Goal: Feedback & Contribution: Leave review/rating

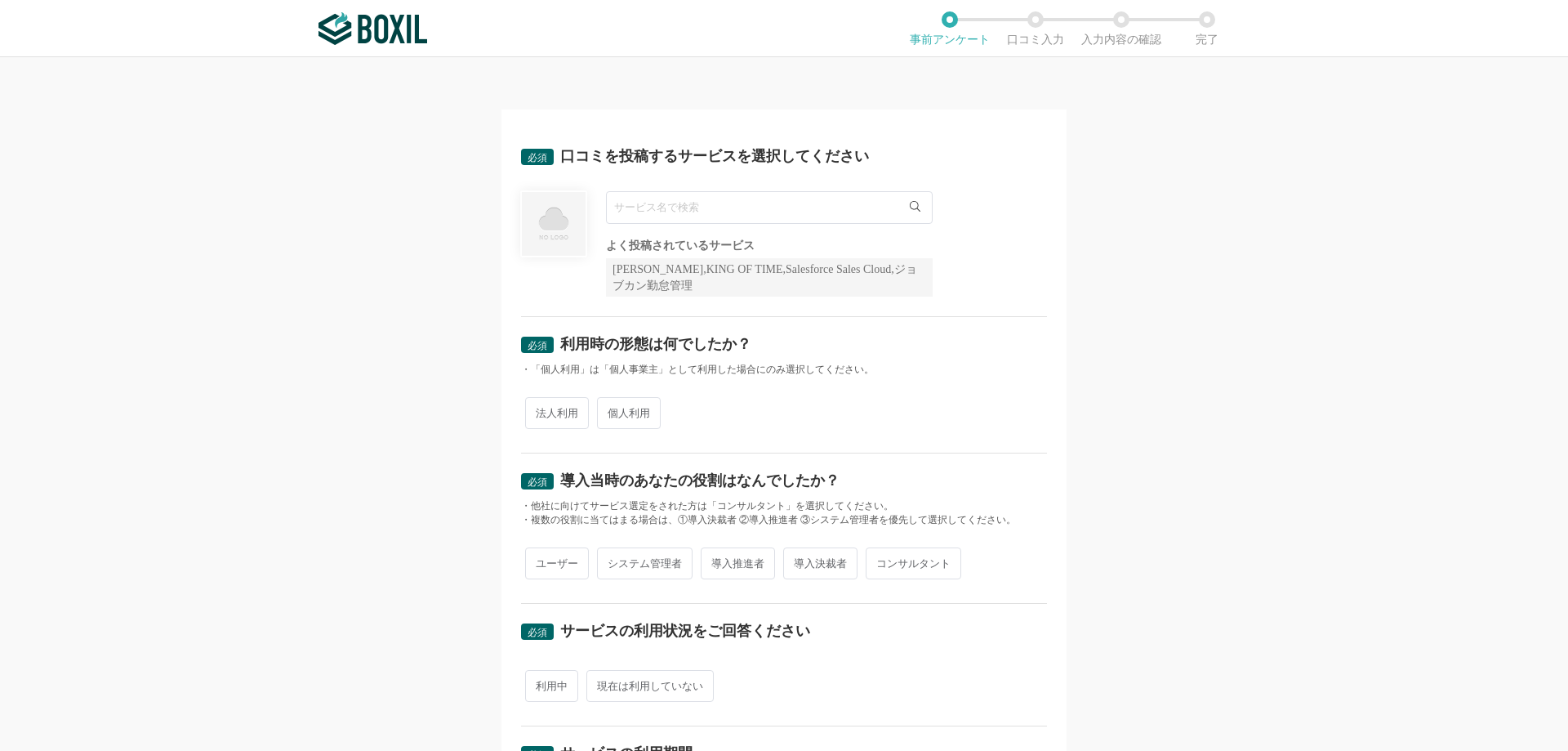
click at [663, 212] on input "text" at bounding box center [770, 207] width 327 height 33
click at [679, 276] on div "[PERSON_NAME],KING OF TIME,Salesforce Sales Cloud,ジョブカン勤怠管理" at bounding box center [770, 276] width 327 height 38
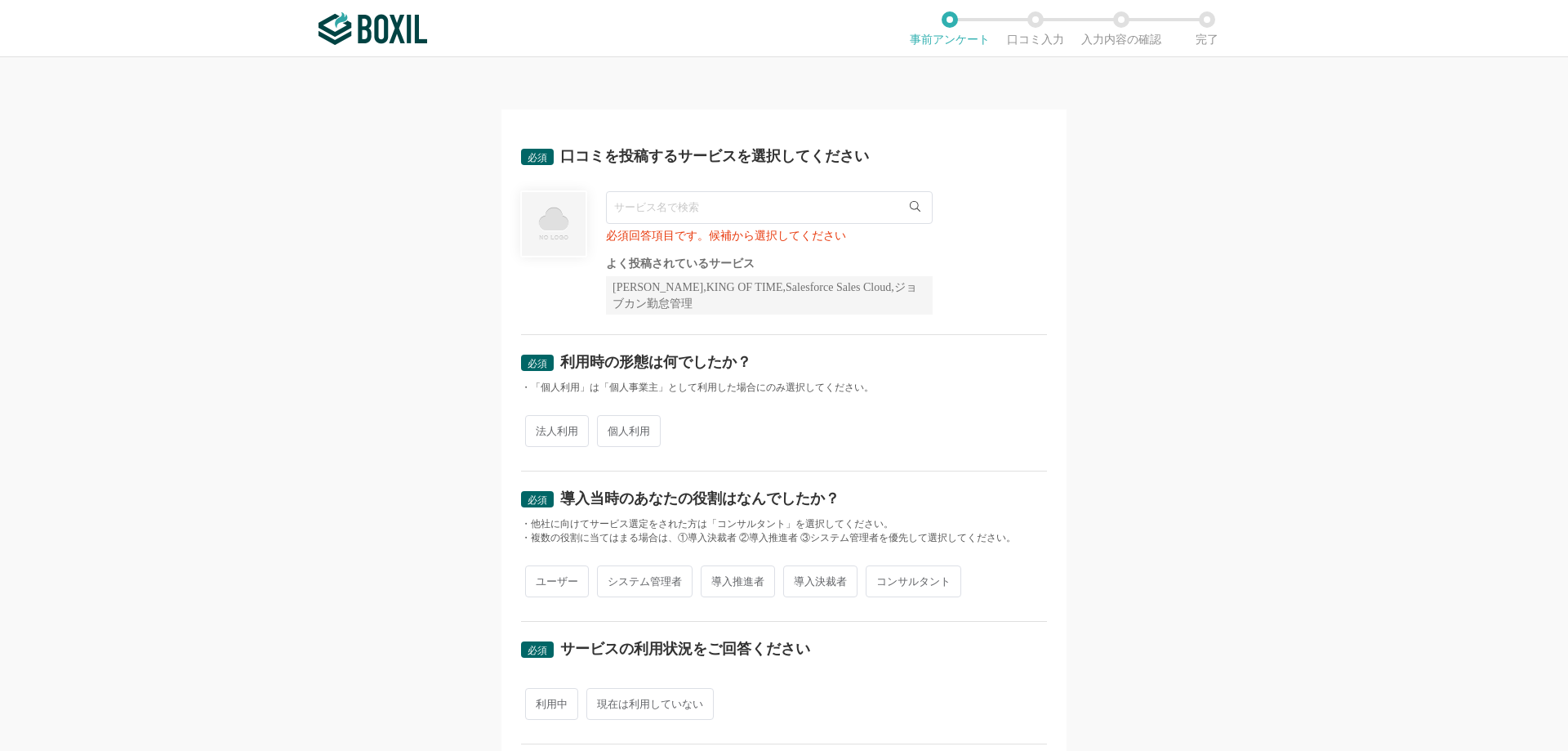
click at [658, 207] on input "text" at bounding box center [770, 207] width 327 height 33
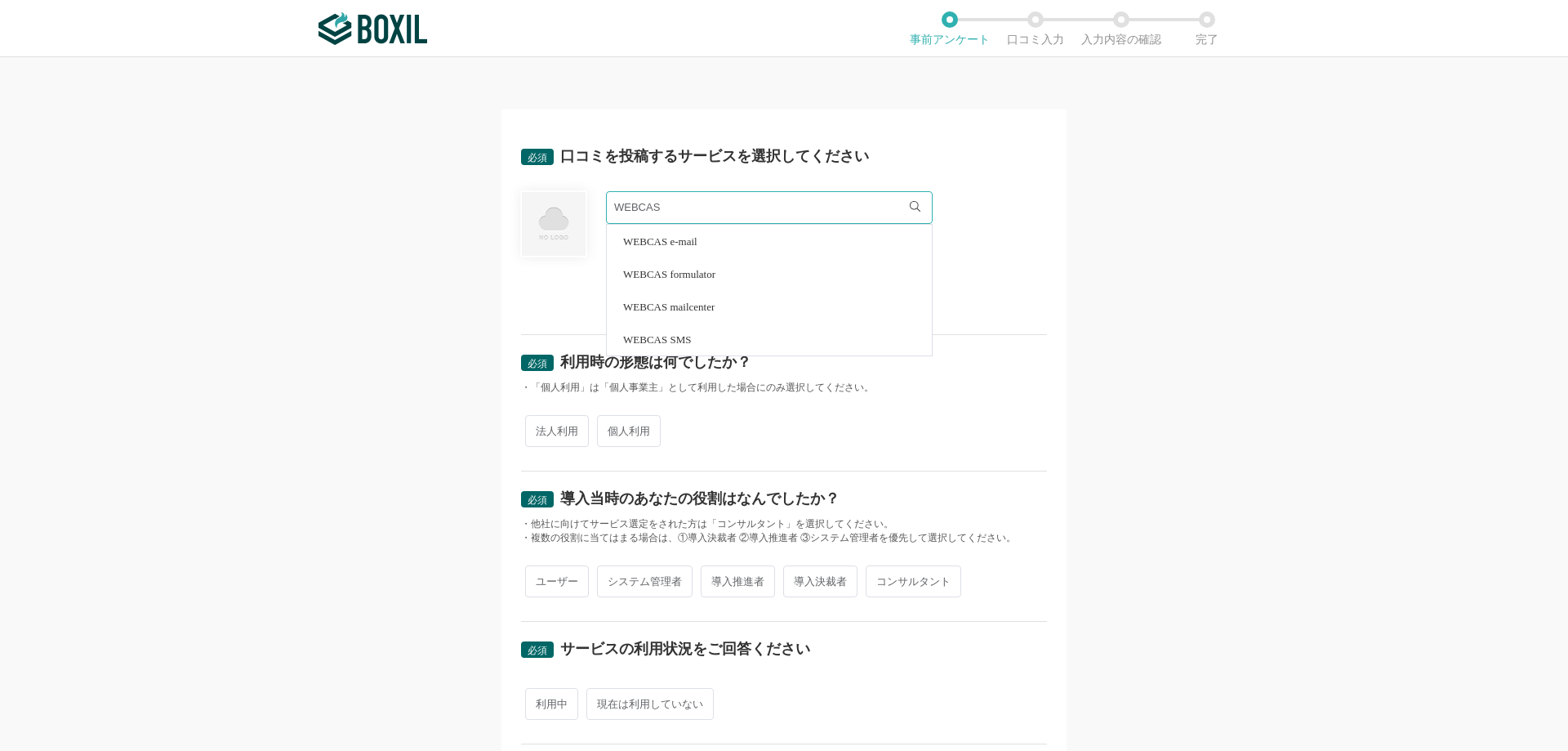
click at [749, 271] on li "WEBCAS formulator" at bounding box center [770, 273] width 325 height 33
type input "WEBCAS formulator"
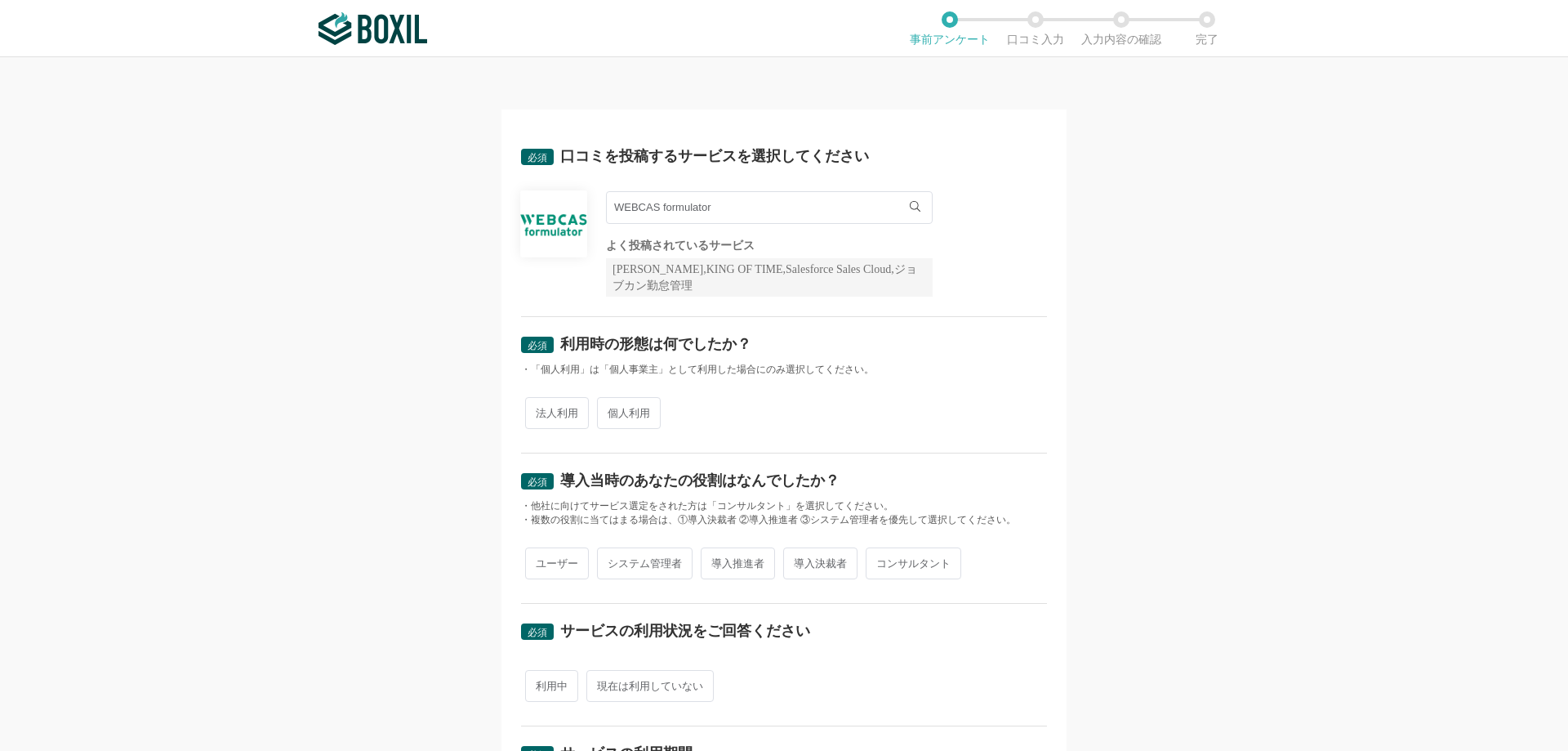
click at [361, 290] on div "必須 口コミを投稿するサービスを選択してください WEBCAS formulator WEBCAS formulator よく投稿されているサービス Sans…" at bounding box center [784, 404] width 1568 height 693
click at [552, 423] on span "法人利用" at bounding box center [557, 413] width 64 height 32
click at [540, 410] on input "法人利用" at bounding box center [534, 404] width 10 height 10
radio input "true"
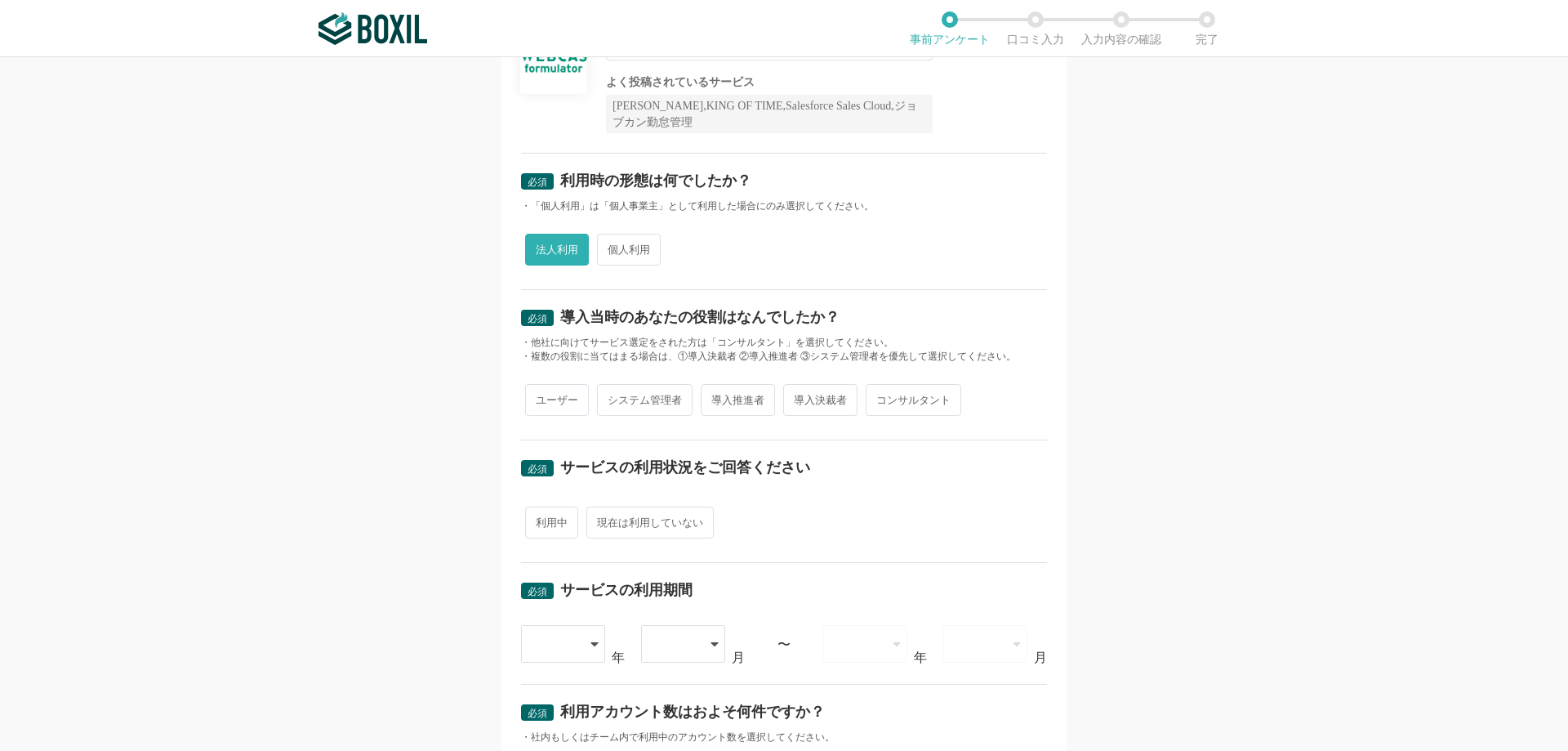
click at [659, 402] on span "システム管理者" at bounding box center [644, 400] width 95 height 32
click at [612, 397] on input "システム管理者" at bounding box center [606, 391] width 10 height 10
radio input "true"
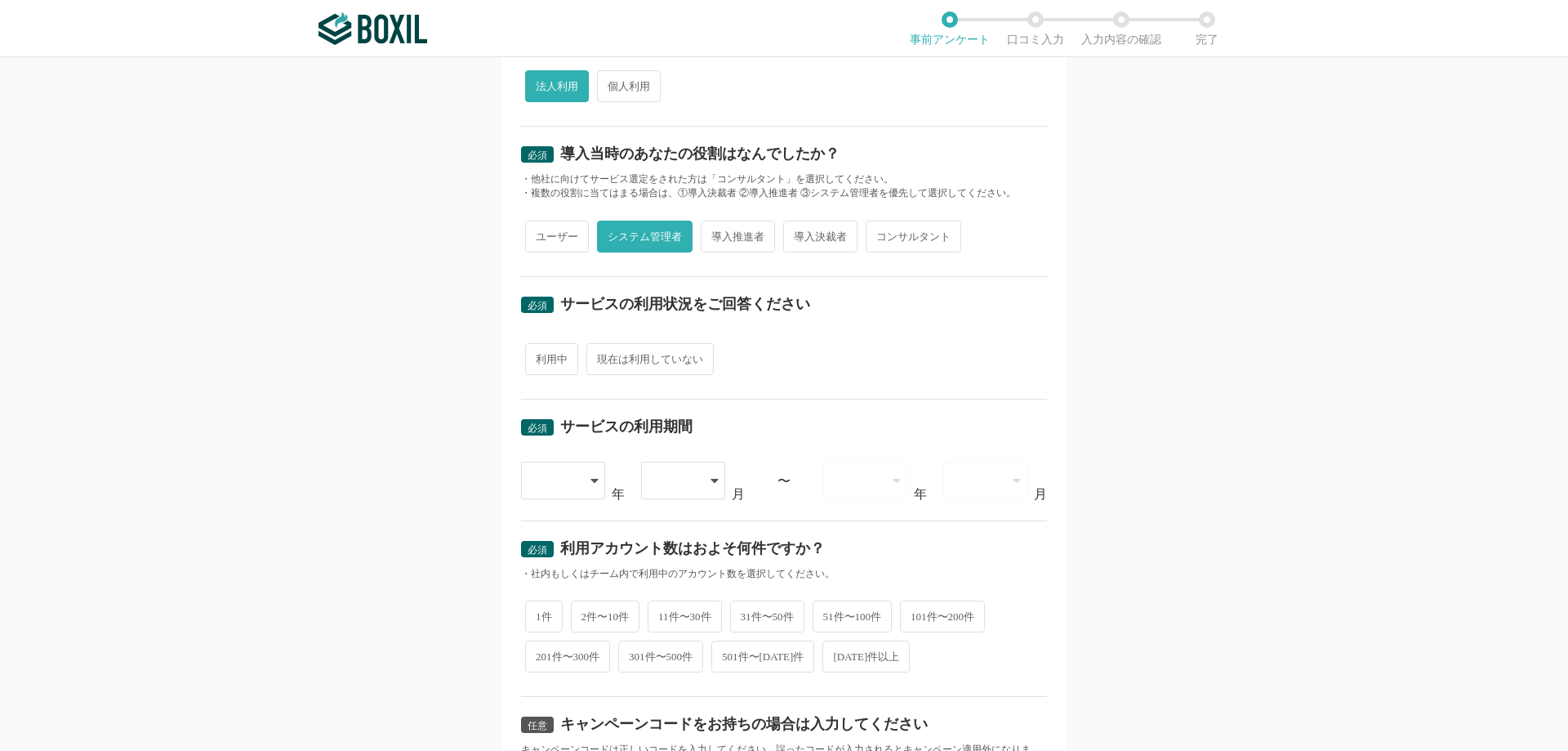
click at [532, 367] on span "利用中" at bounding box center [551, 359] width 53 height 32
click at [532, 356] on input "利用中" at bounding box center [534, 350] width 10 height 10
radio input "true"
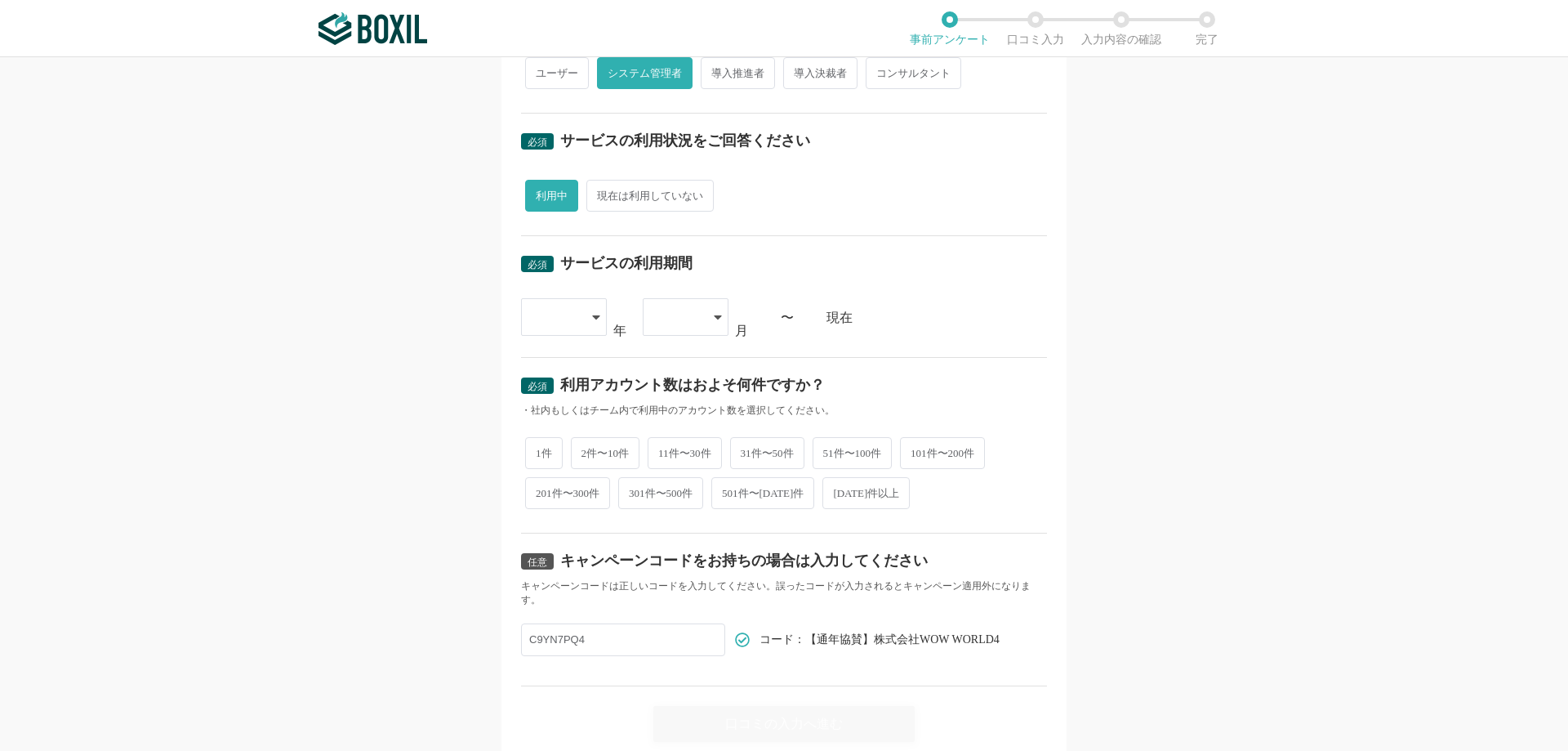
click at [592, 309] on div at bounding box center [564, 317] width 86 height 37
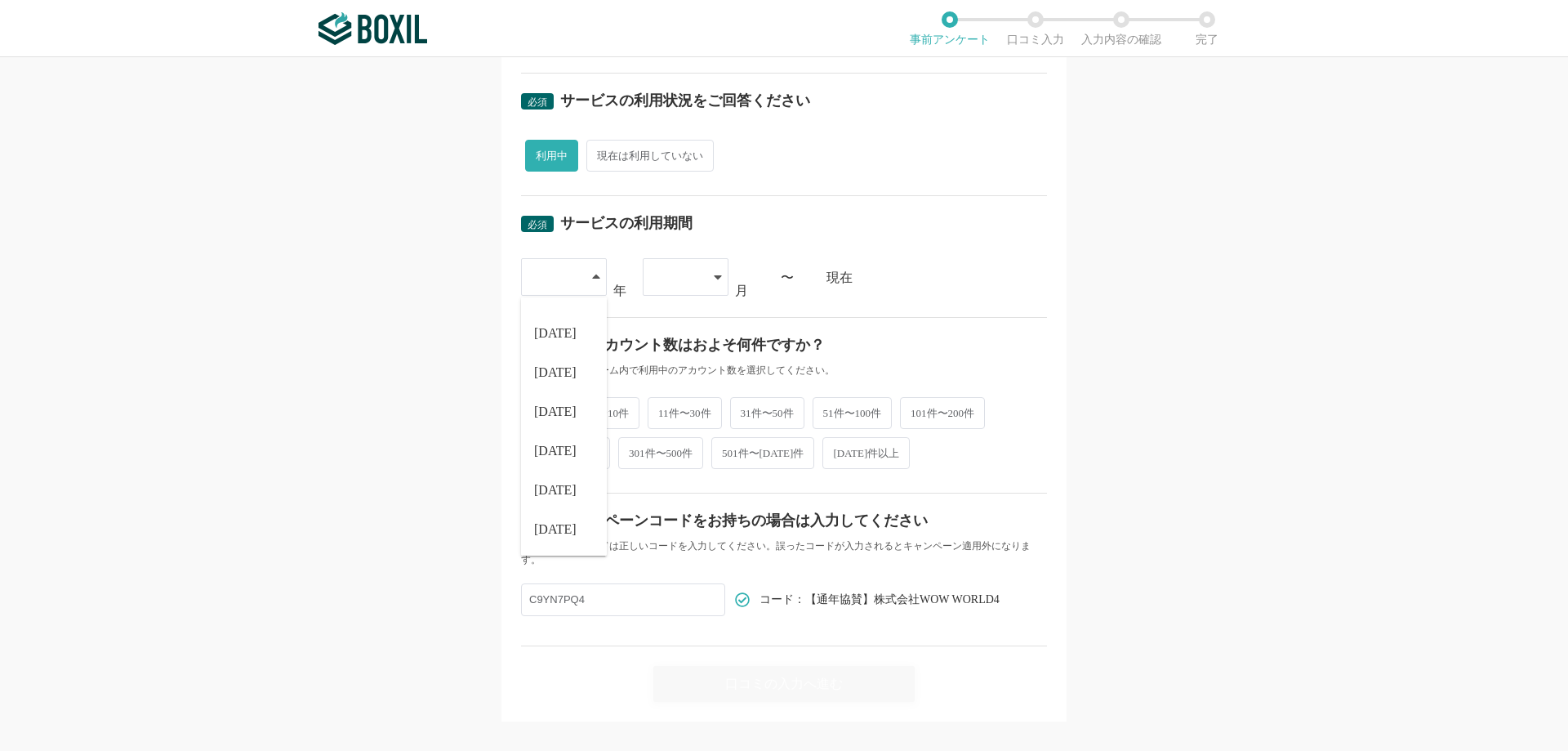
scroll to position [551, 0]
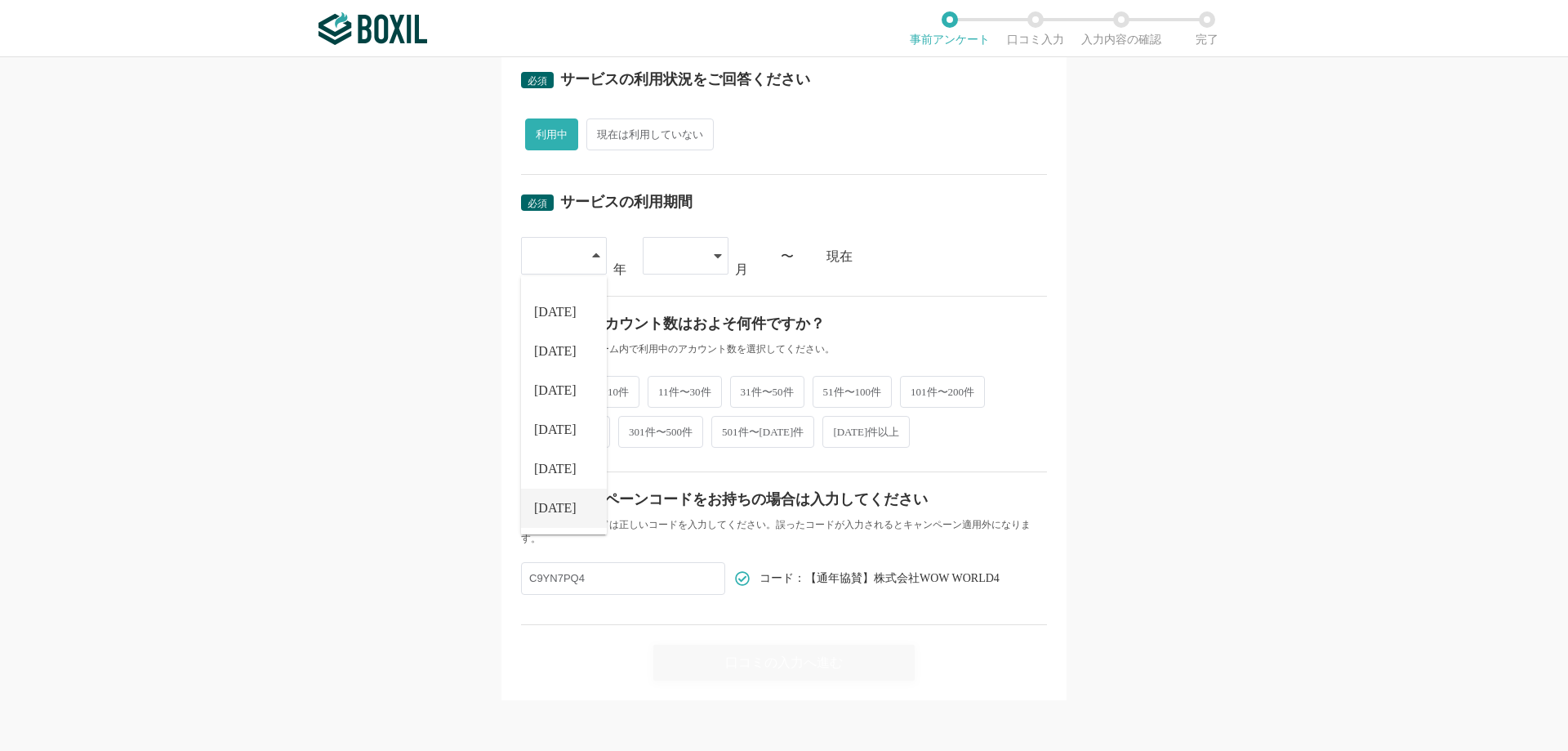
click at [549, 509] on span "[DATE]" at bounding box center [555, 508] width 42 height 13
click at [704, 258] on div at bounding box center [685, 256] width 86 height 37
click at [678, 460] on li "07" at bounding box center [685, 469] width 86 height 39
click at [718, 247] on div "07" at bounding box center [685, 256] width 86 height 37
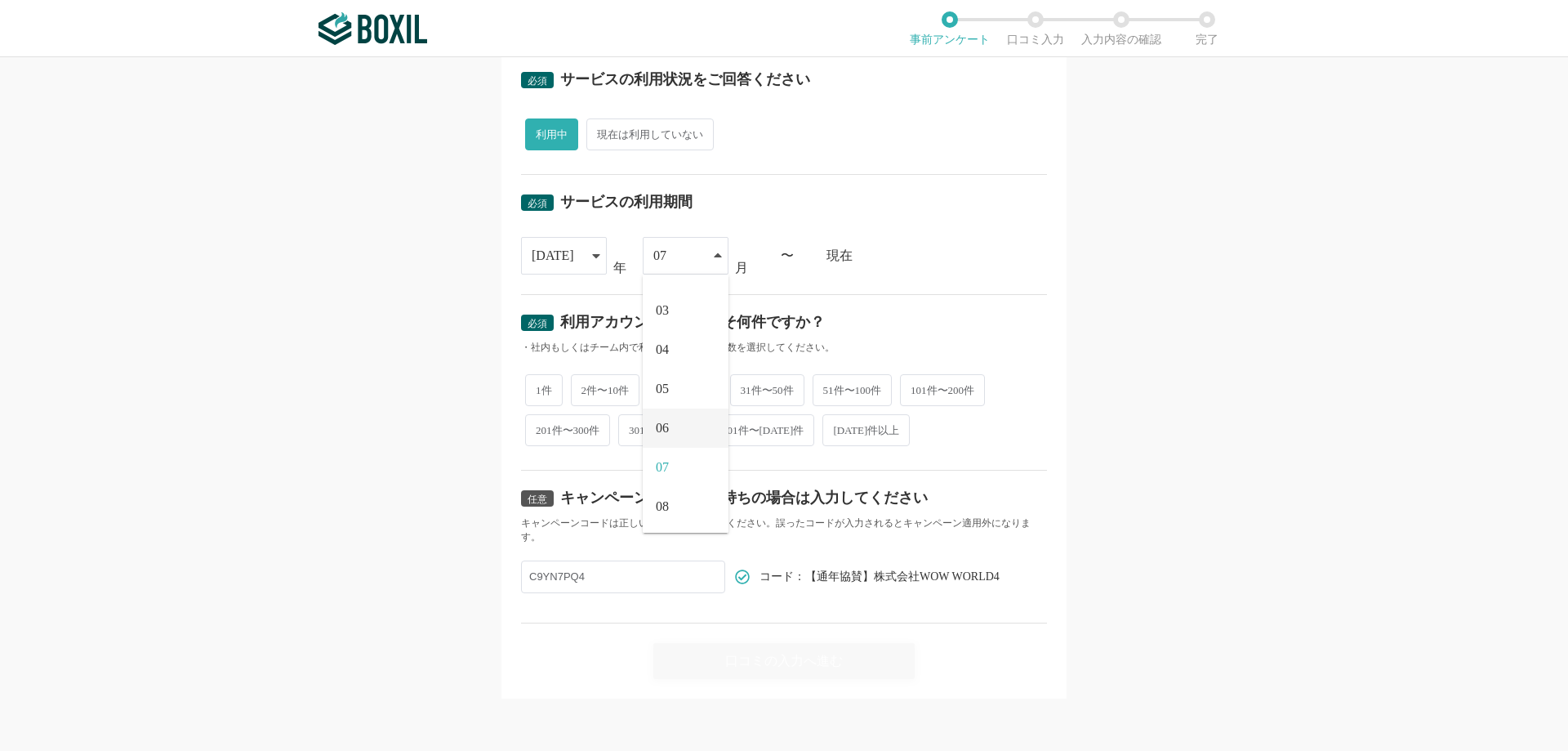
click at [662, 426] on span "06" at bounding box center [662, 428] width 13 height 13
click at [376, 428] on div "必須 口コミを投稿するサービスを選択してください WEBCAS formulator WEBCAS formulator よく投稿されているサービス Sans…" at bounding box center [784, 404] width 1568 height 693
click at [573, 392] on span "2件〜10件" at bounding box center [605, 390] width 69 height 32
click at [575, 387] on input "2件〜10件" at bounding box center [580, 381] width 10 height 10
radio input "true"
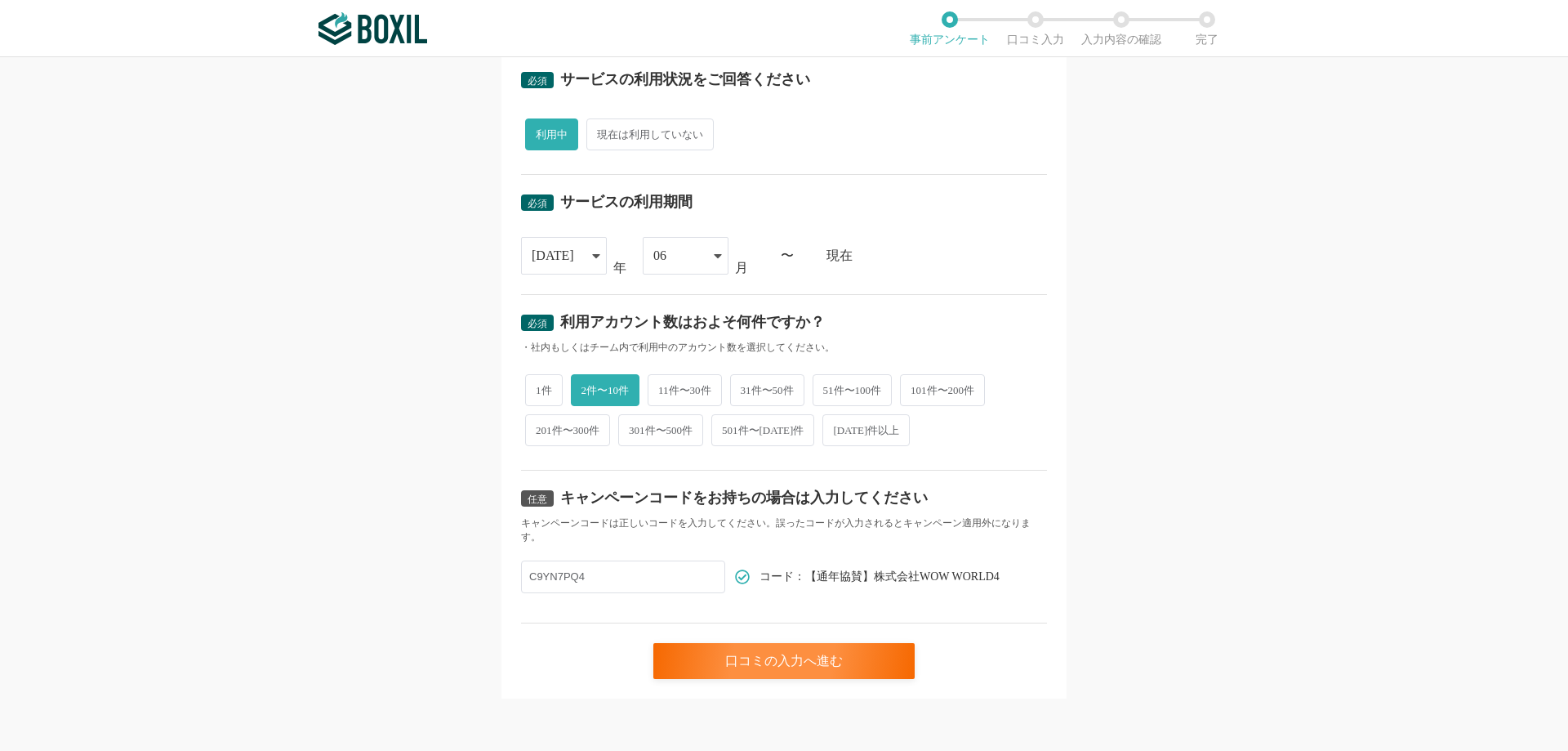
click at [472, 459] on div "必須 口コミを投稿するサービスを選択してください WEBCAS formulator WEBCAS formulator よく投稿されているサービス Sans…" at bounding box center [784, 404] width 1568 height 693
click at [774, 665] on div "口コミの入力へ進む" at bounding box center [784, 660] width 261 height 35
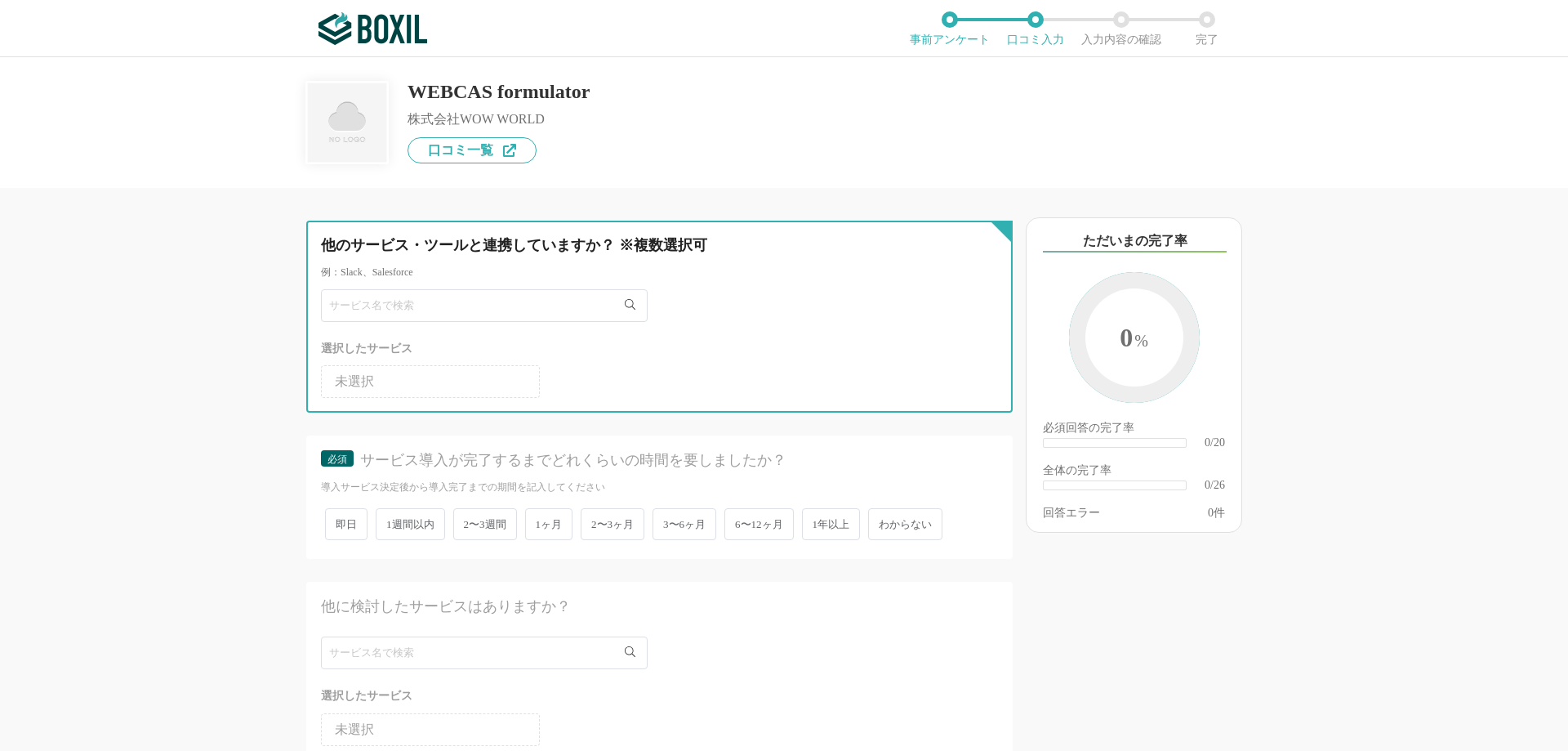
click at [543, 292] on input "text" at bounding box center [485, 305] width 327 height 33
type input "WEBCAS"
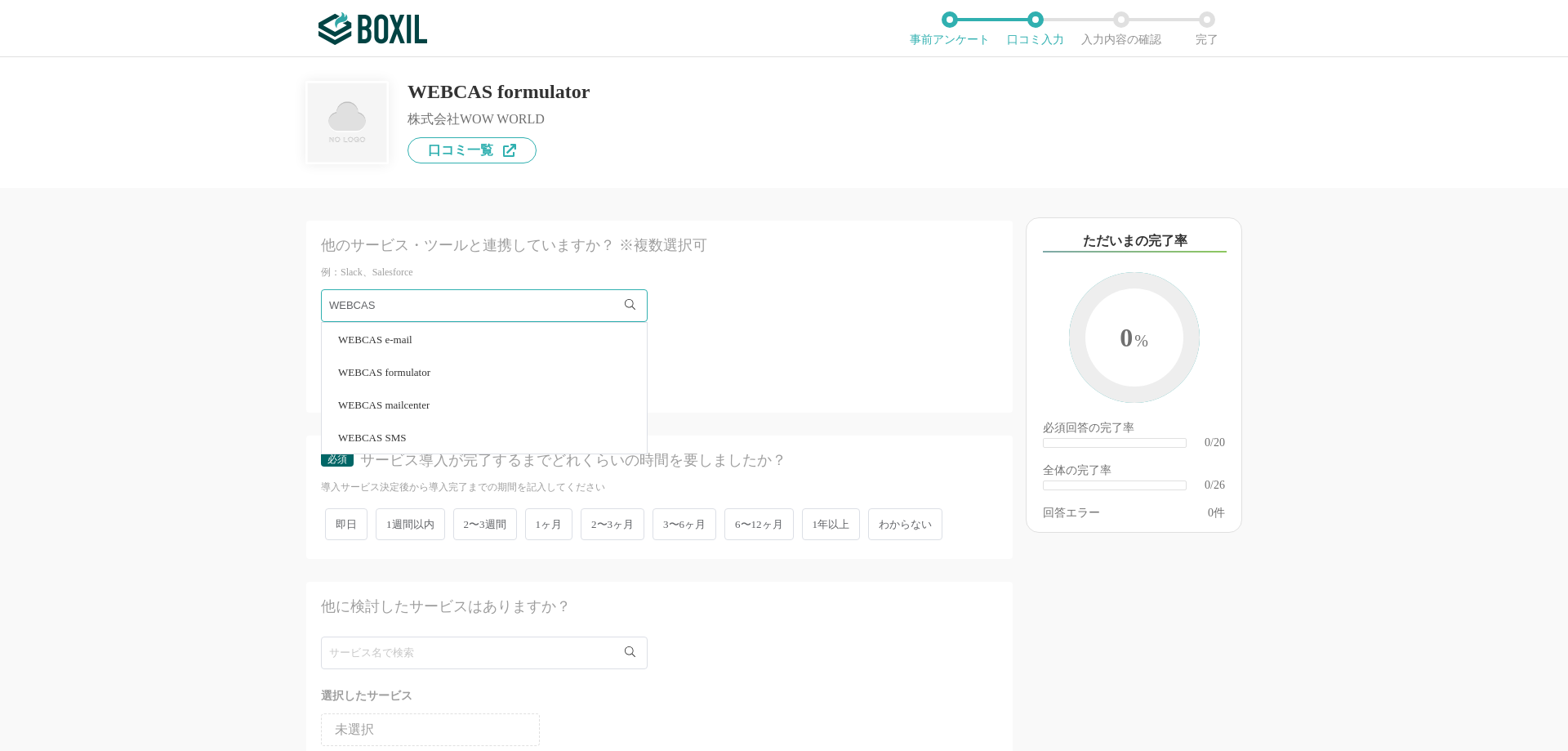
click at [422, 380] on li "WEBCAS formulator" at bounding box center [485, 371] width 325 height 33
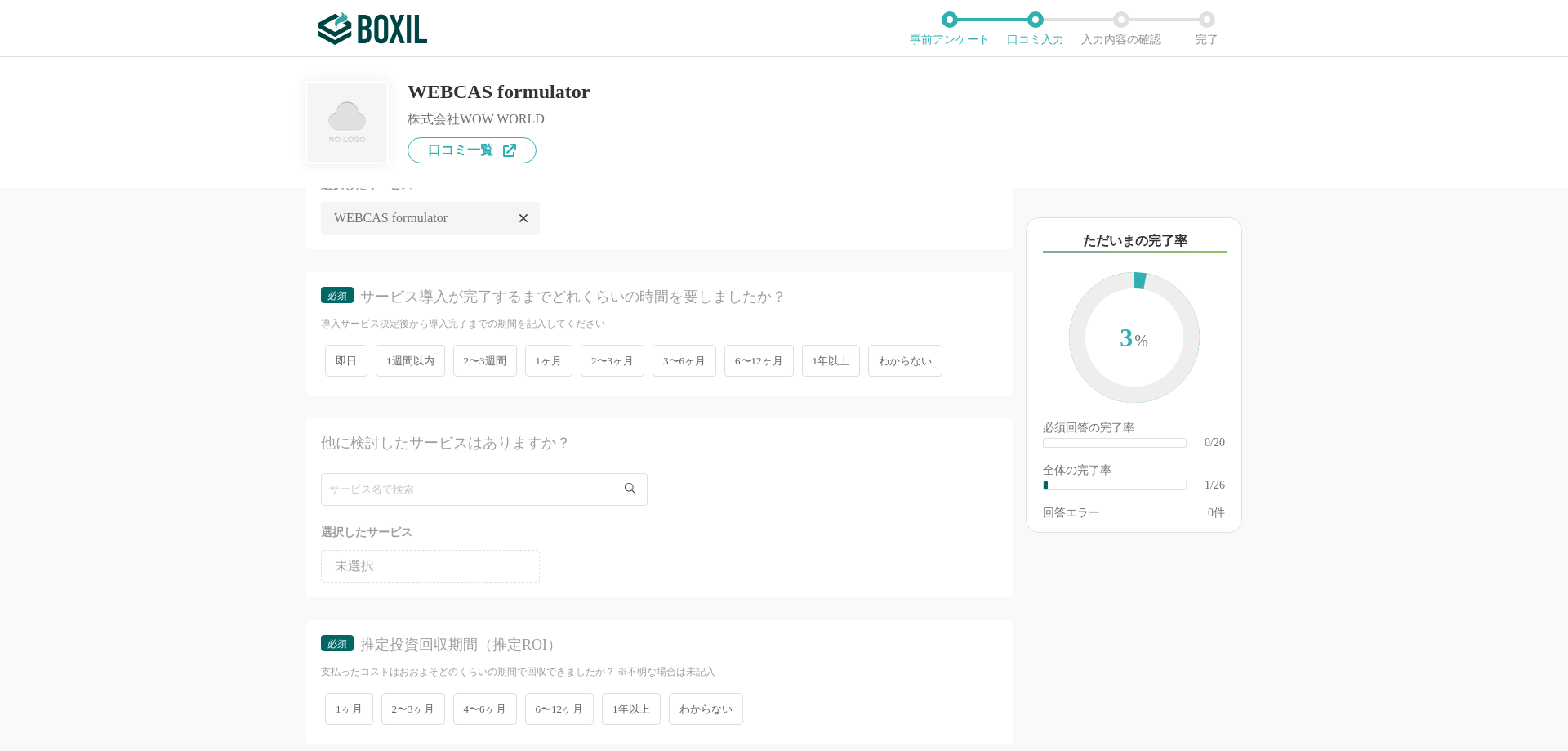
click at [485, 361] on span "2〜3週間" at bounding box center [485, 361] width 64 height 32
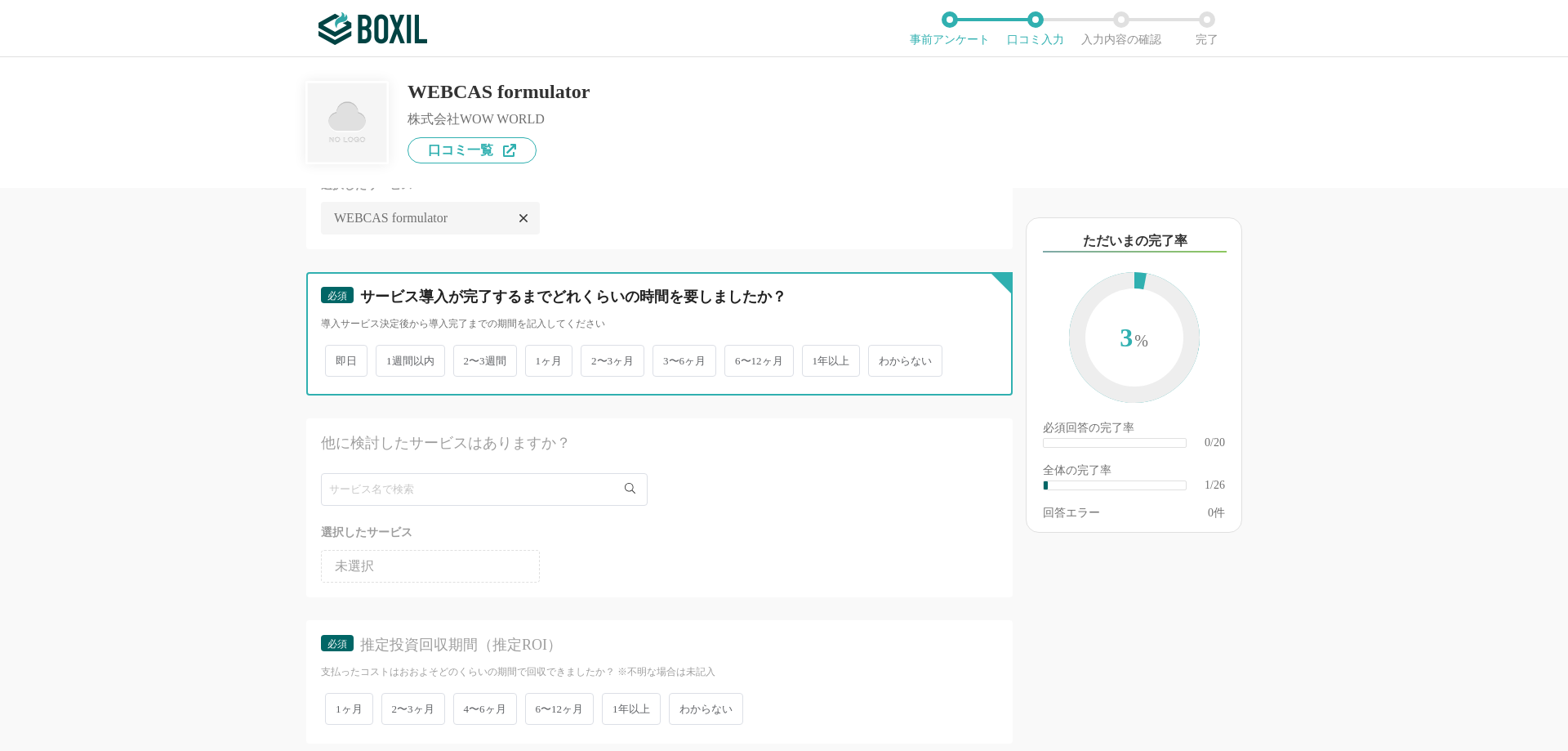
click at [468, 358] on input "2〜3週間" at bounding box center [462, 352] width 10 height 10
radio input "true"
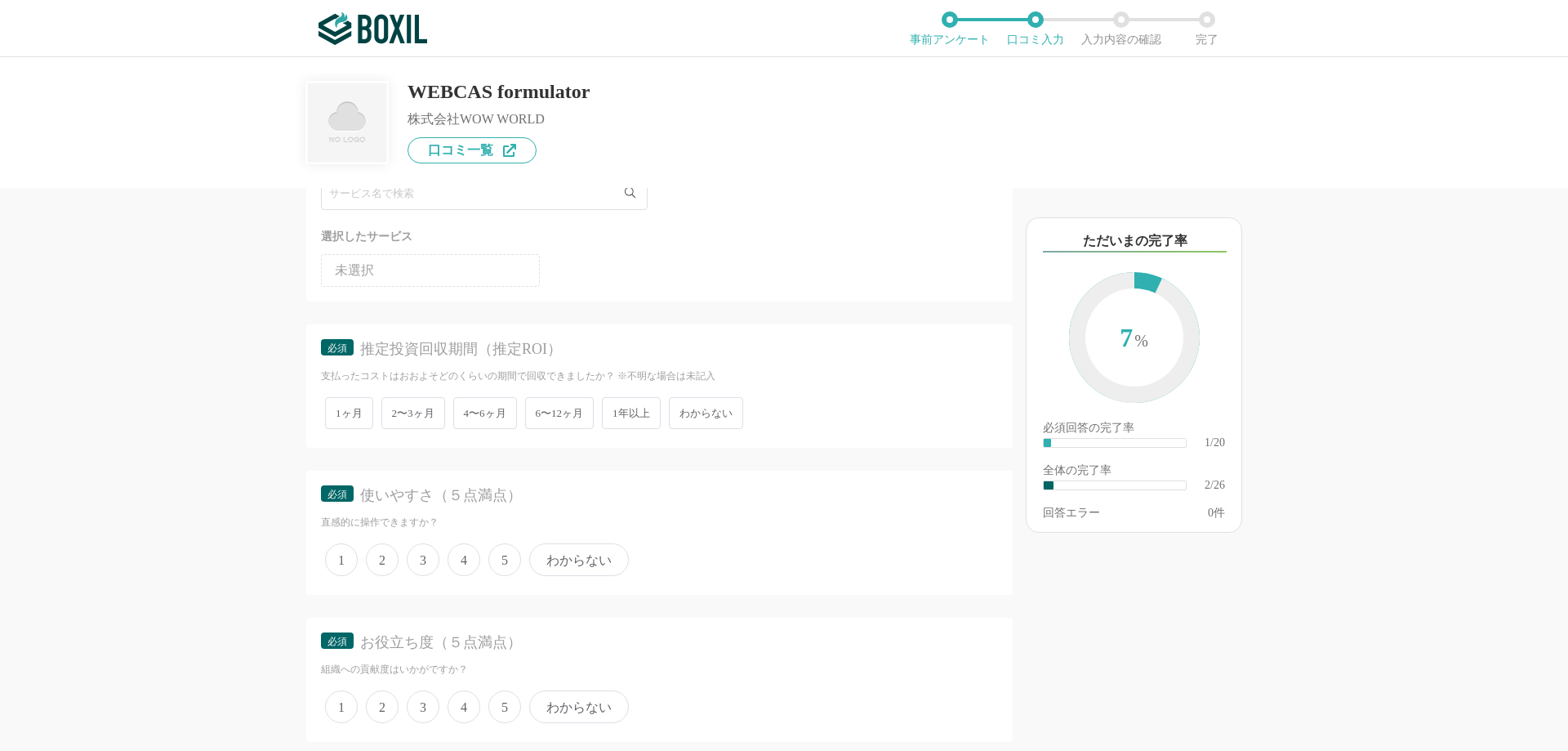
scroll to position [490, 0]
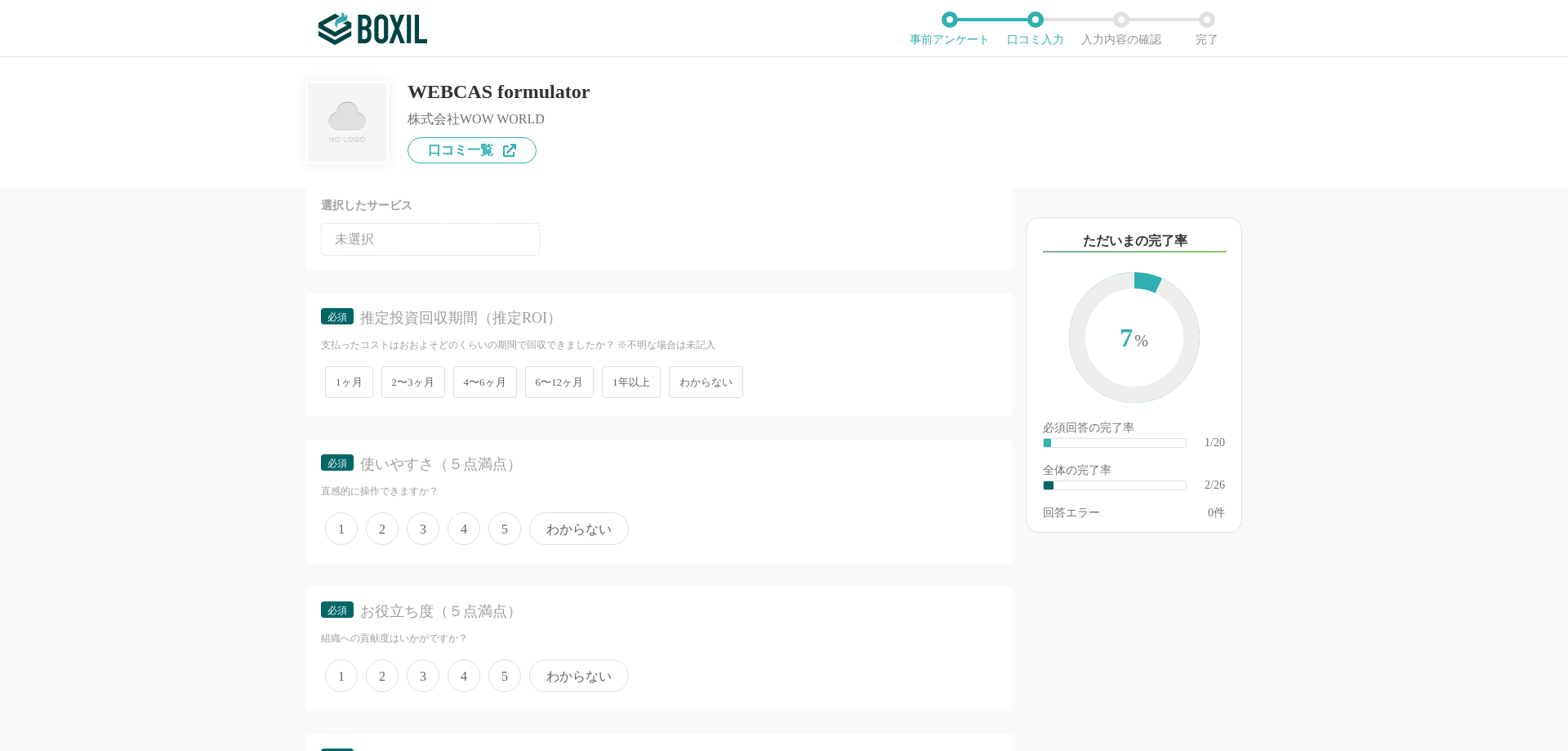
click at [708, 380] on span "わからない" at bounding box center [706, 382] width 75 height 32
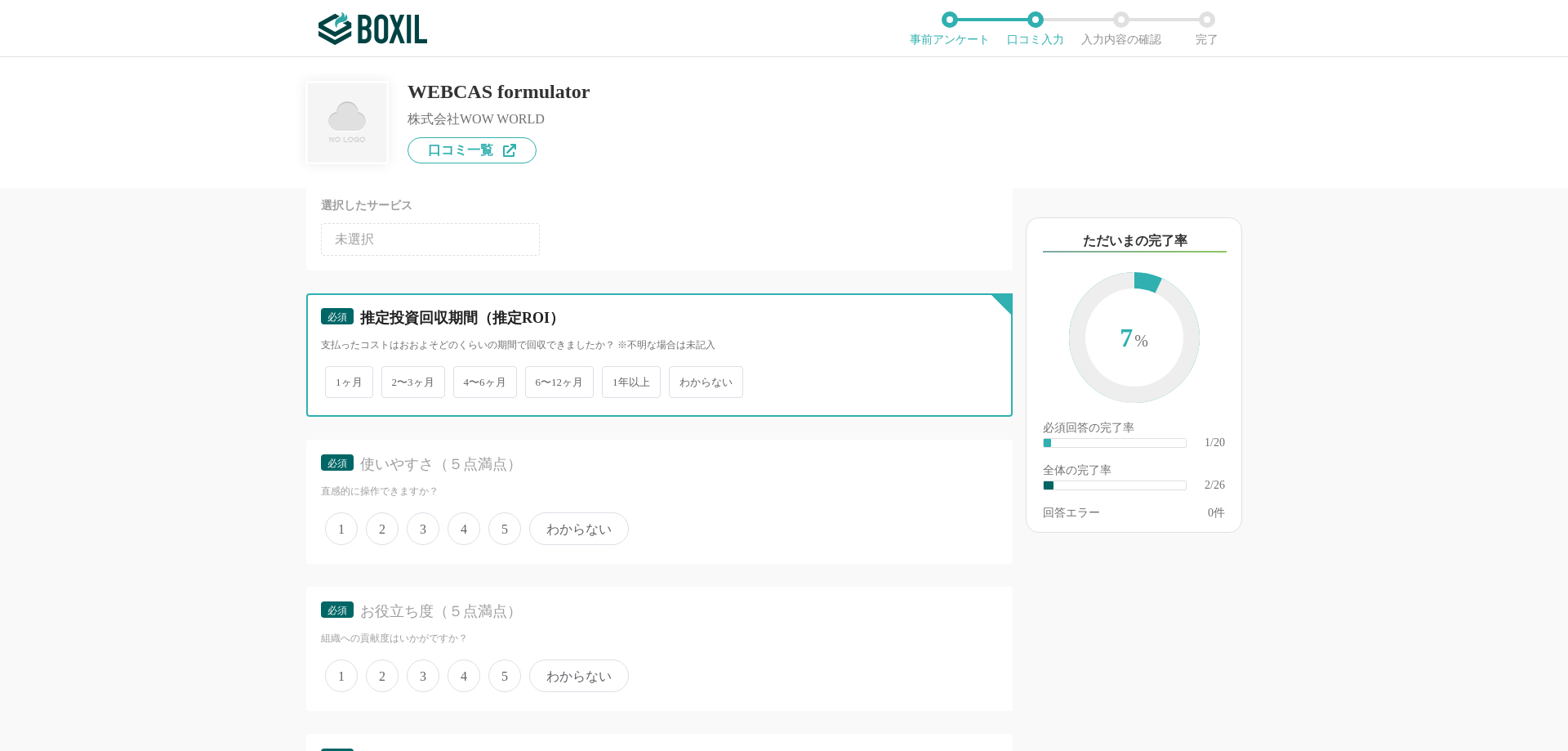
click at [684, 379] on input "わからない" at bounding box center [677, 373] width 10 height 10
radio input "true"
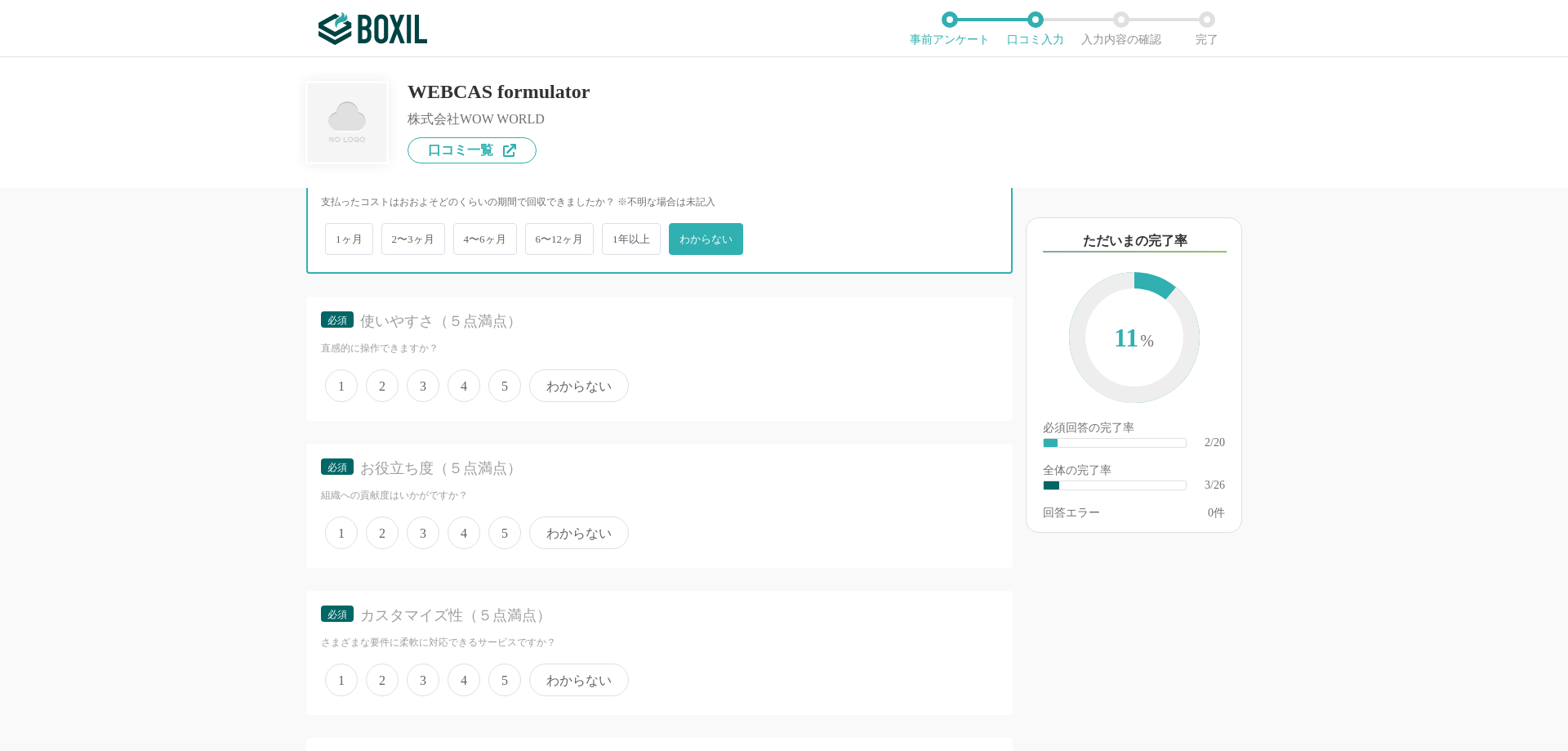
scroll to position [653, 0]
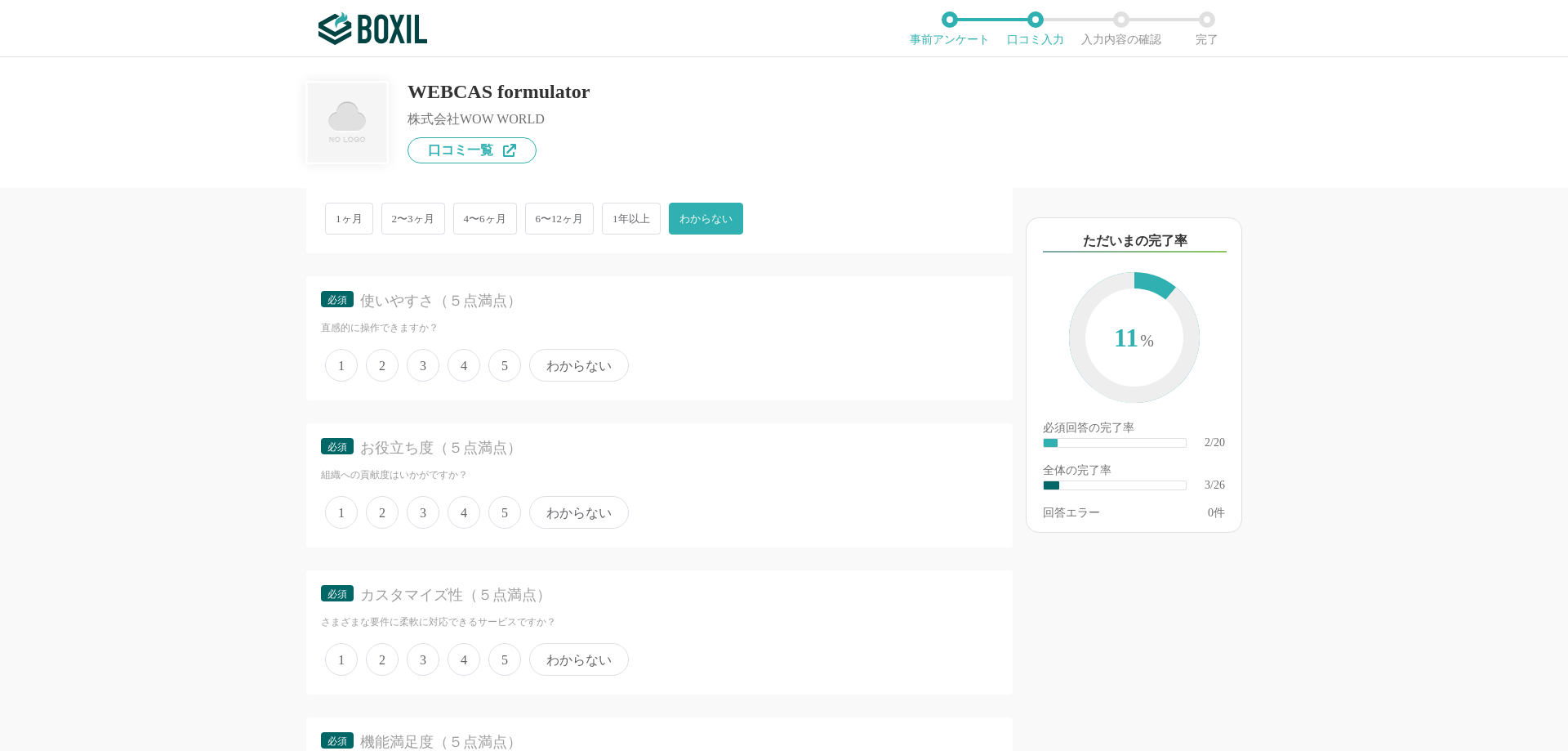
click at [510, 370] on span "5" at bounding box center [504, 364] width 33 height 33
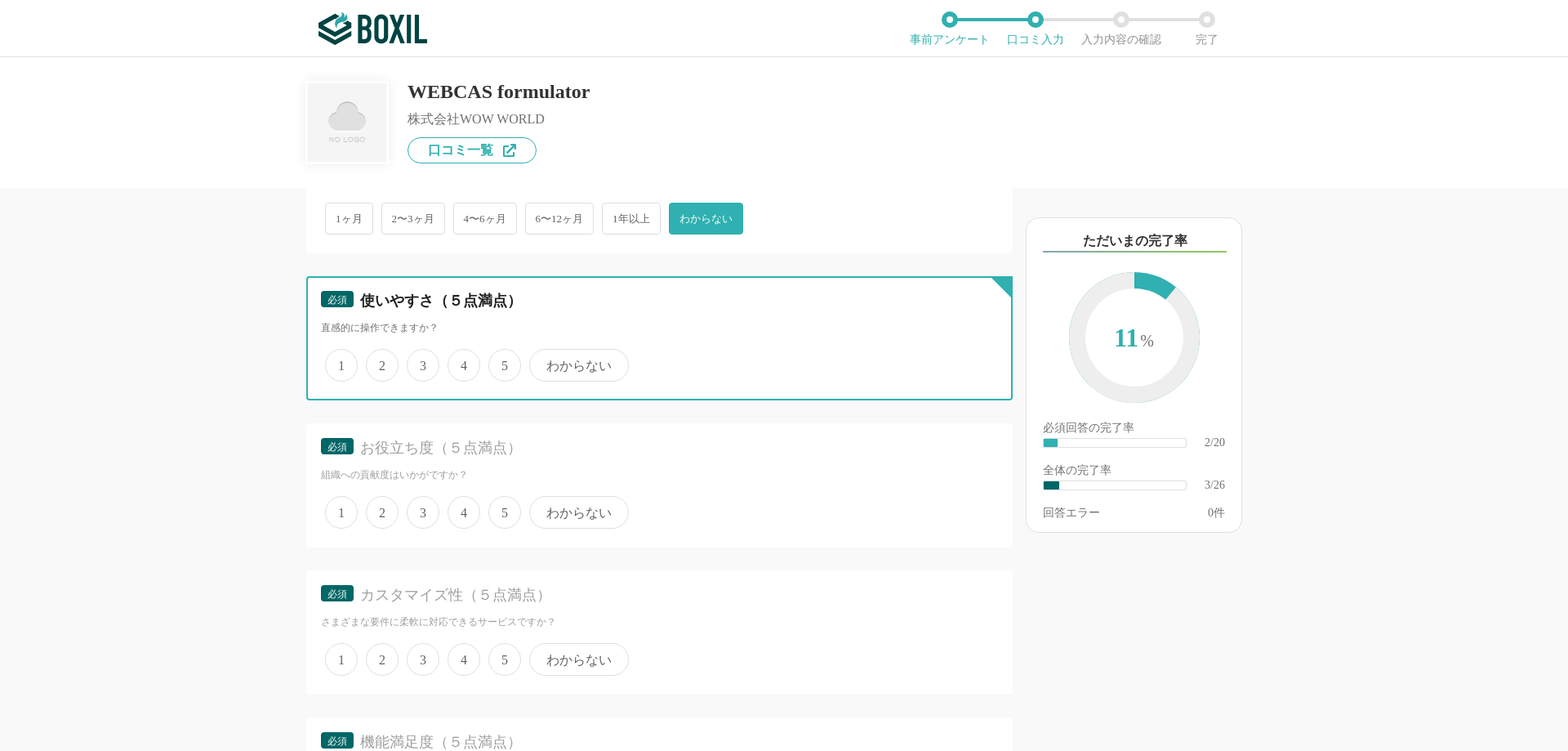
click at [503, 361] on input "5" at bounding box center [497, 356] width 10 height 10
radio input "true"
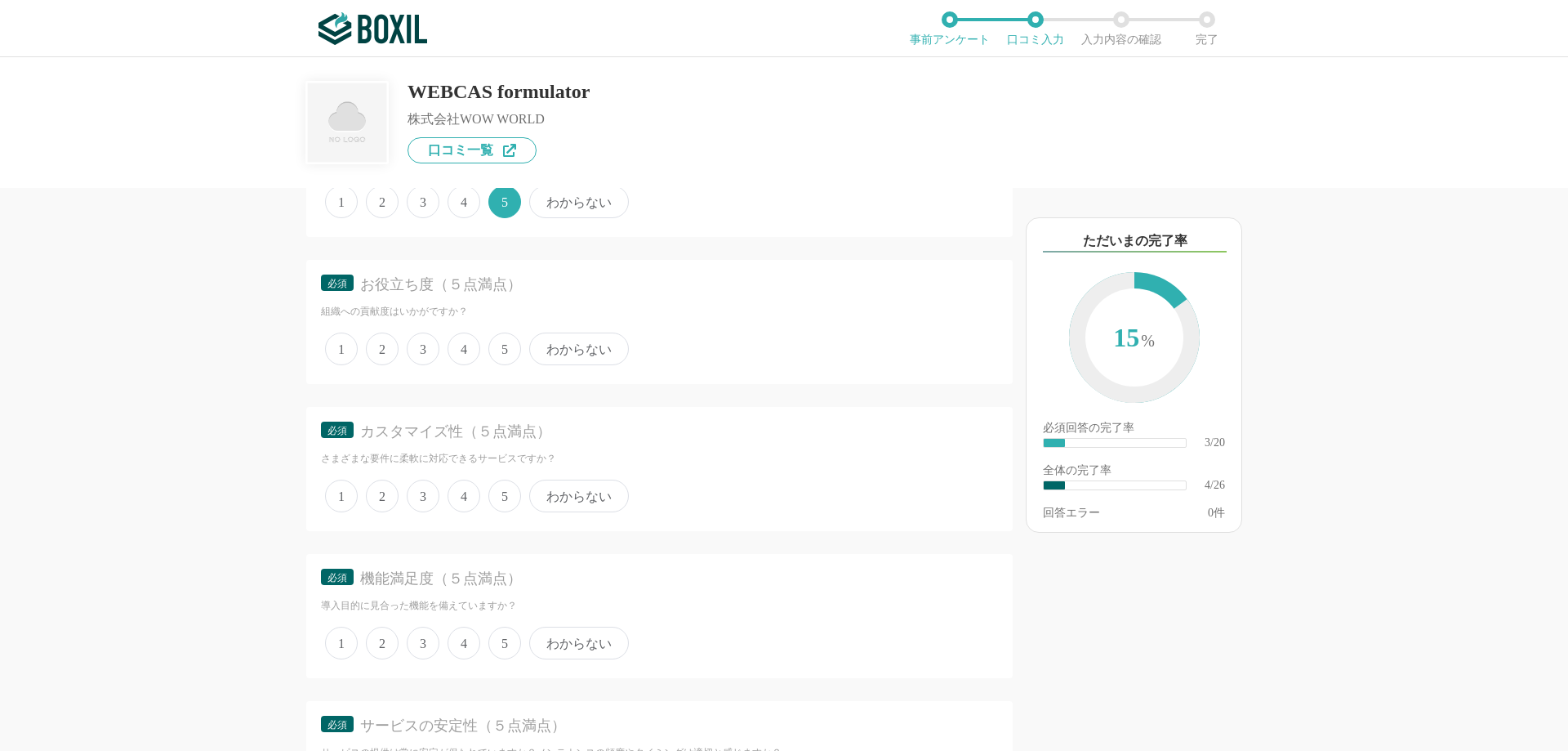
click at [502, 351] on span "5" at bounding box center [504, 348] width 33 height 33
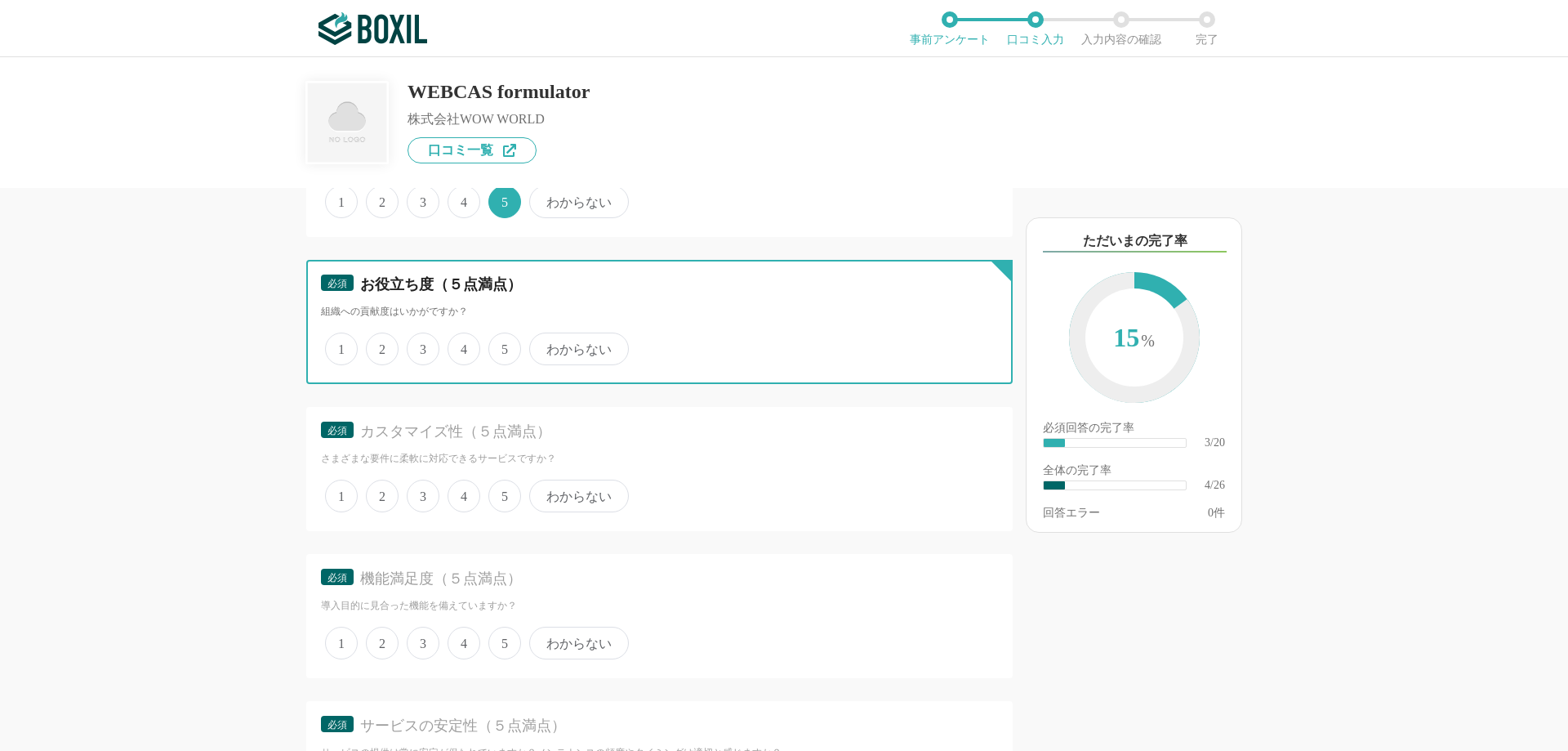
click at [502, 346] on input "5" at bounding box center [497, 339] width 10 height 10
radio input "true"
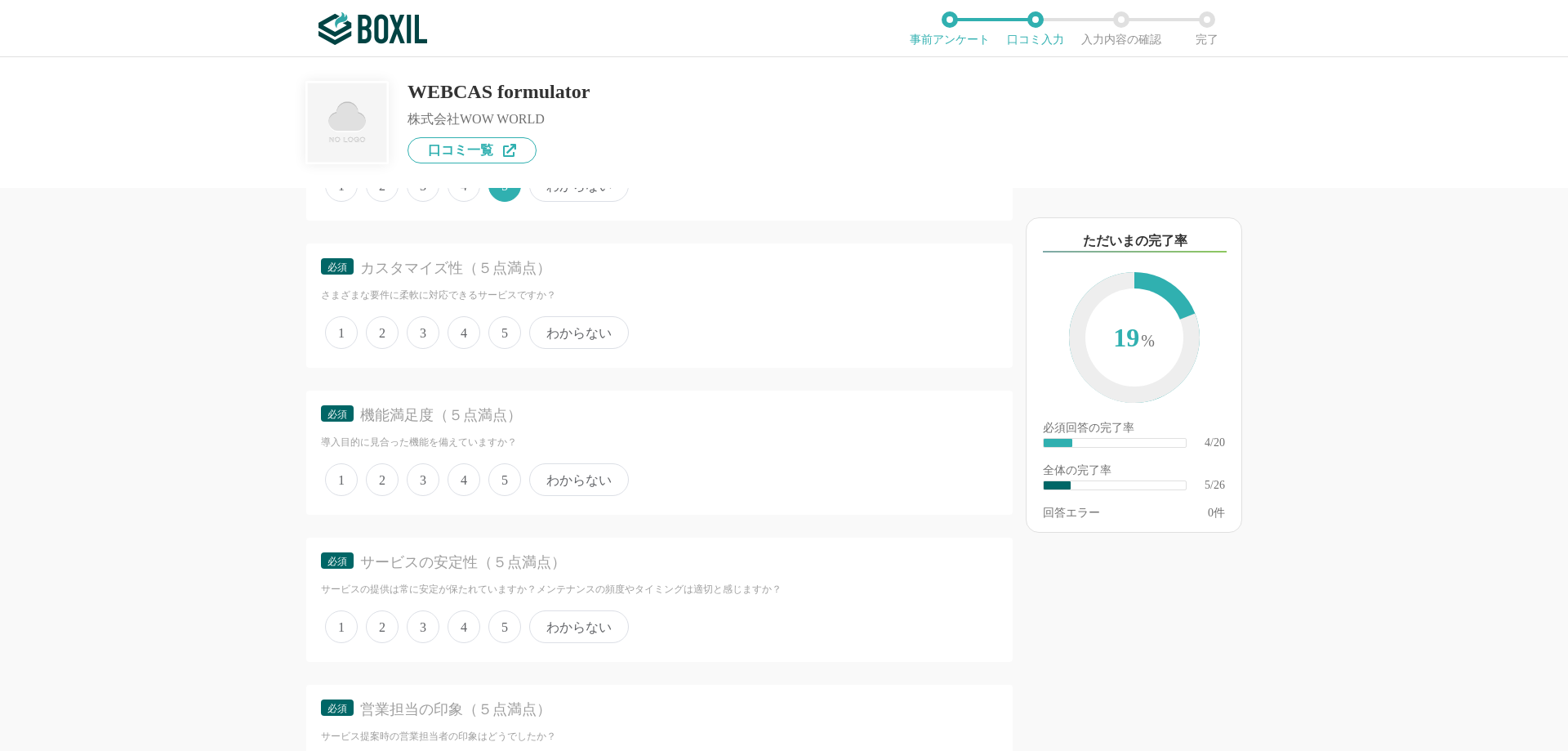
click at [504, 337] on span "5" at bounding box center [504, 332] width 33 height 33
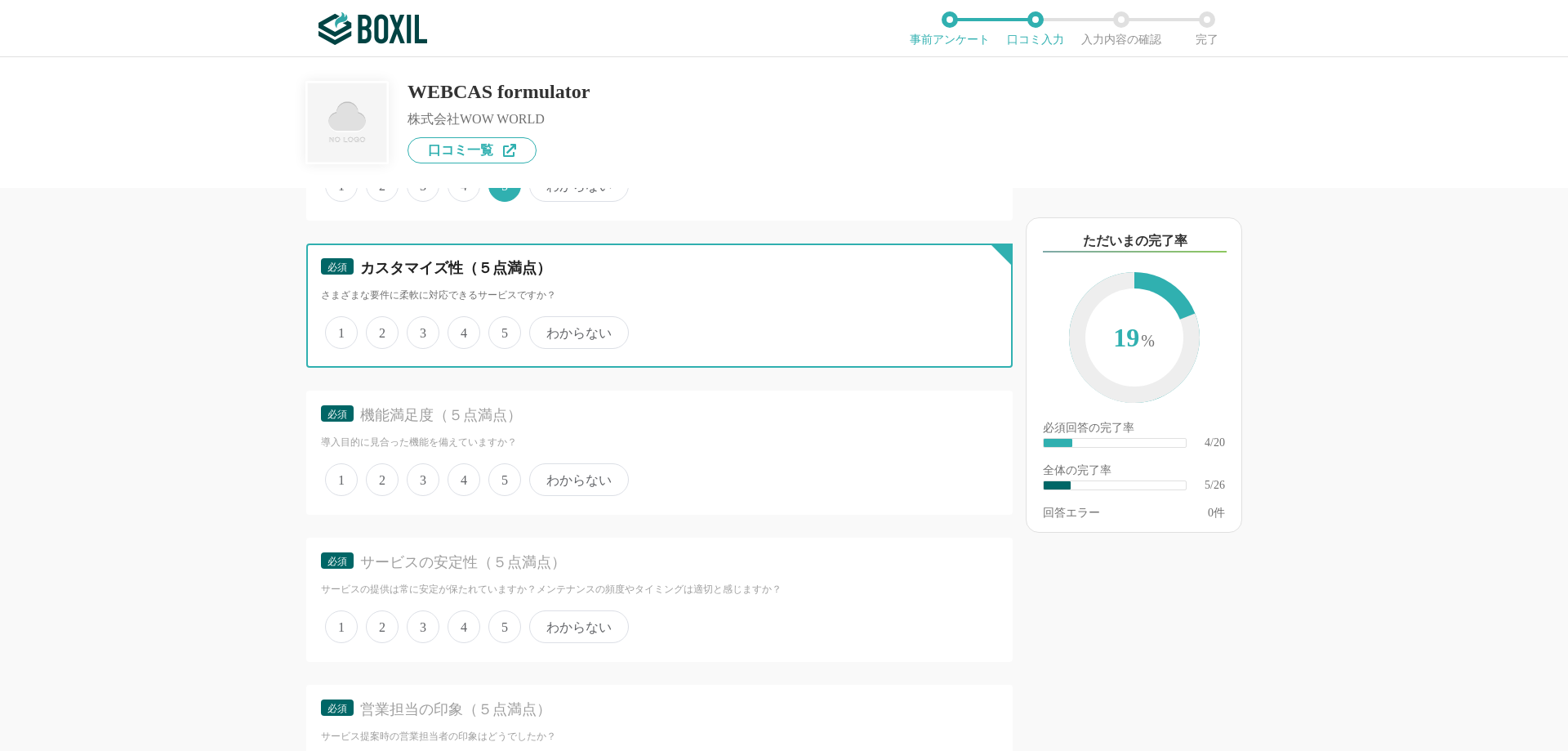
click at [503, 329] on input "5" at bounding box center [497, 323] width 10 height 10
radio input "true"
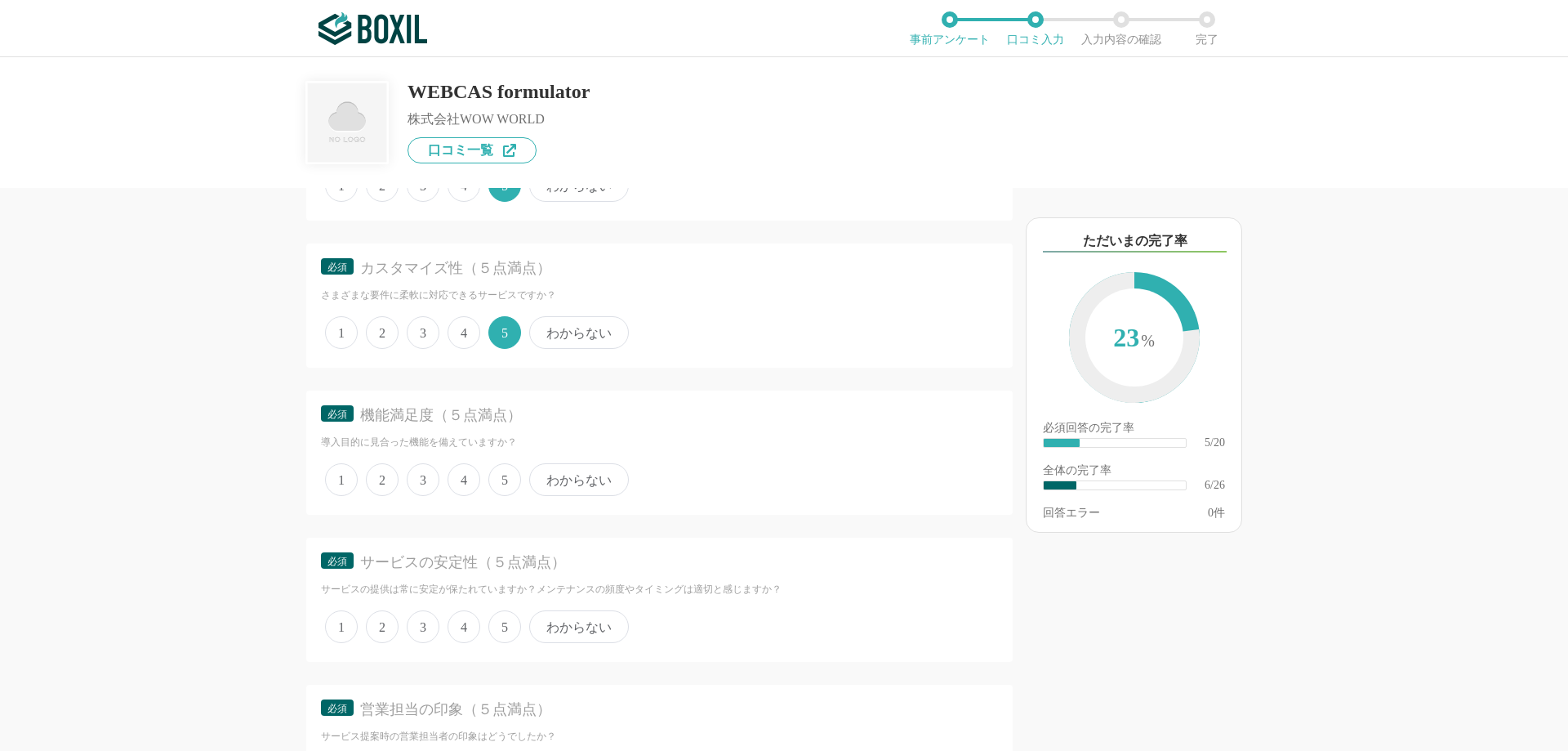
click at [465, 341] on span "4" at bounding box center [463, 332] width 33 height 33
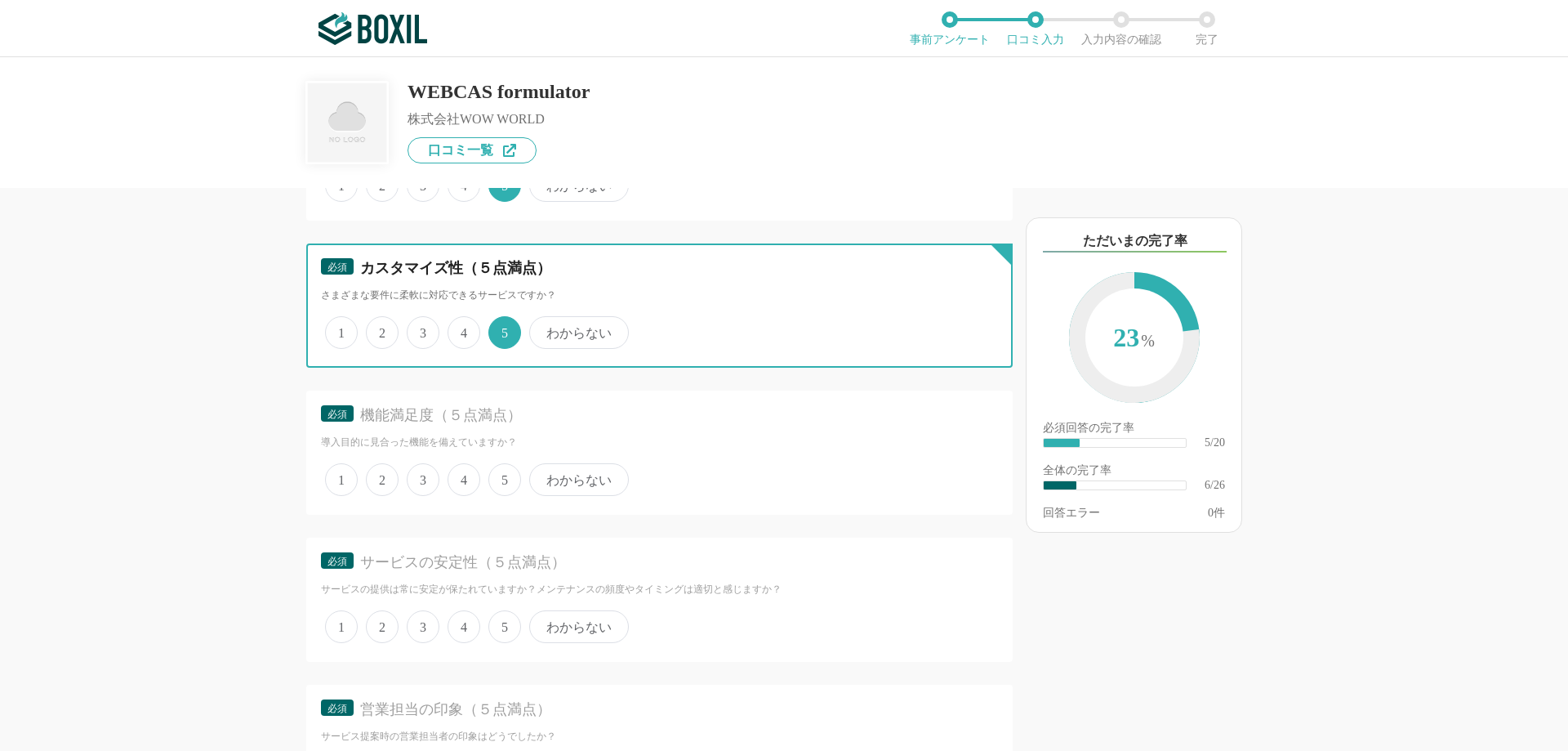
click at [462, 329] on input "4" at bounding box center [457, 323] width 10 height 10
radio input "true"
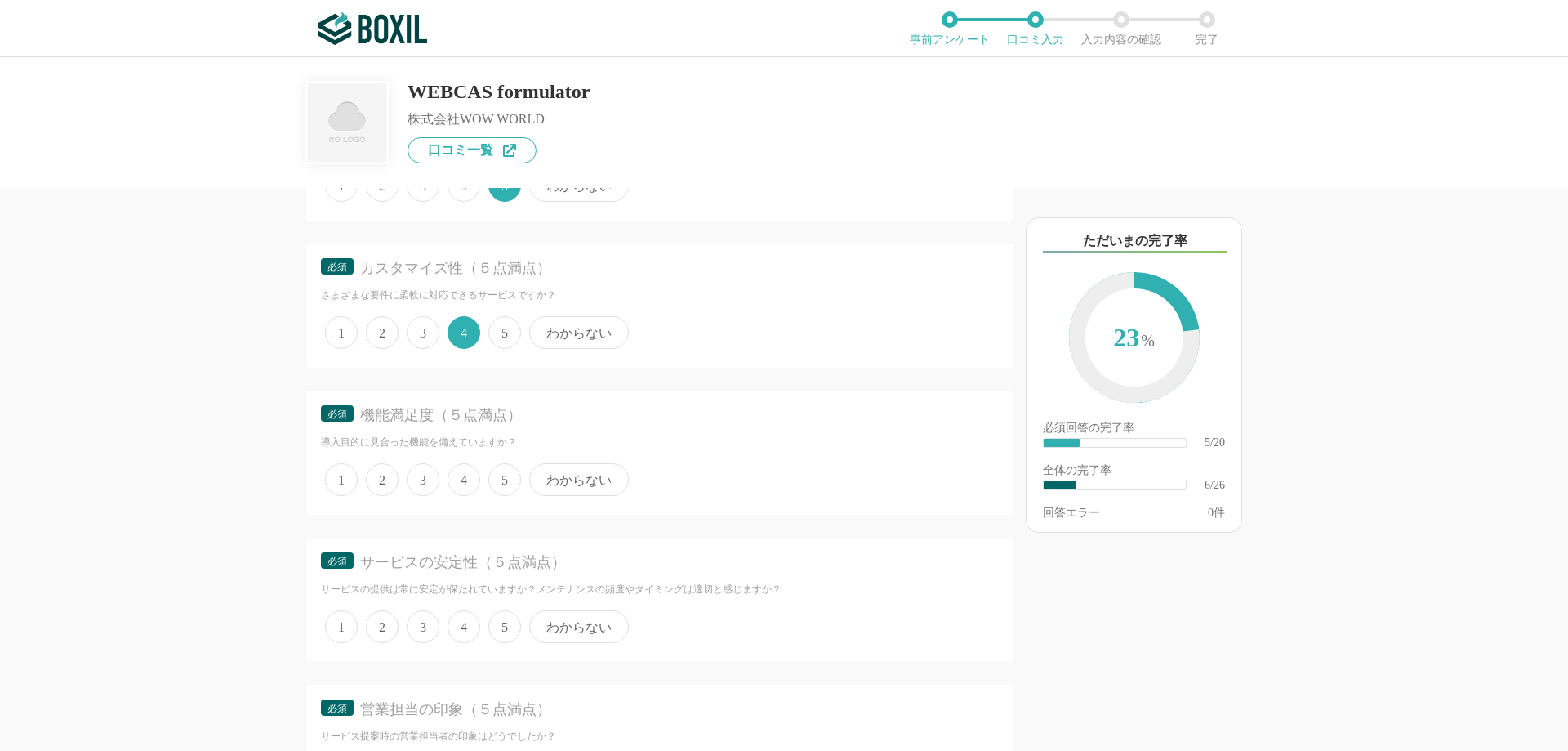
click at [500, 480] on span "5" at bounding box center [504, 479] width 33 height 33
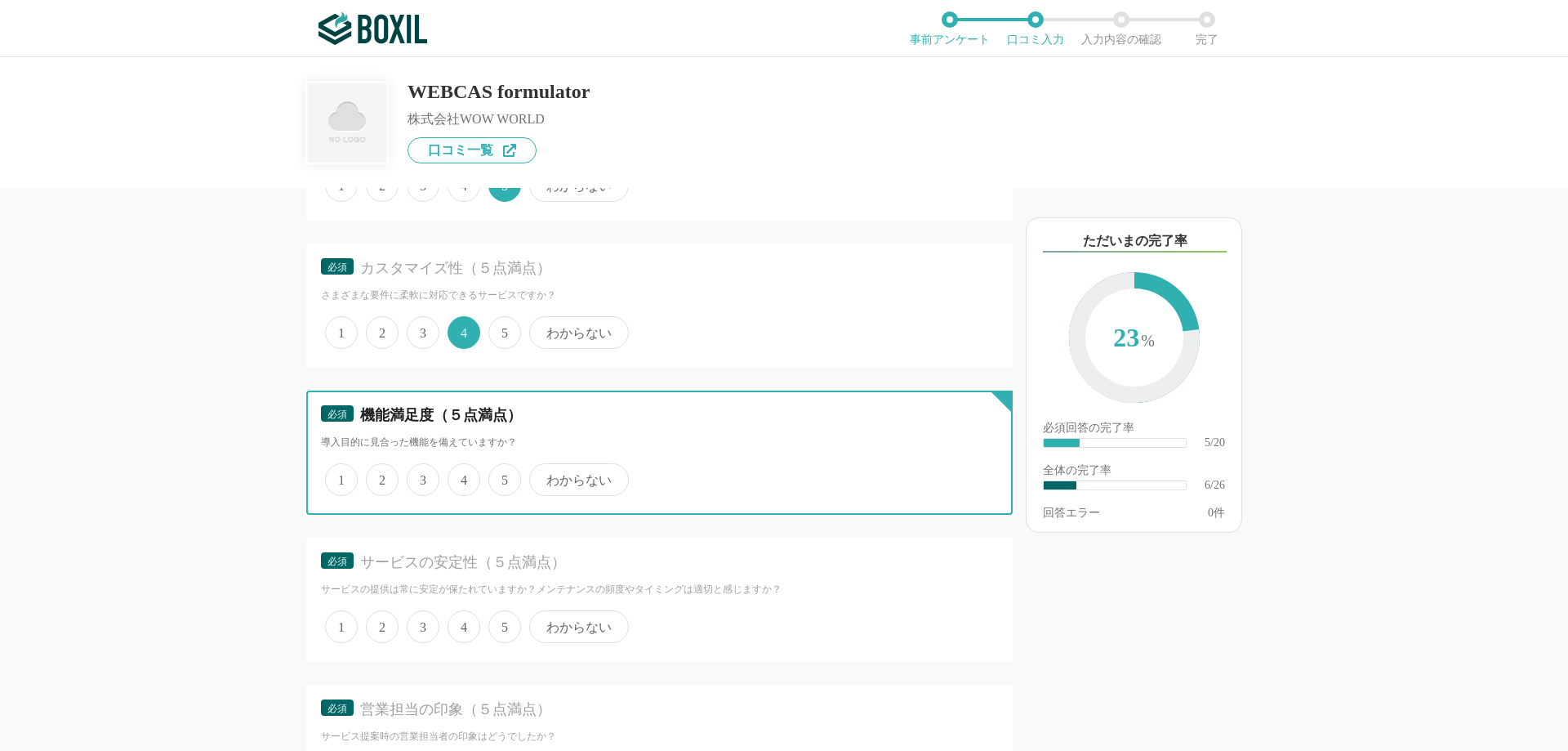
click at [500, 476] on input "5" at bounding box center [497, 470] width 10 height 10
radio input "true"
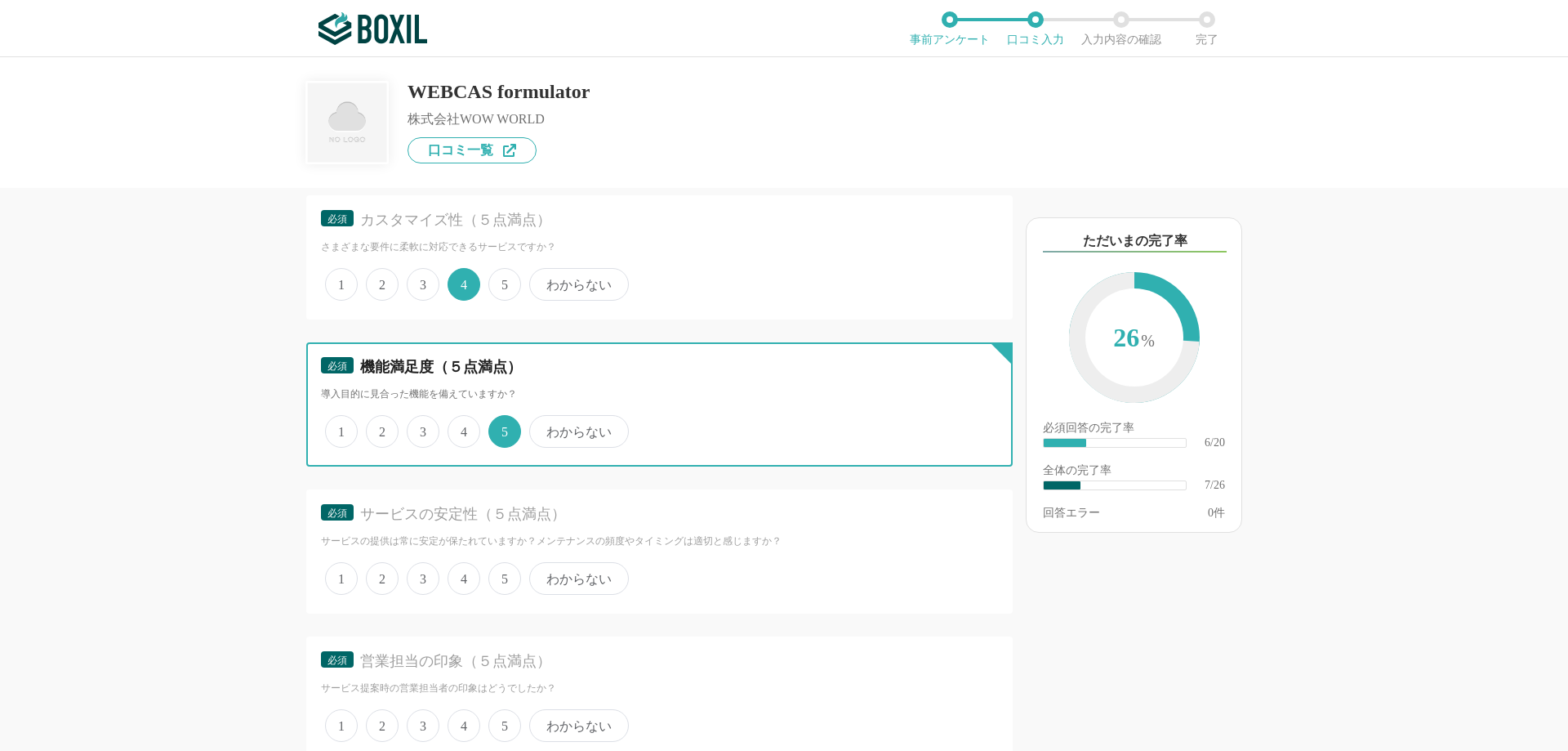
scroll to position [1143, 0]
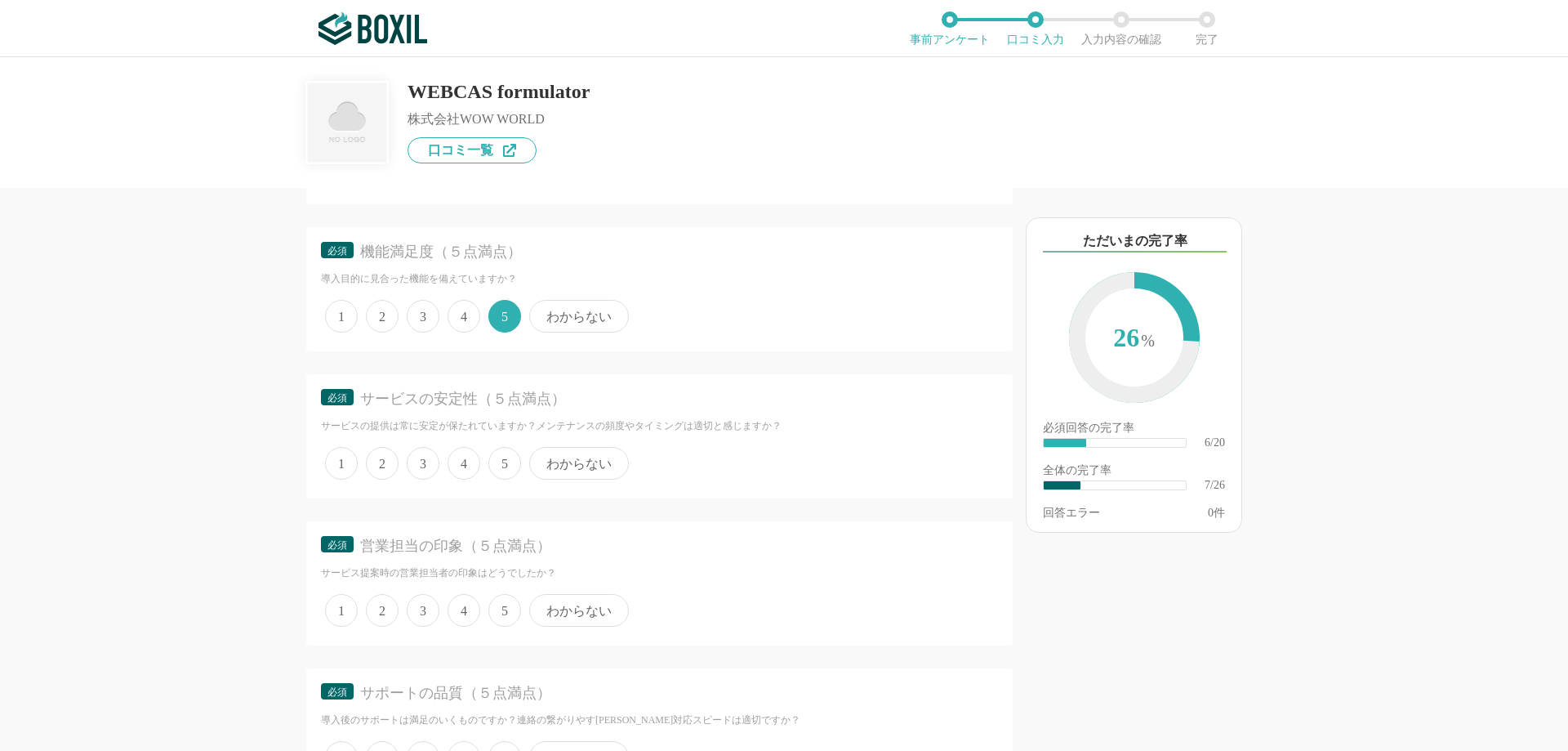
click at [504, 471] on span "5" at bounding box center [504, 462] width 33 height 33
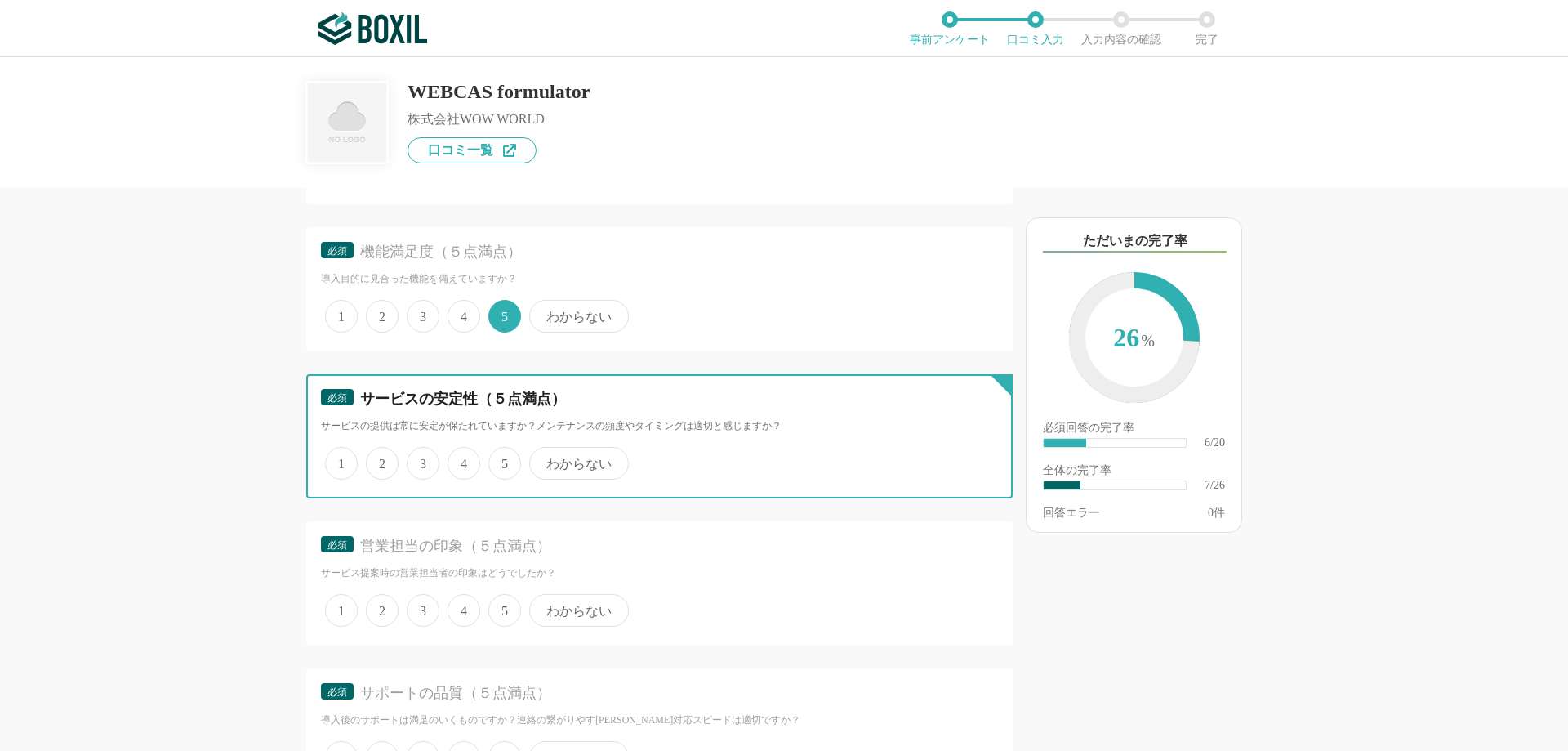
click at [503, 460] on input "5" at bounding box center [497, 454] width 10 height 10
radio input "true"
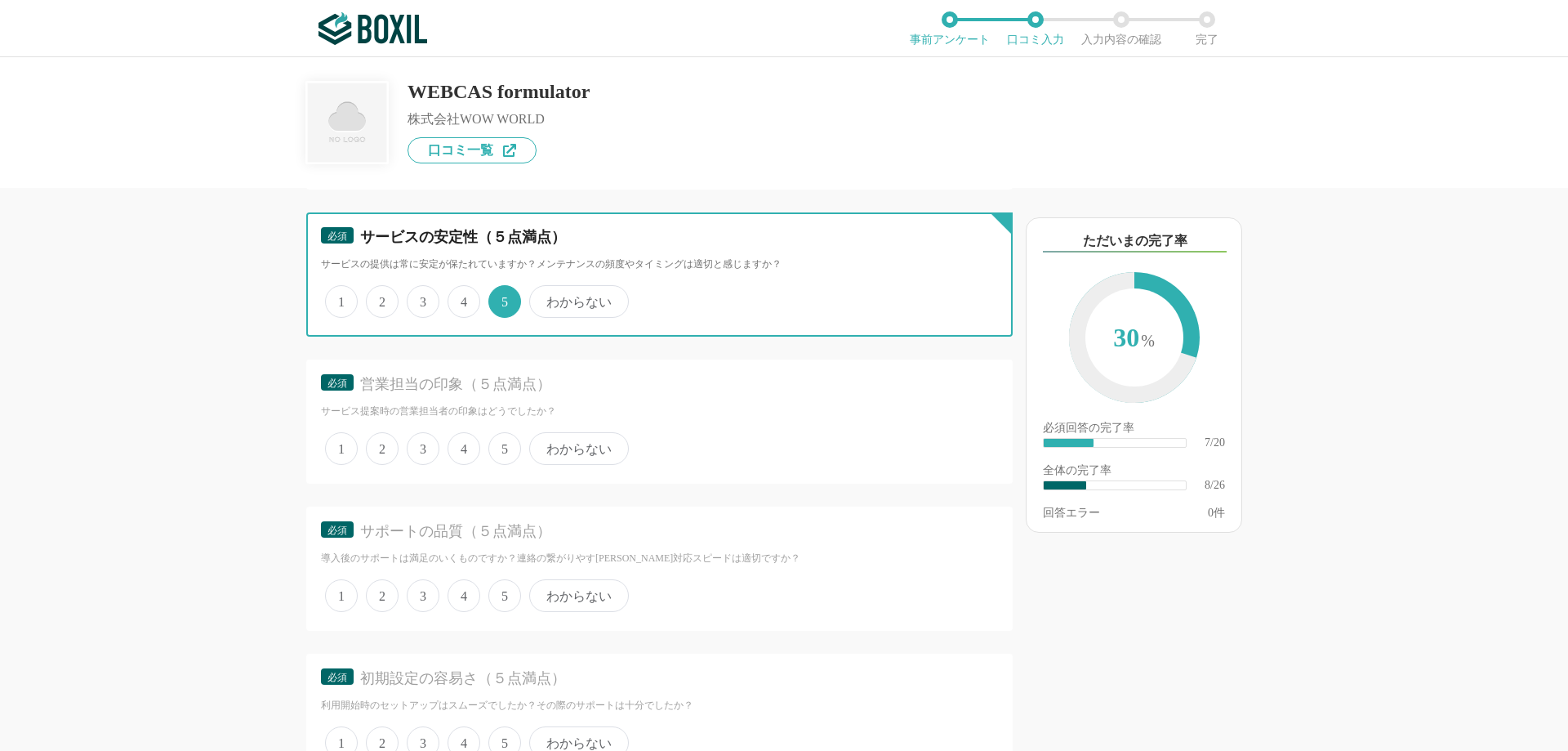
scroll to position [1470, 0]
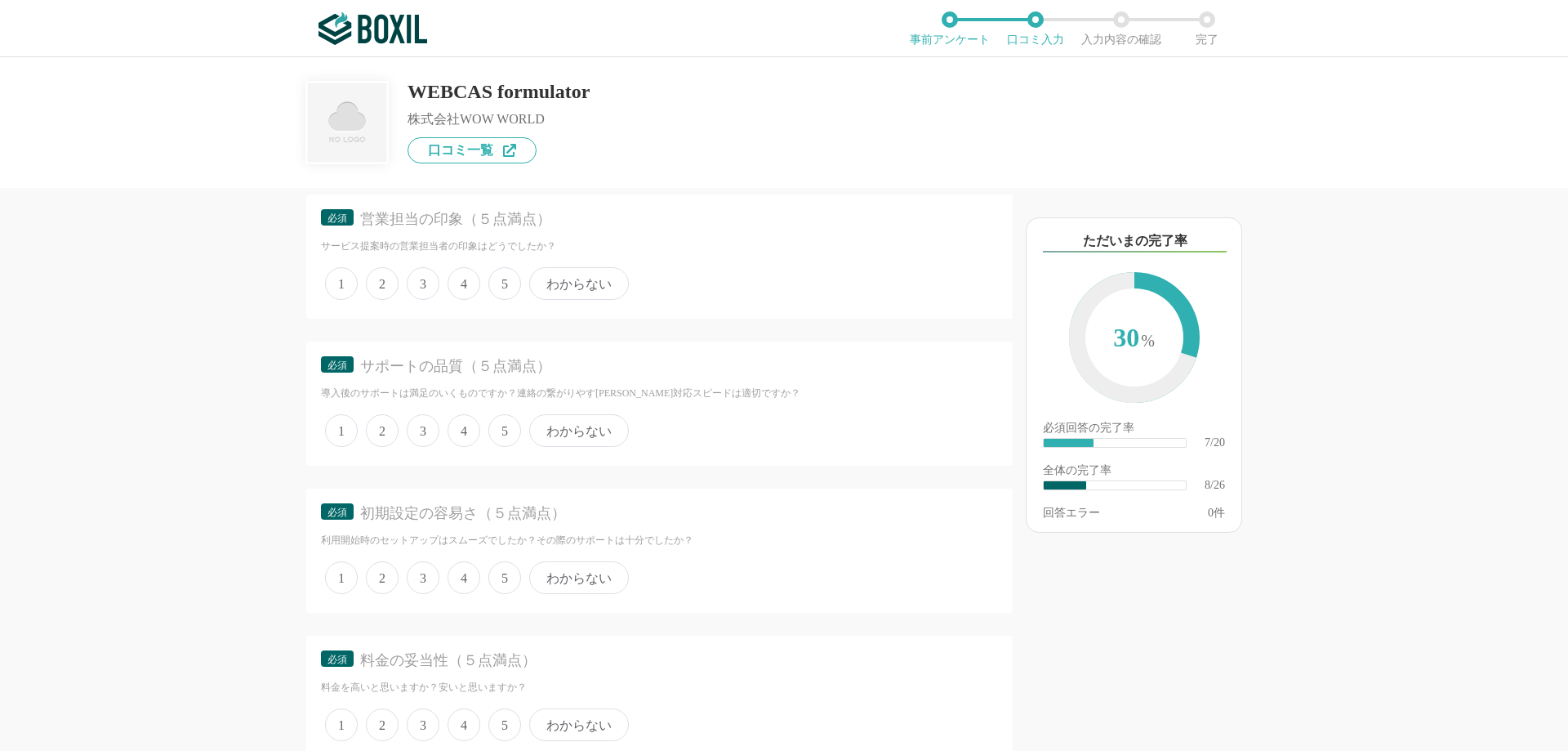
click at [497, 290] on span "5" at bounding box center [504, 283] width 33 height 33
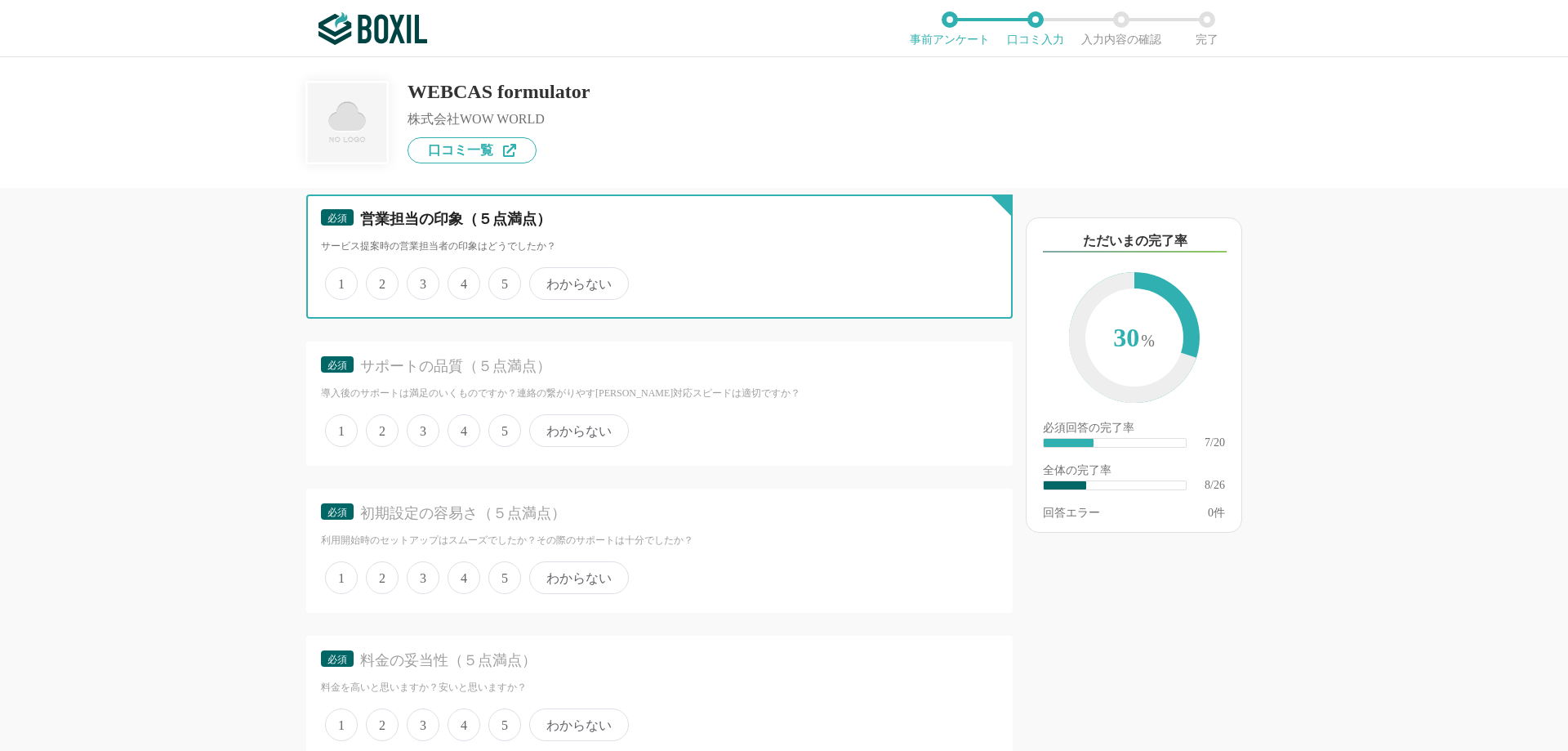
click at [497, 280] on input "5" at bounding box center [497, 275] width 10 height 10
radio input "true"
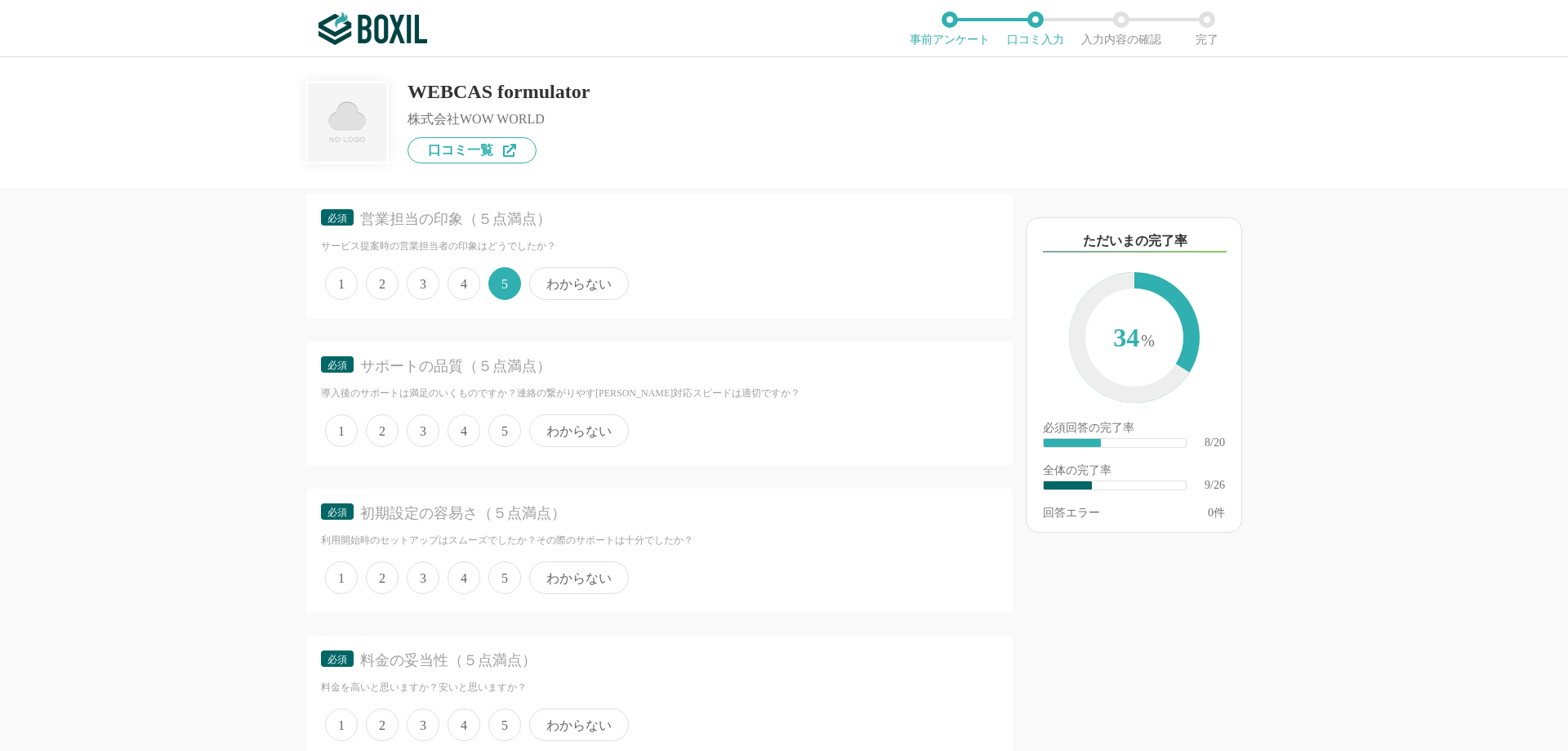
click at [503, 425] on span "5" at bounding box center [504, 430] width 33 height 33
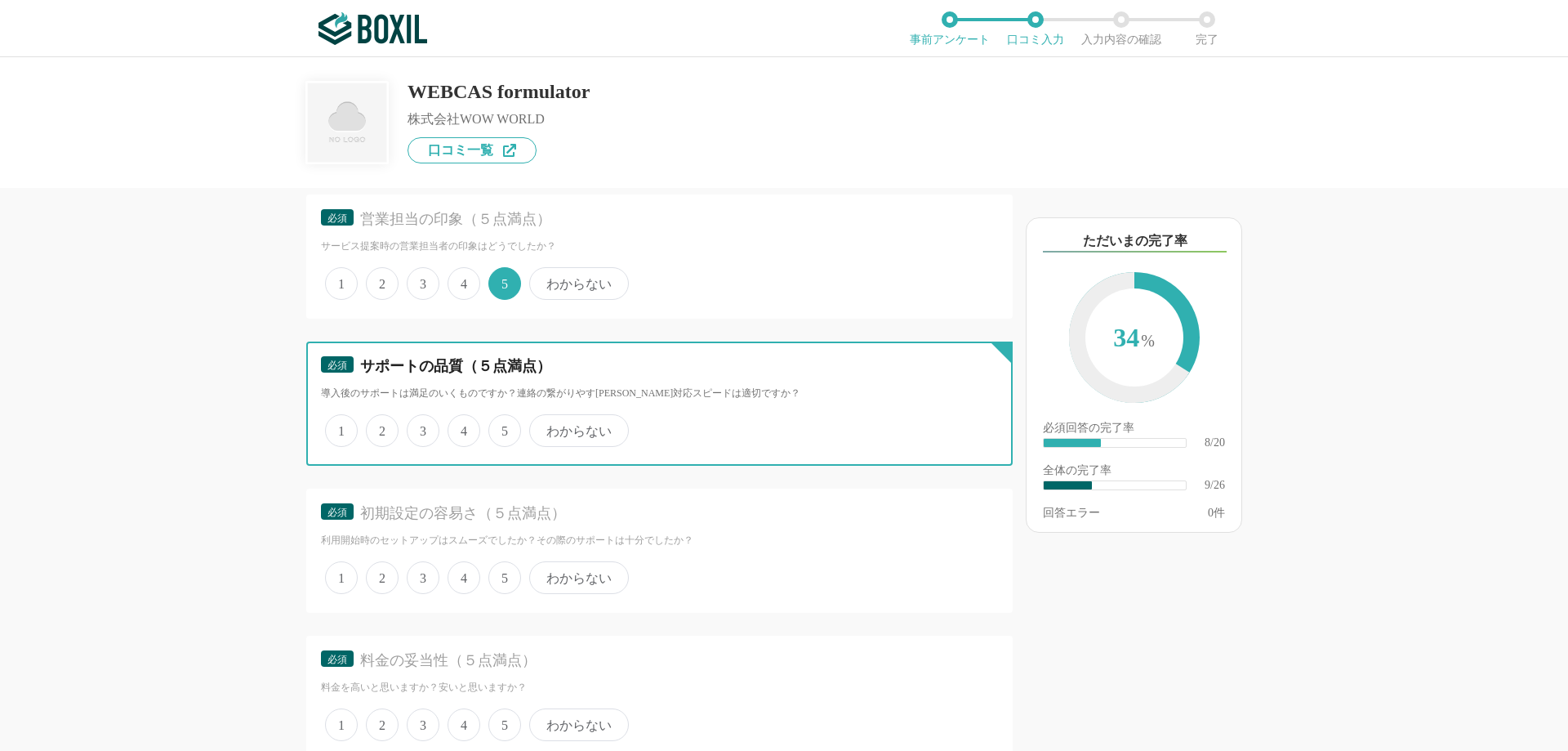
click at [503, 425] on input "5" at bounding box center [497, 421] width 10 height 10
radio input "true"
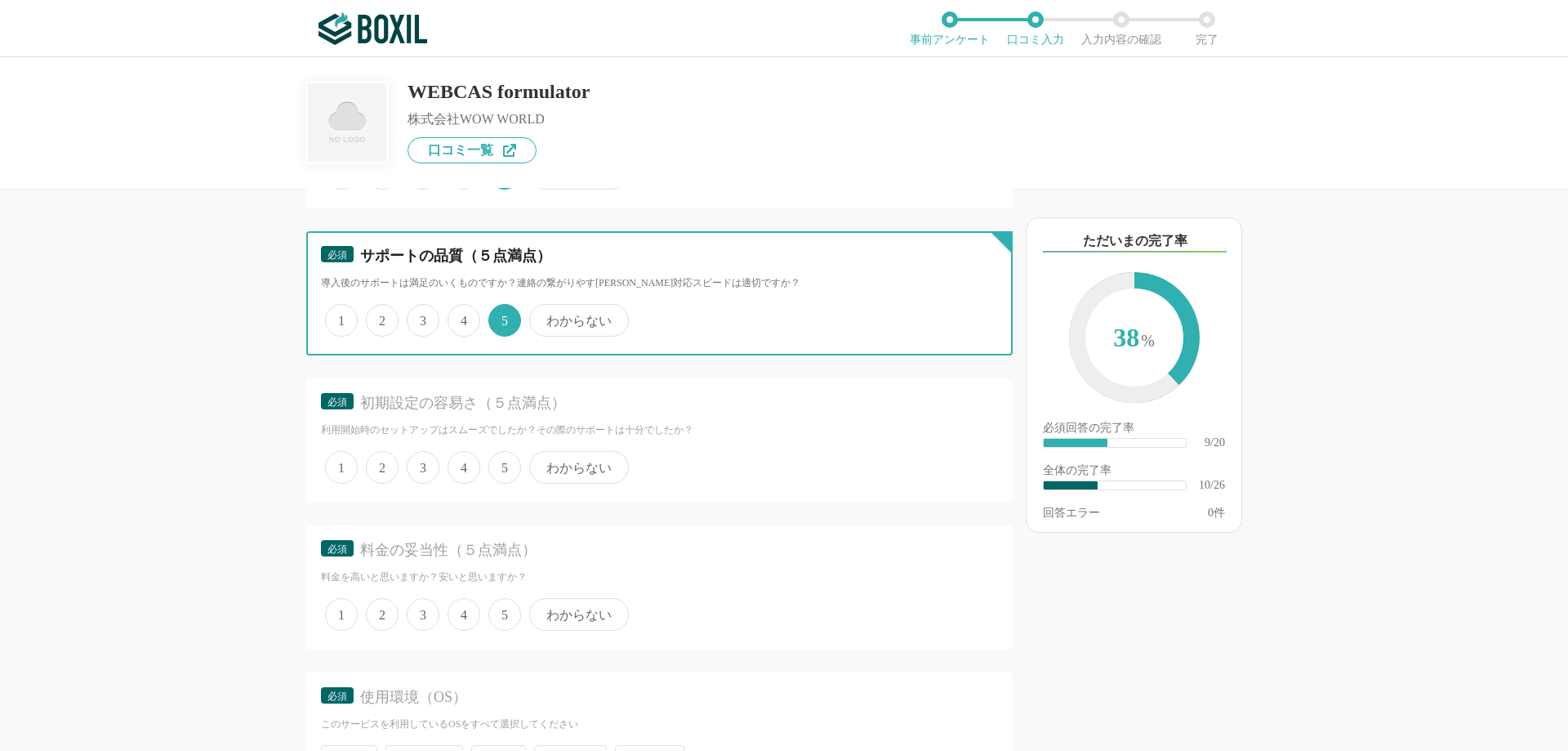
scroll to position [1634, 0]
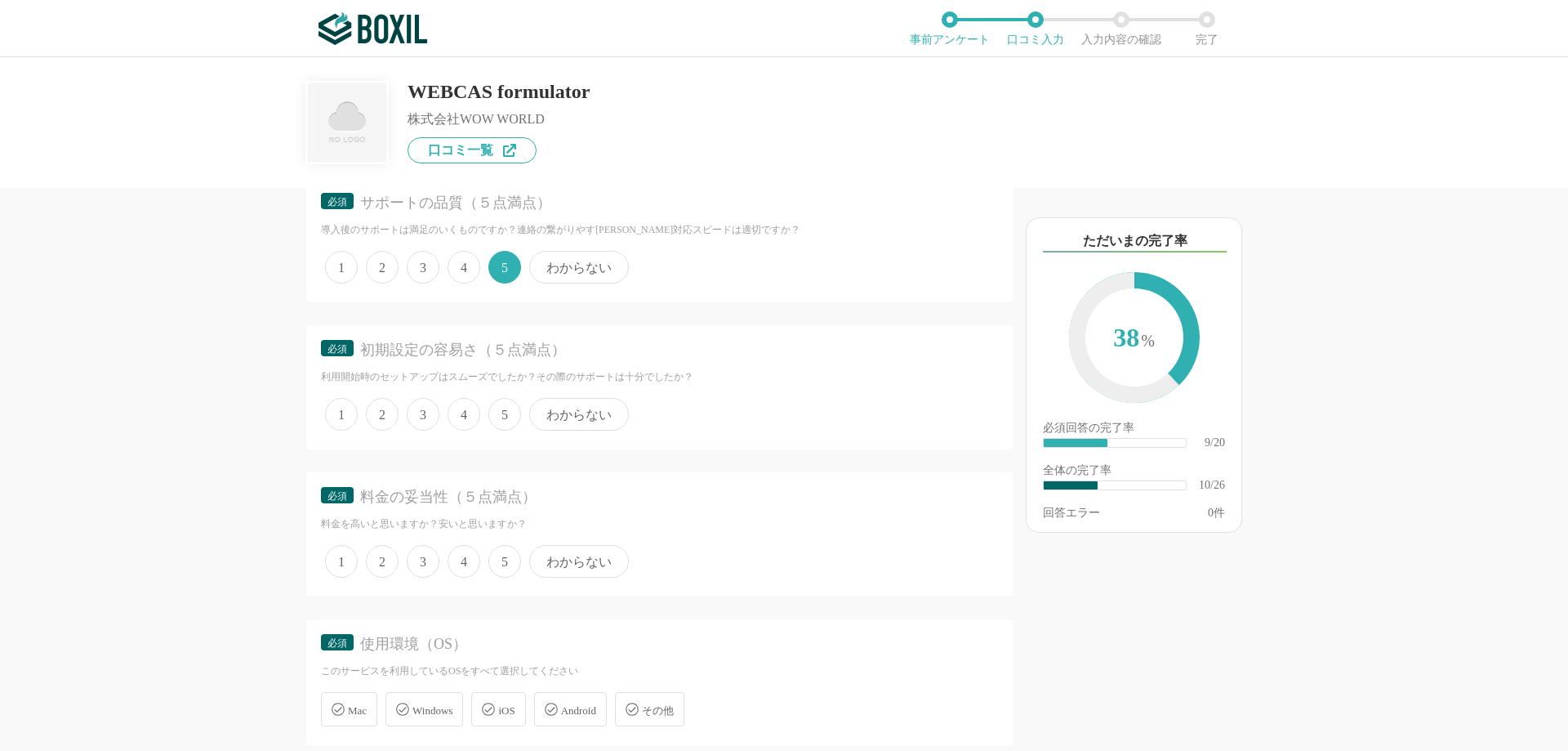
click at [503, 415] on span "5" at bounding box center [504, 414] width 33 height 33
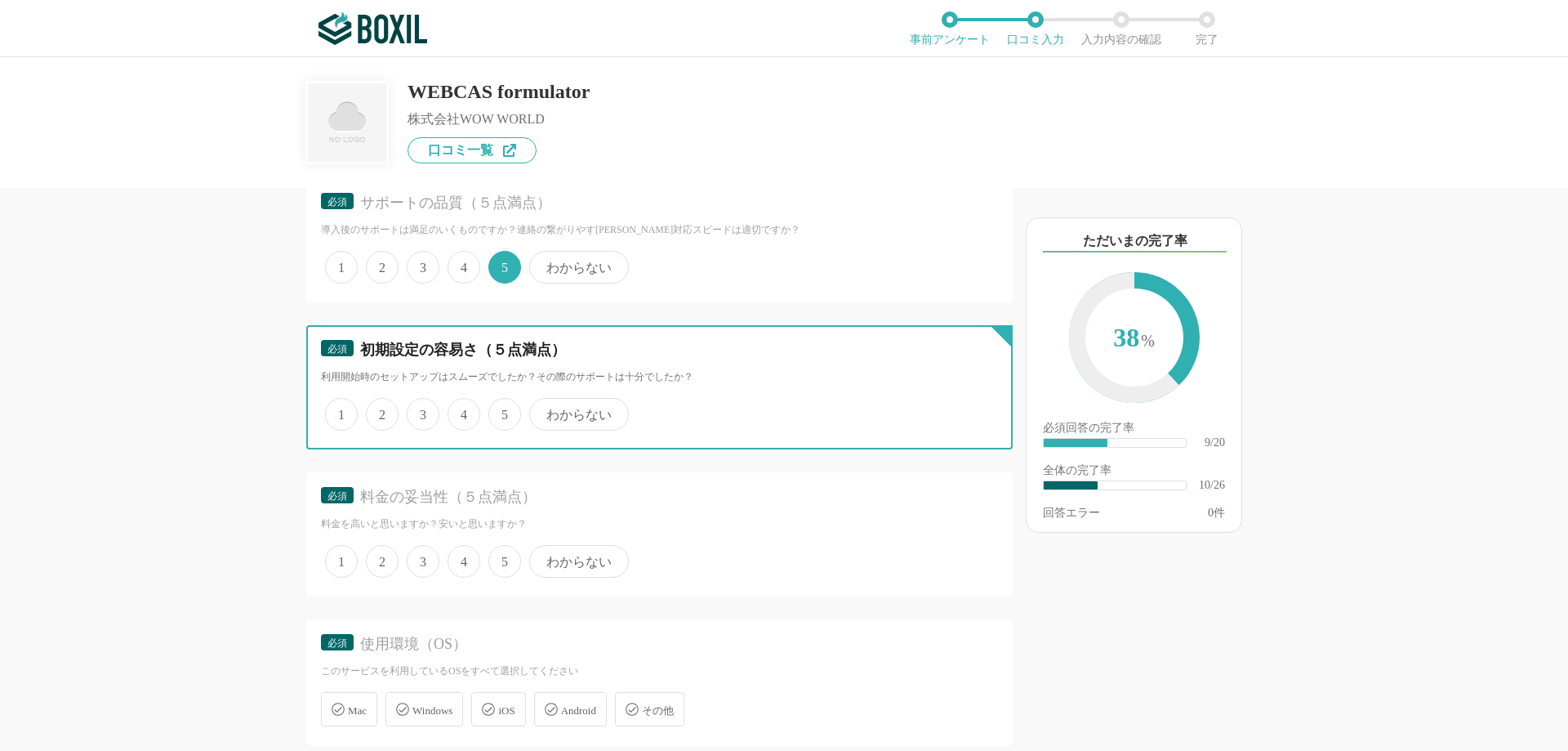
click at [503, 411] on input "5" at bounding box center [497, 404] width 10 height 10
radio input "true"
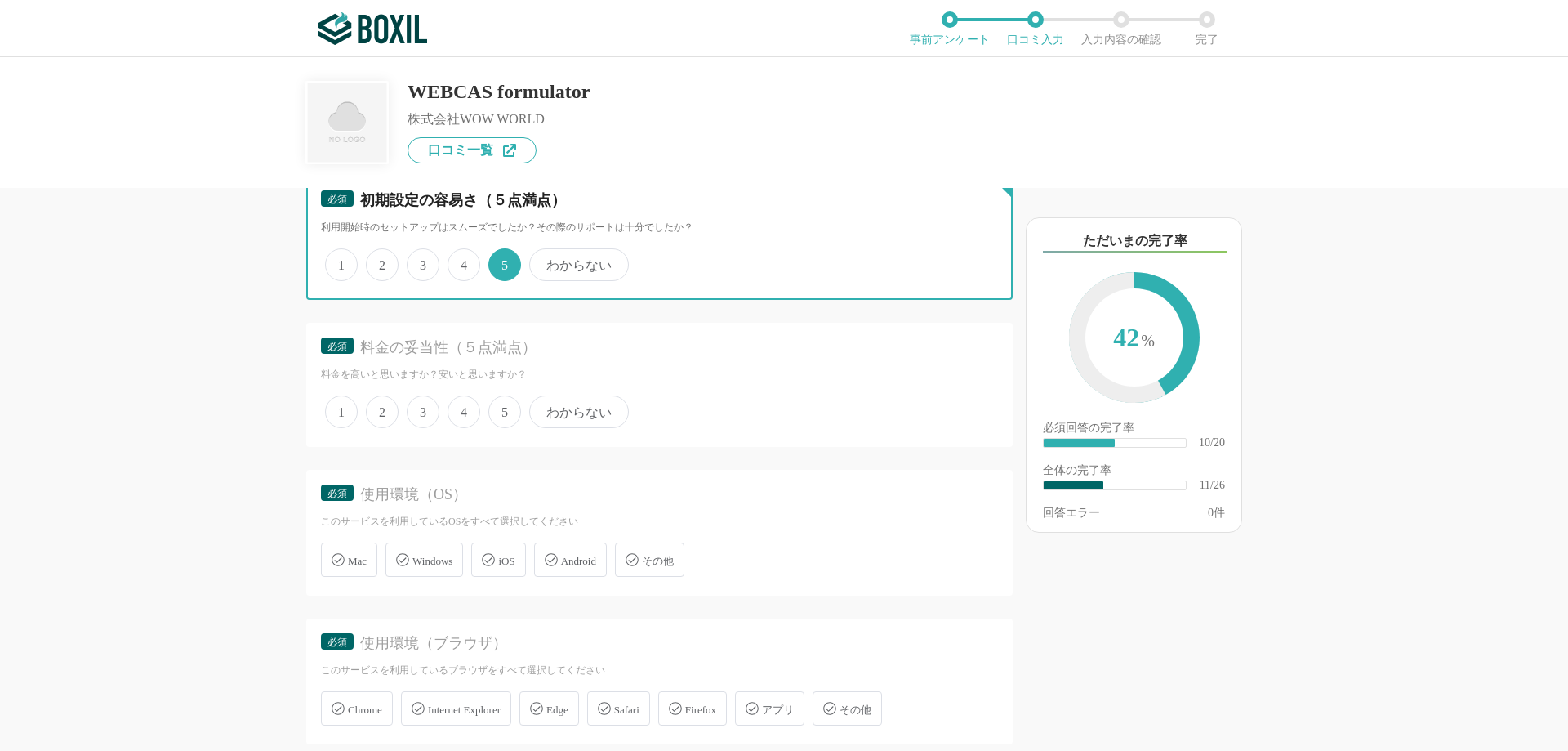
scroll to position [1960, 0]
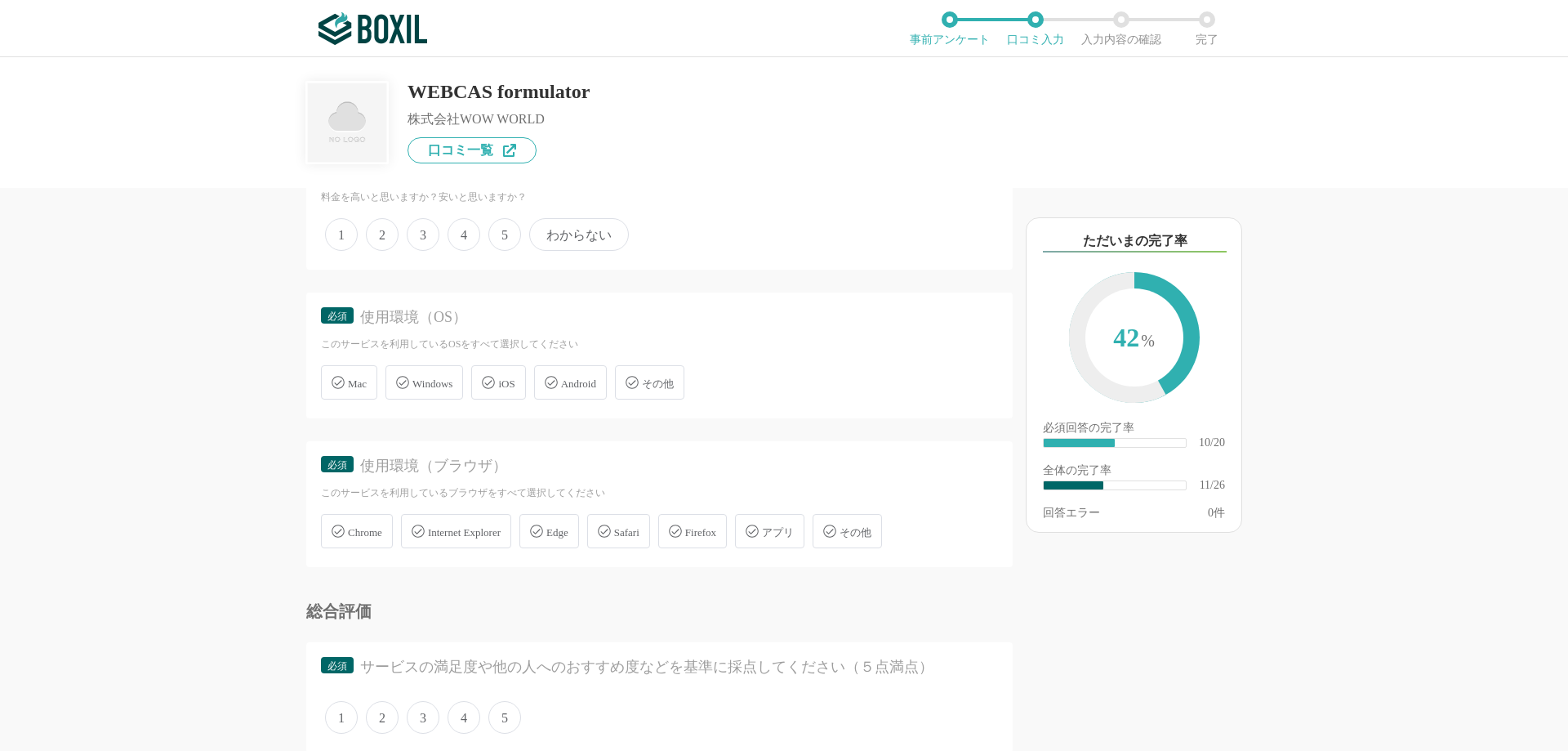
click at [502, 243] on span "5" at bounding box center [504, 234] width 33 height 33
click at [502, 231] on input "5" at bounding box center [497, 225] width 10 height 10
radio input "true"
click at [436, 382] on span "Windows" at bounding box center [432, 383] width 40 height 12
click at [412, 378] on div "Windows" at bounding box center [424, 382] width 78 height 35
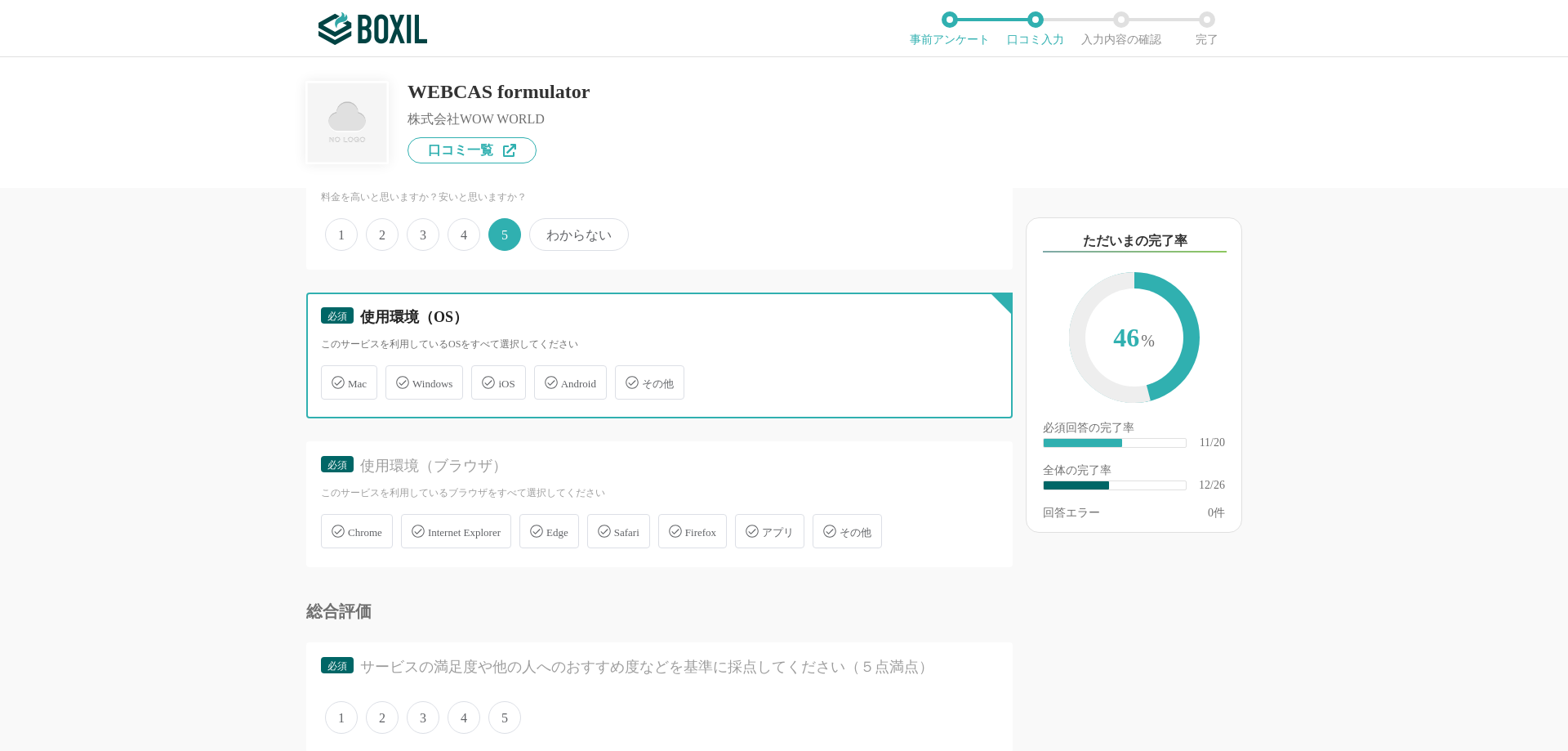
click at [400, 378] on input "Windows" at bounding box center [393, 372] width 10 height 10
checkbox input "true"
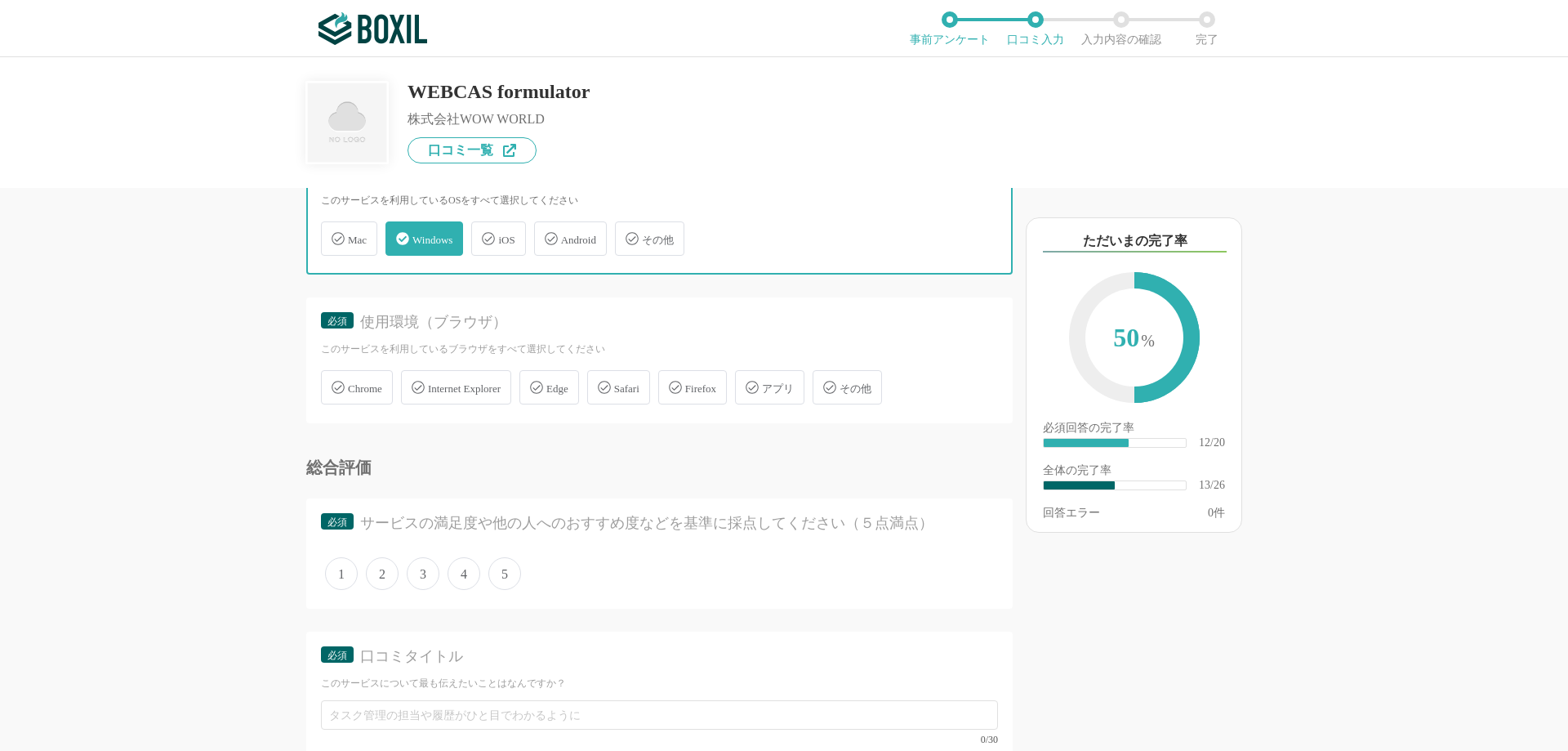
scroll to position [2123, 0]
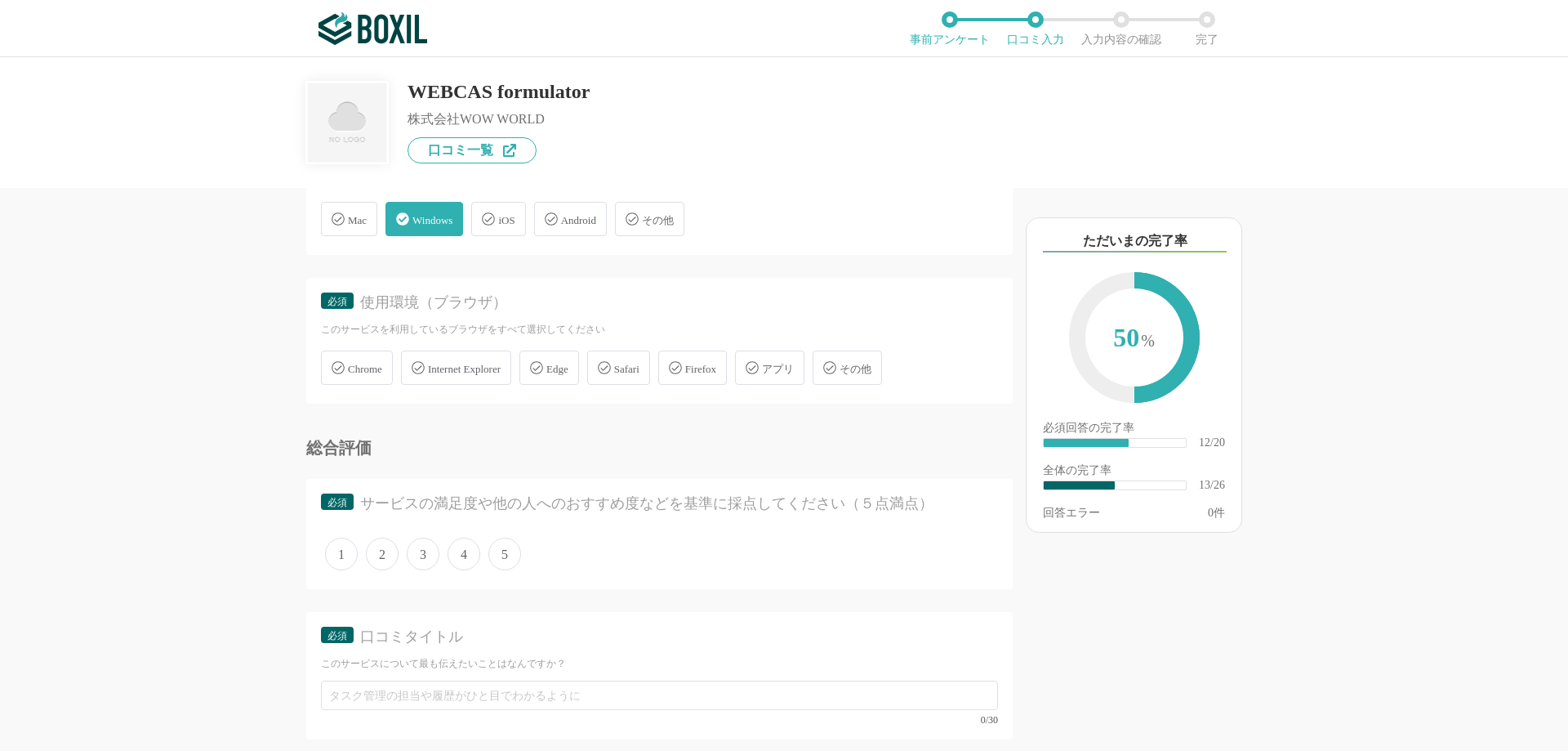
click at [335, 369] on icon at bounding box center [338, 367] width 13 height 13
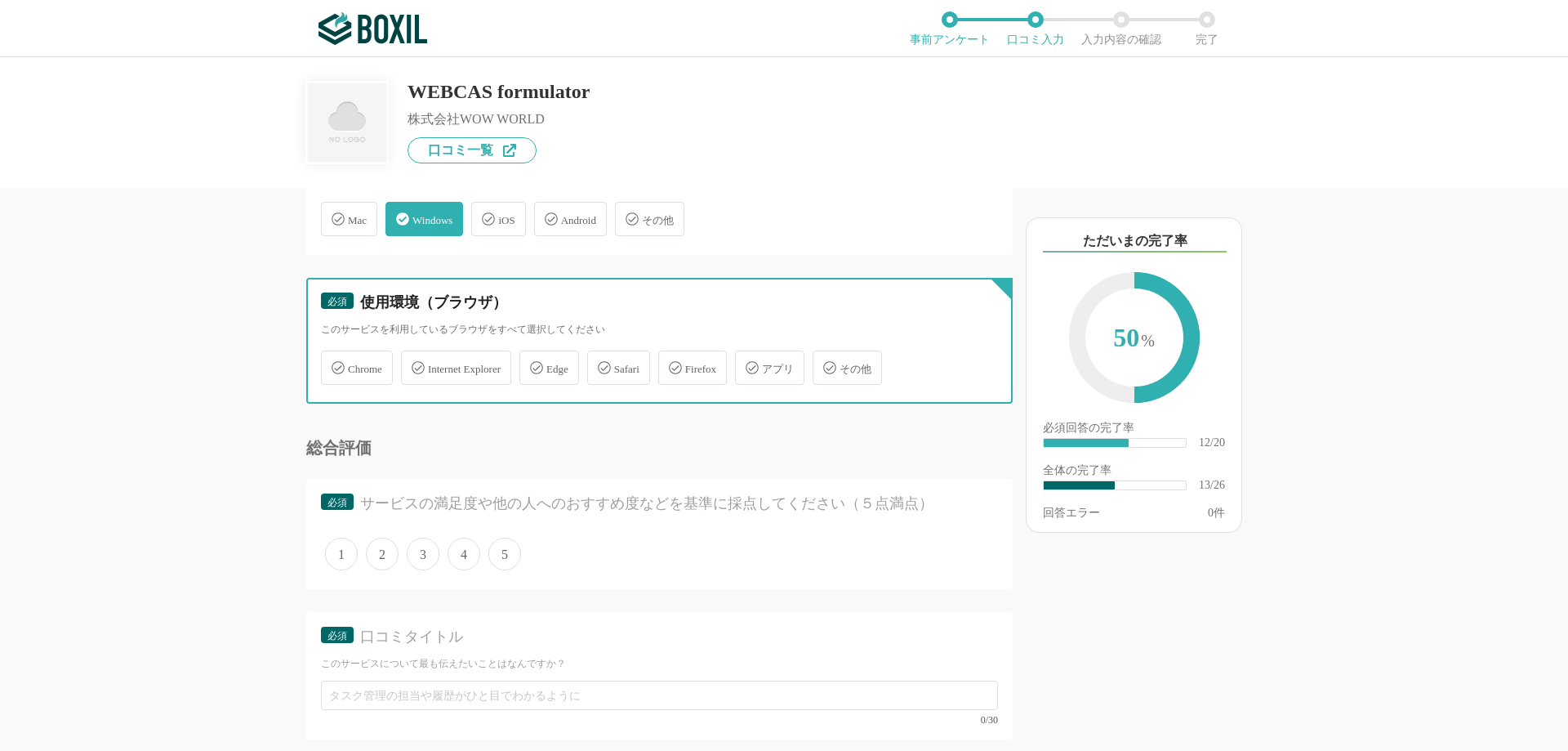
click at [334, 363] on input "Chrome" at bounding box center [329, 358] width 10 height 10
checkbox input "true"
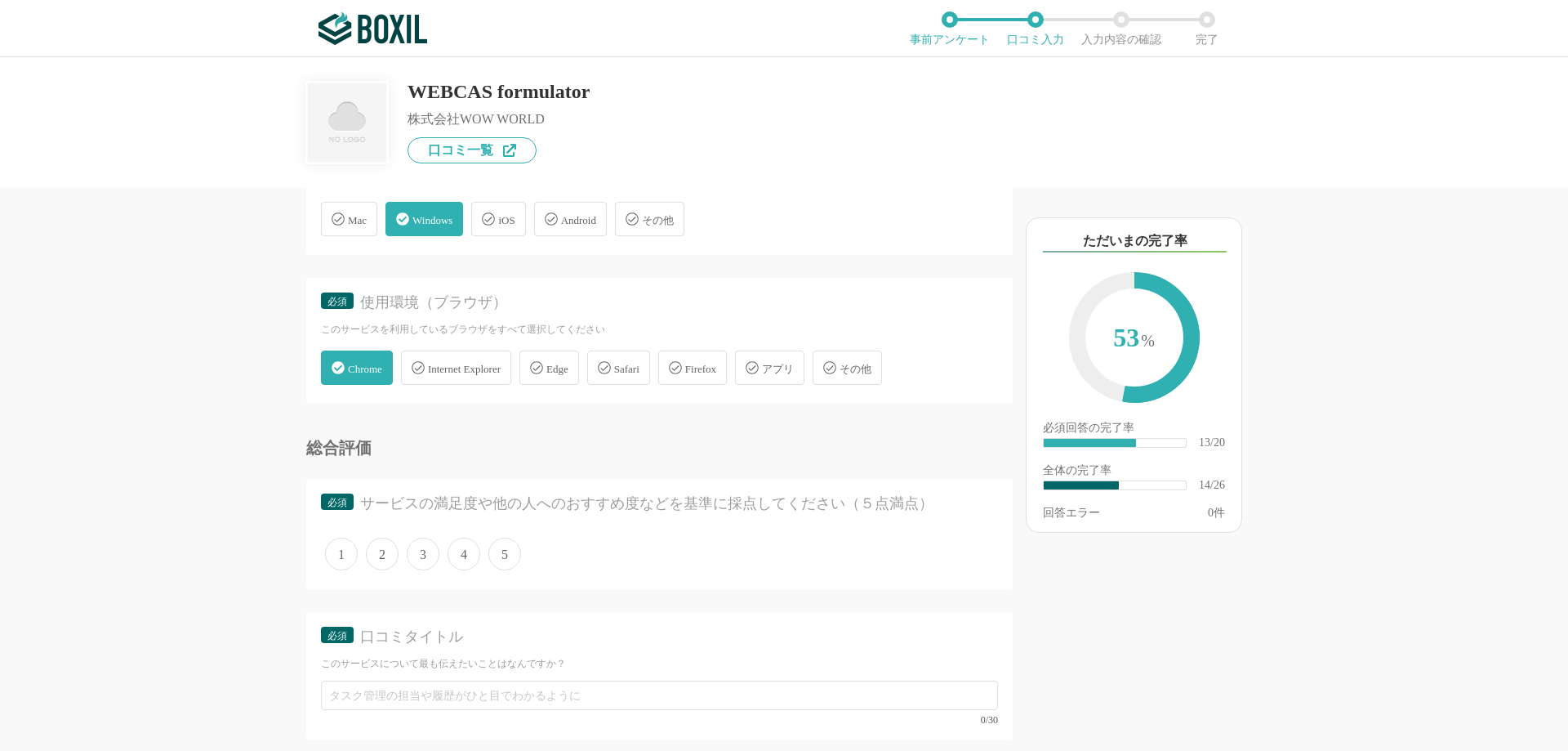
click at [543, 370] on icon at bounding box center [536, 367] width 13 height 13
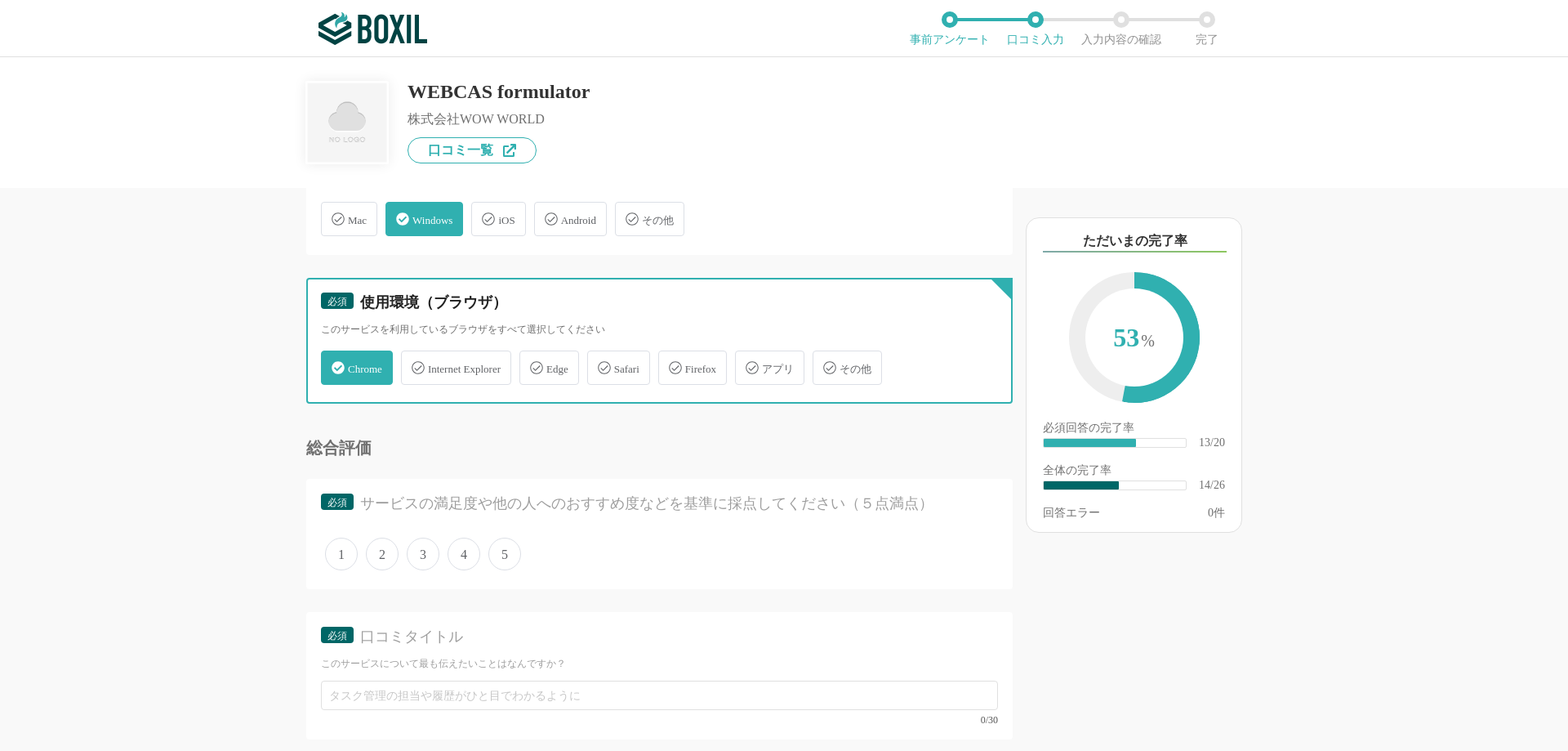
click at [533, 363] on input "Edge" at bounding box center [528, 358] width 10 height 10
checkbox input "true"
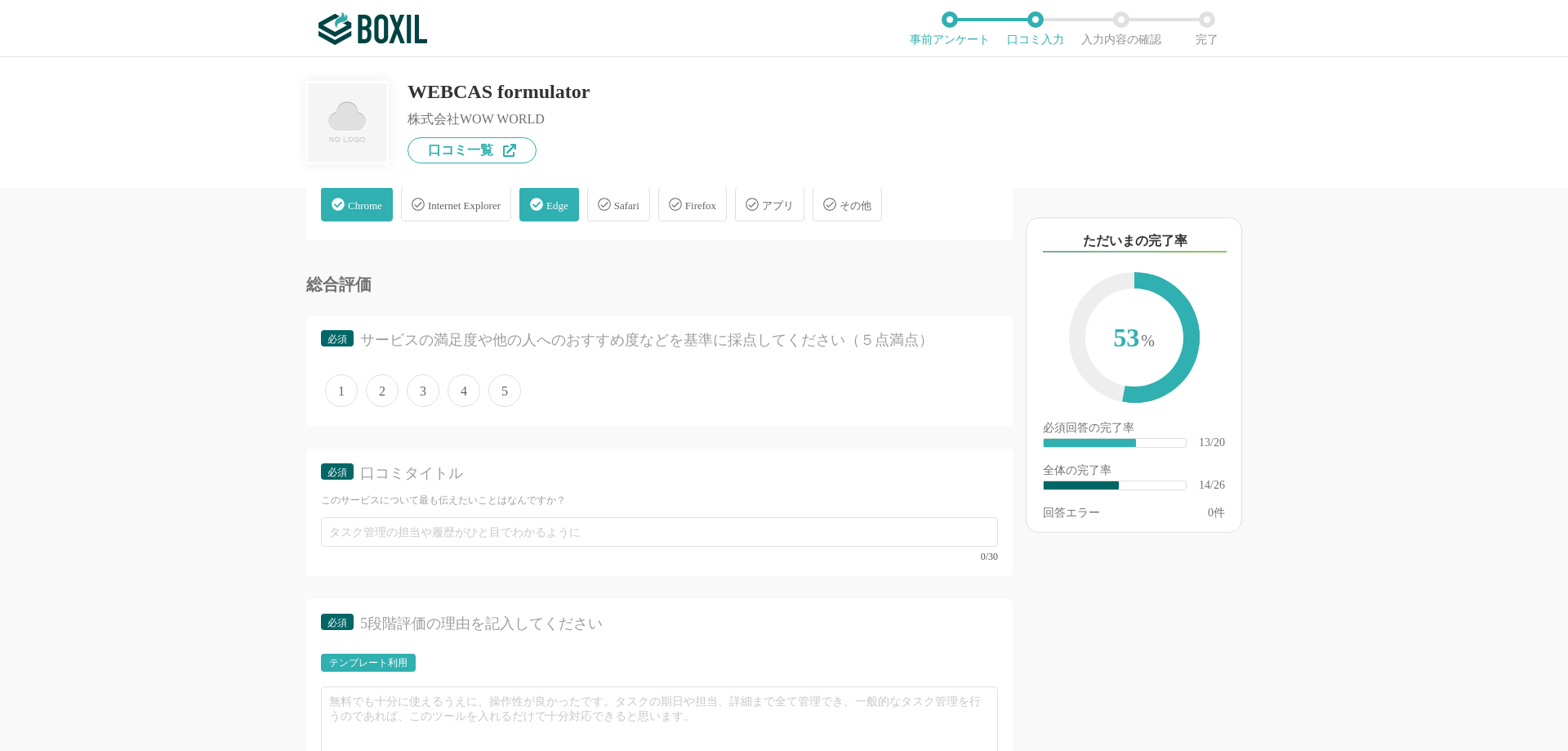
click at [507, 388] on span "5" at bounding box center [504, 390] width 33 height 33
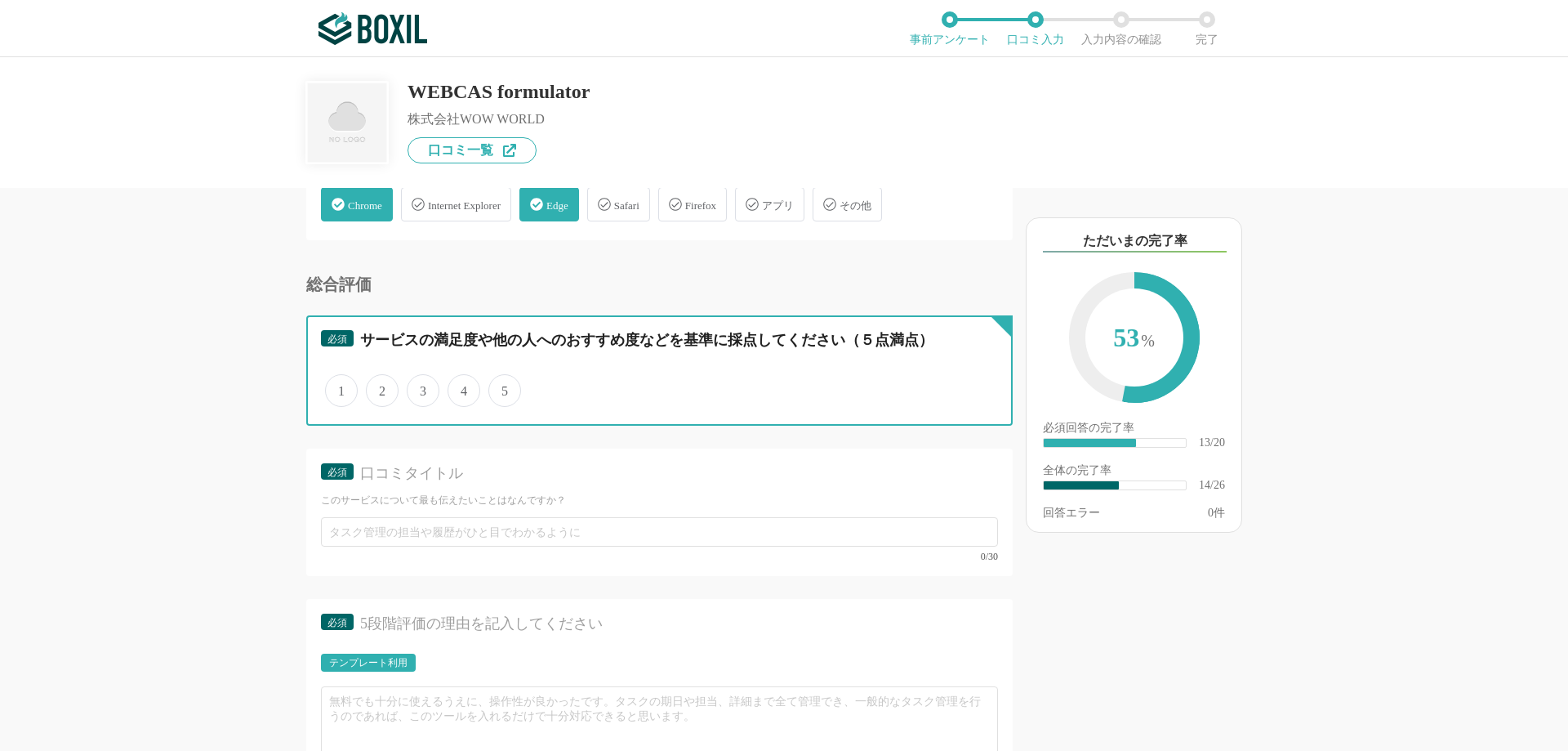
click at [503, 387] on input "5" at bounding box center [497, 381] width 10 height 10
radio input "true"
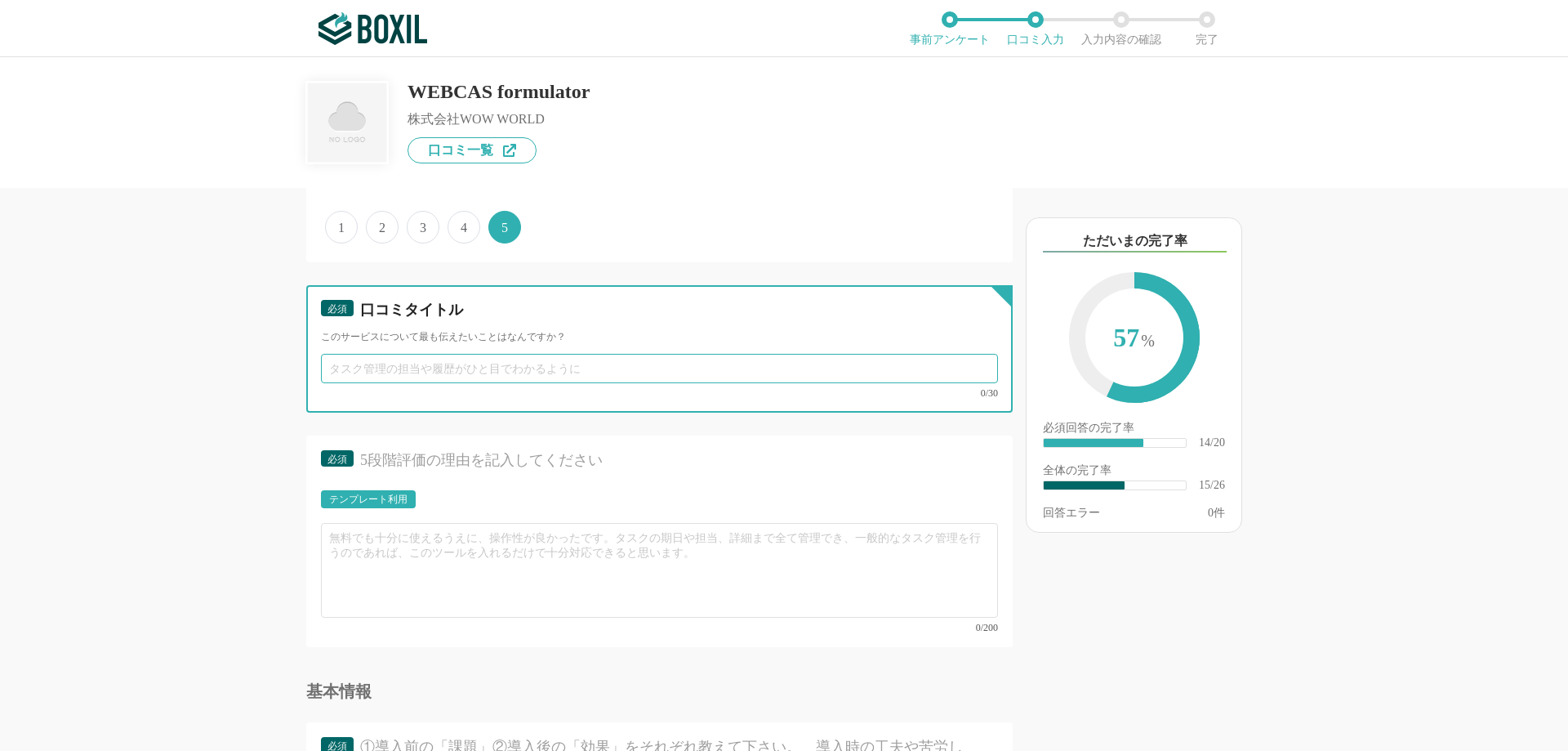
click at [423, 369] on input "text" at bounding box center [659, 368] width 677 height 29
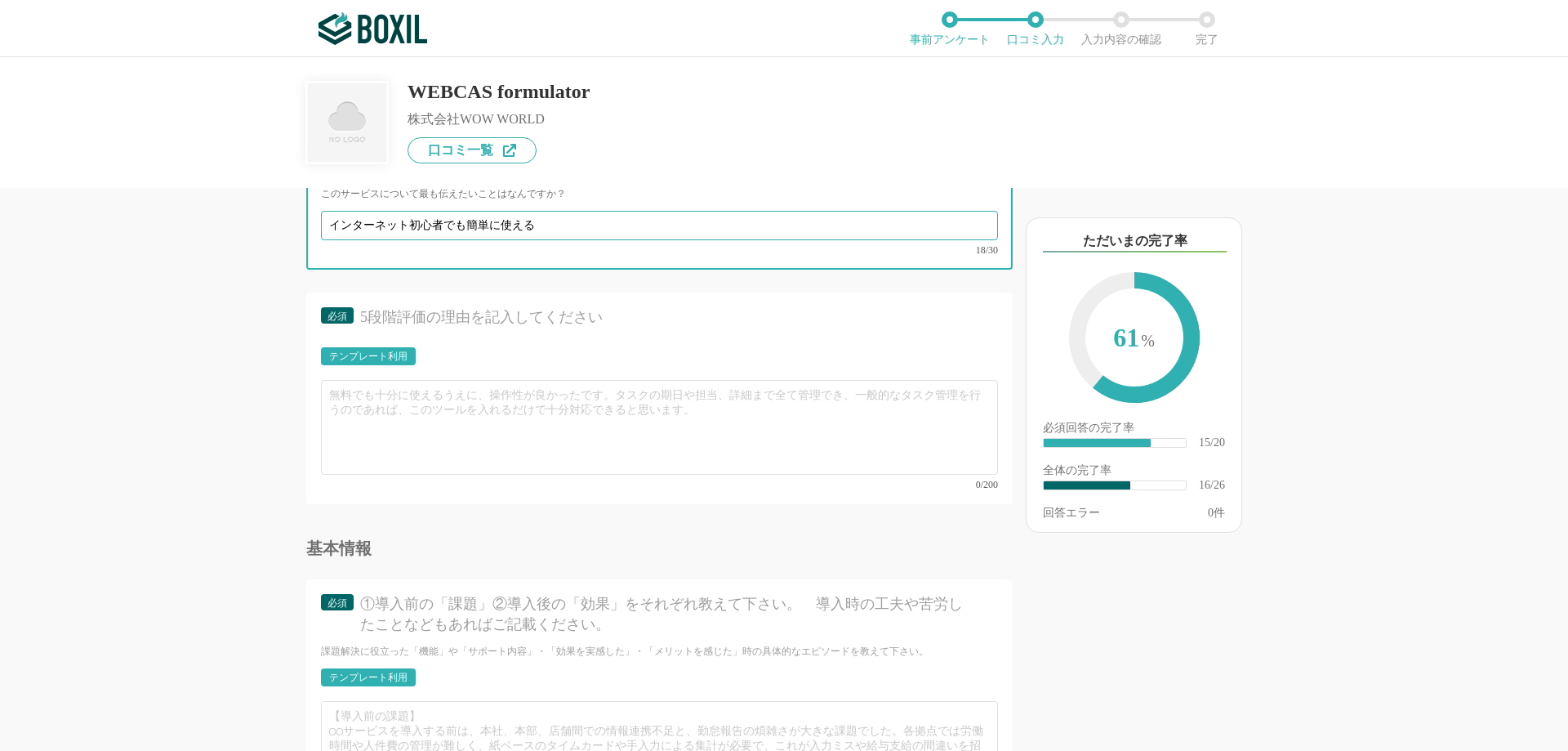
scroll to position [2614, 0]
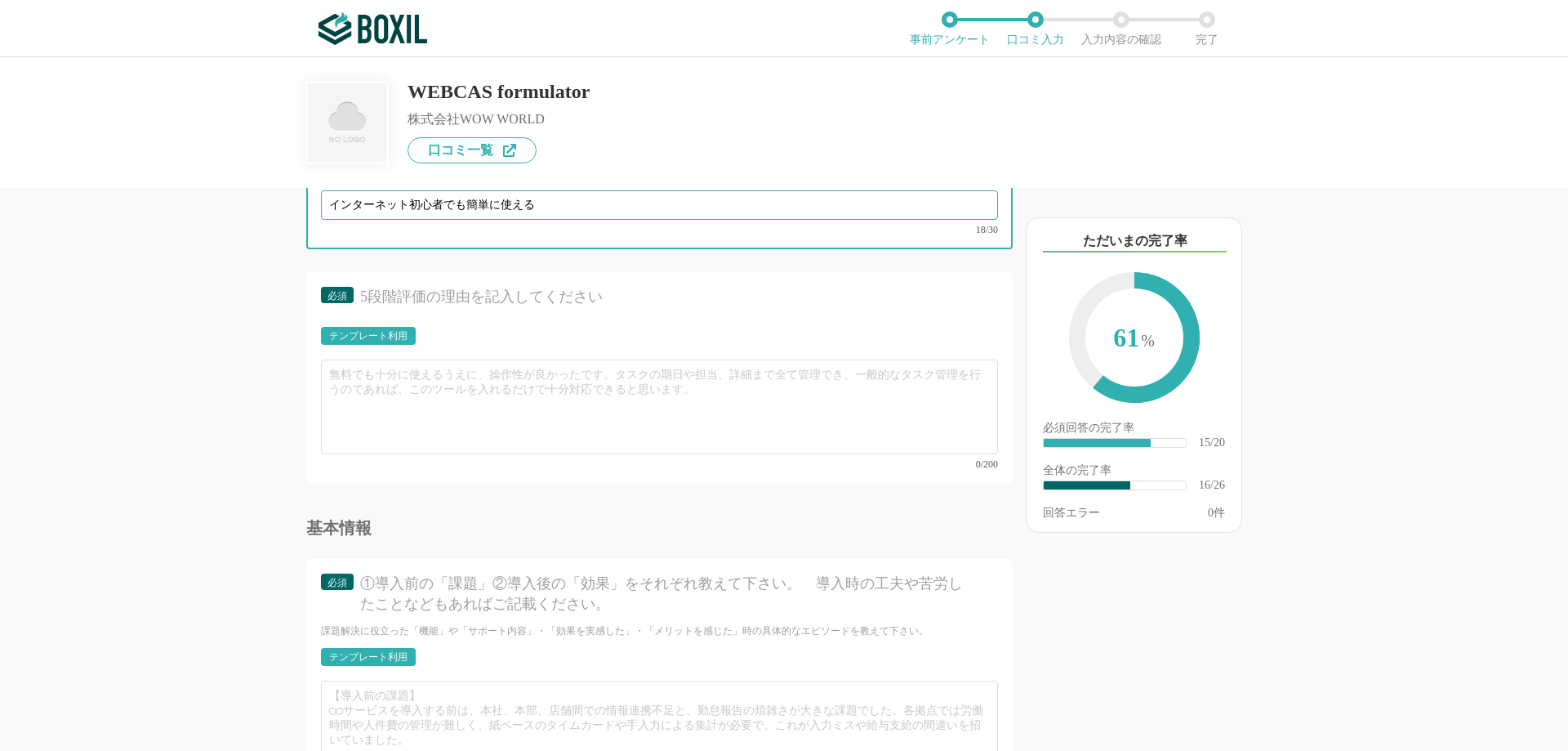
type input "インターネット初心者でも簡単に使える"
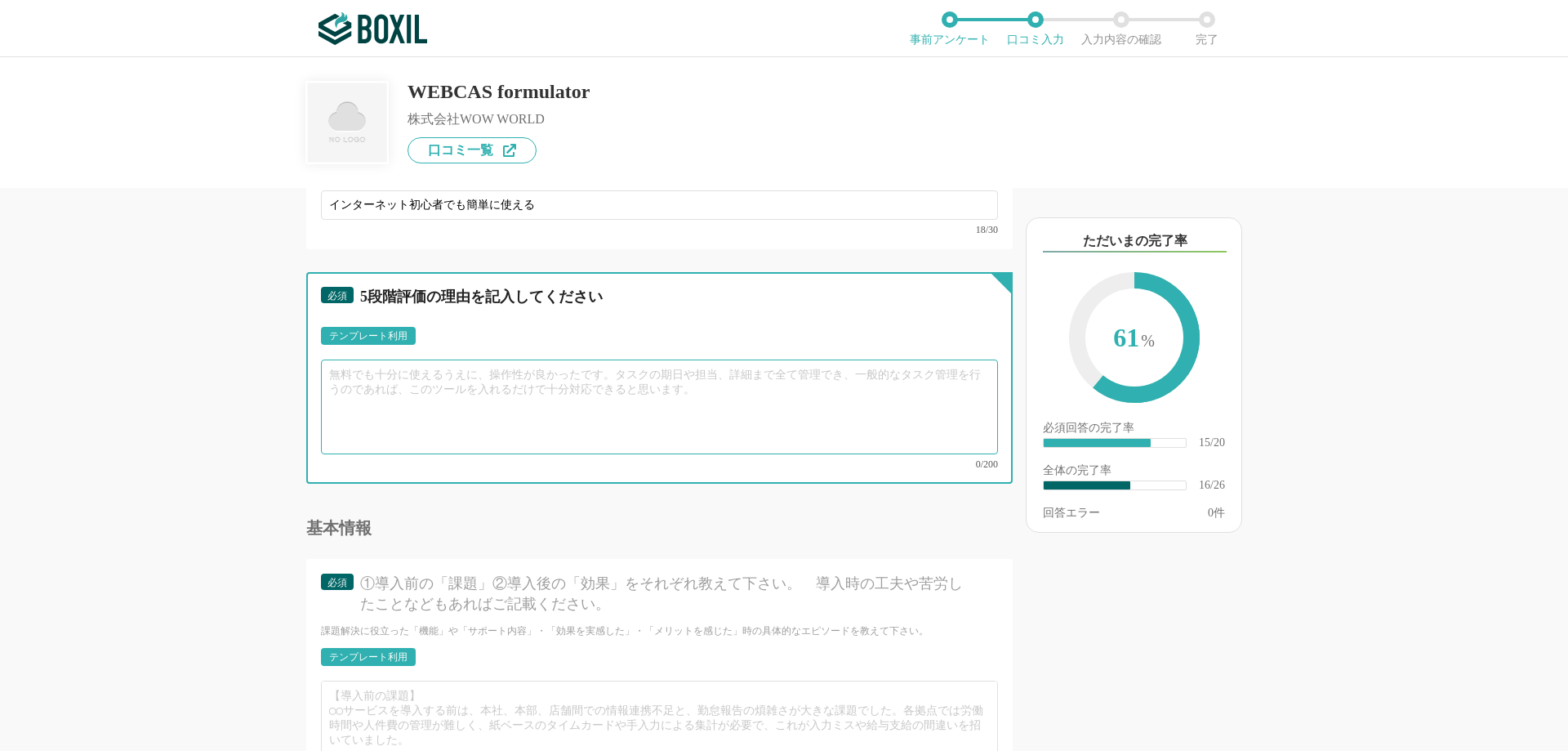
click at [450, 389] on textarea at bounding box center [659, 406] width 677 height 94
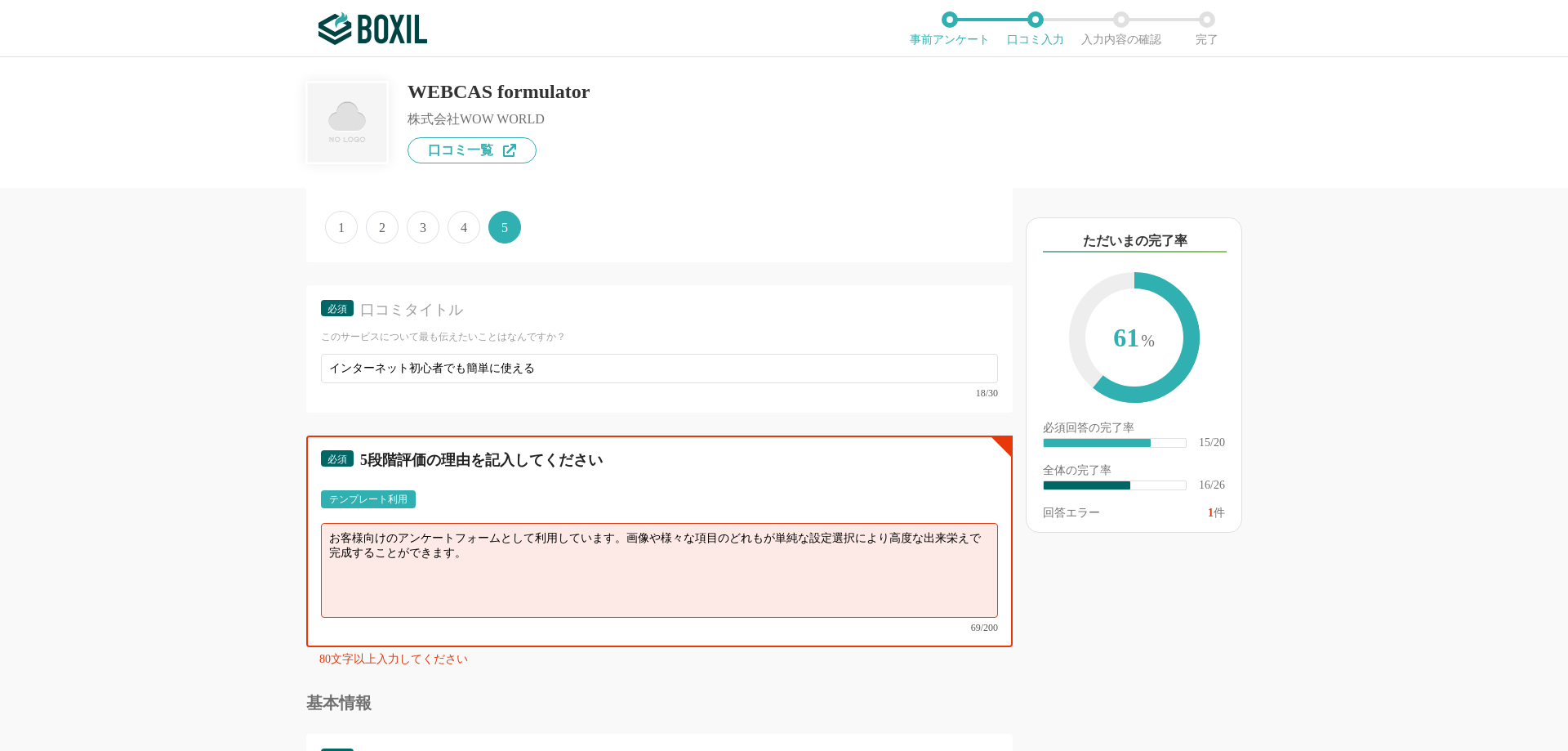
type textarea "お客様向けのアンケートフォームとして利用しています。画像や様々な項目のどれもが単純な設定選択により高度な出来栄えで完成することができます。"
click at [482, 659] on div "80文字以上入力してください" at bounding box center [666, 661] width 693 height 18
click at [493, 565] on textarea "お客様向けのアンケートフォームとして利用しています。画像や様々な項目のどれもが単純な設定選択により高度な出来栄えで完成することができます。" at bounding box center [659, 570] width 677 height 94
drag, startPoint x: 487, startPoint y: 551, endPoint x: 255, endPoint y: 527, distance: 233.2
click at [255, 527] on div "他のサービス・ツールと連携していますか？ ※複数選択可 例：Slack、Salesforce 選択したサービス 未選択 WEBCAS formulator 必…" at bounding box center [604, 469] width 816 height 562
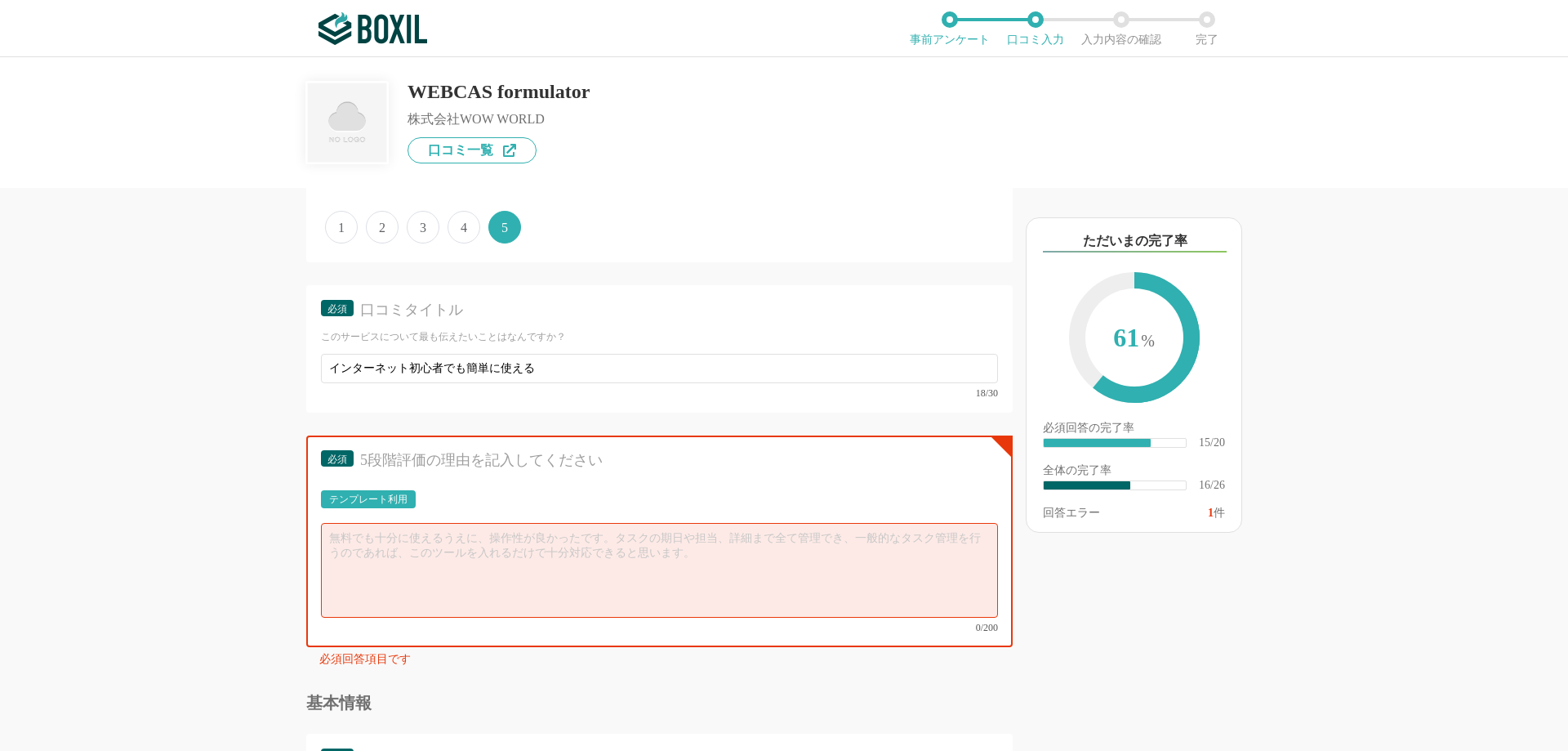
click at [344, 501] on div "テンプレート利用" at bounding box center [368, 499] width 78 height 9
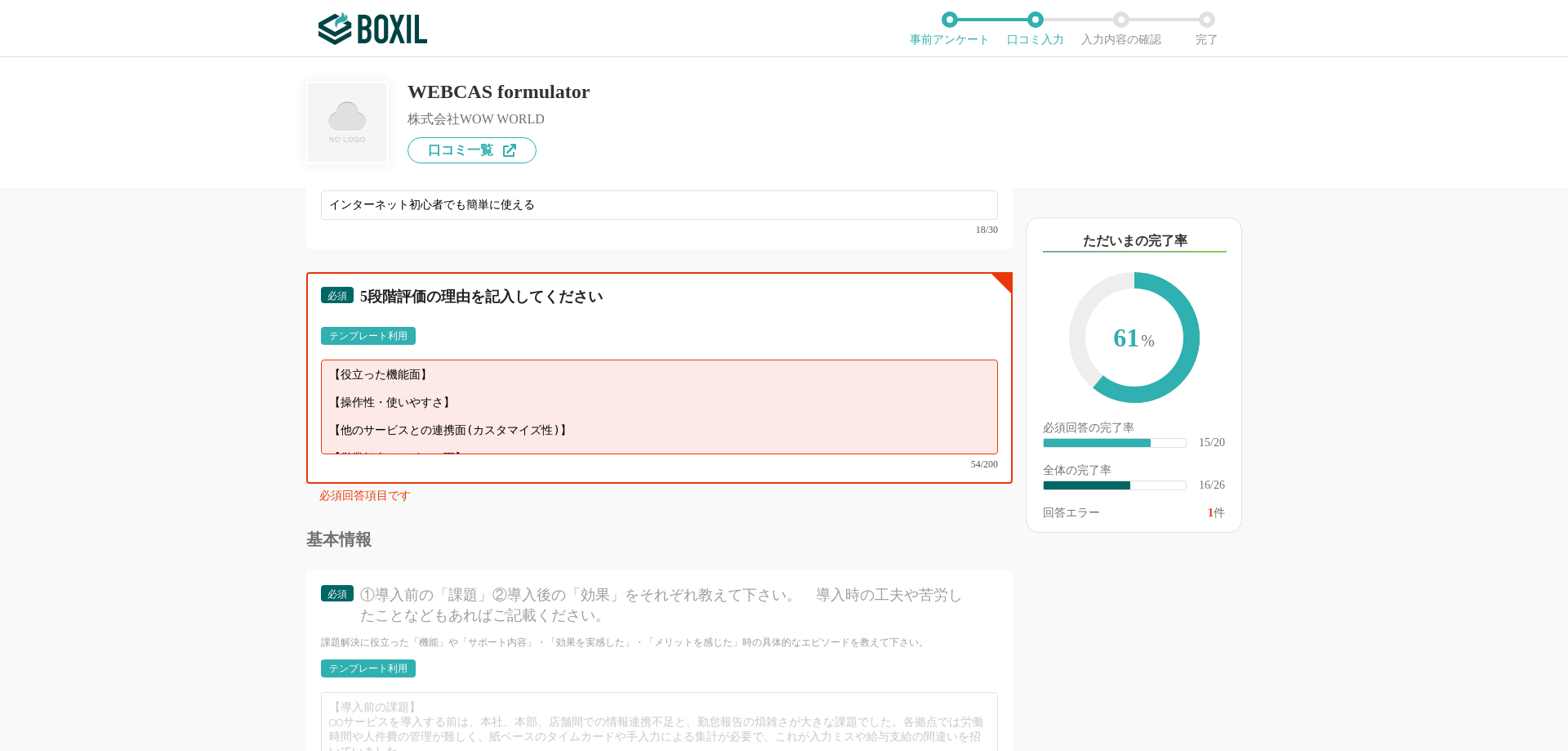
click at [437, 401] on textarea "【役立った機能面】 【操作性・使いやすさ】 【他のサービスとの連携面(カスタマイズ性)】 【営業担当やサポート面】" at bounding box center [659, 406] width 677 height 94
click at [467, 373] on textarea "【役立った機能面】 【操作性・使いやすさ】 【他のサービスとの連携面(カスタマイズ性)】 【営業担当やサポート面】" at bounding box center [659, 406] width 677 height 94
click at [477, 400] on textarea "【役立った機能面】アンケートフォームの作成 【操作性・使いやすさ】 【他のサービスとの連携面(カスタマイズ性)】 【営業担当やサポート面】" at bounding box center [659, 406] width 677 height 94
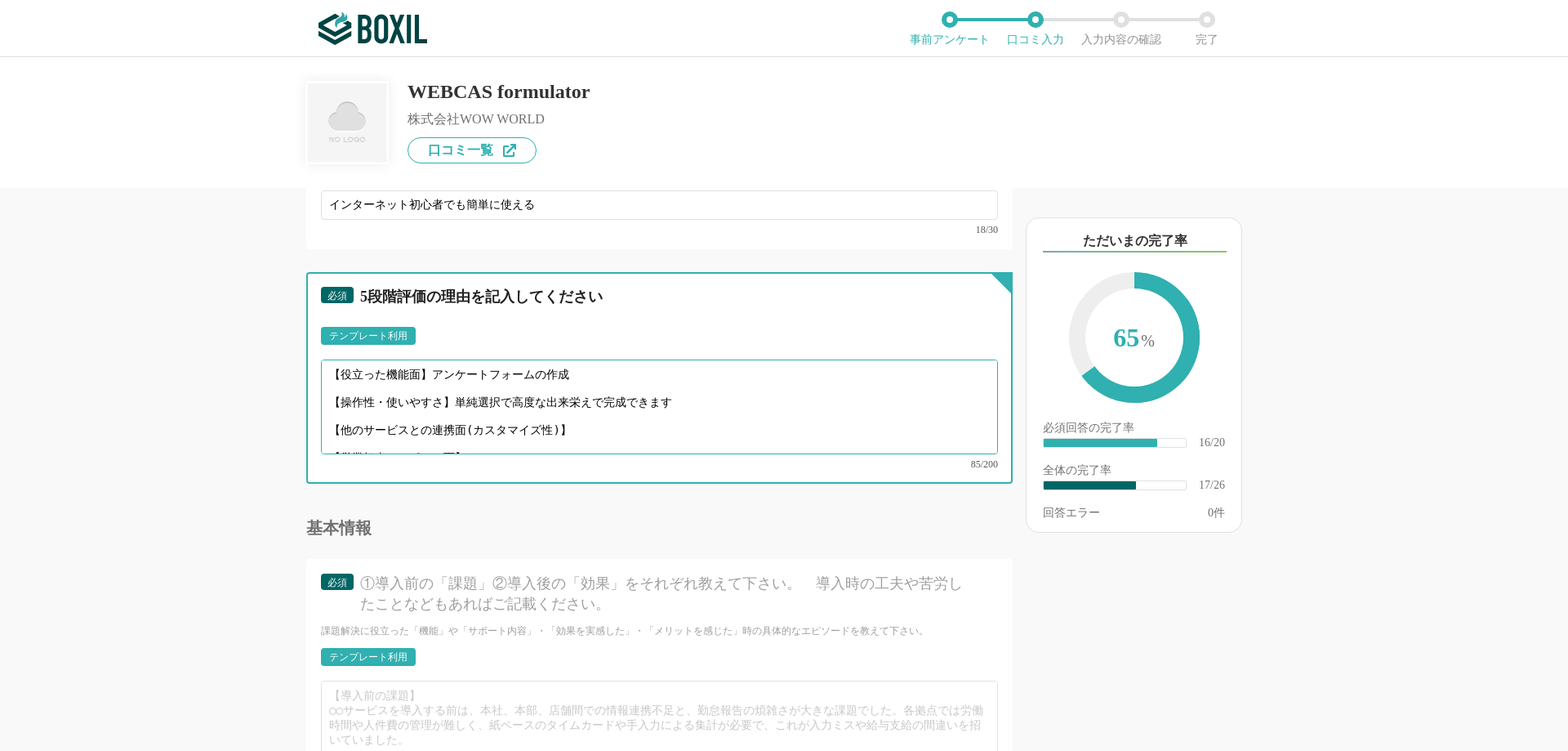
click at [511, 393] on textarea "【役立った機能面】アンケートフォームの作成 【操作性・使いやすさ】単純選択で高度な出来栄えで完成できます 【他のサービスとの連携面(カスタマイズ性)】 【営業…" at bounding box center [659, 406] width 677 height 94
click at [587, 406] on textarea "【役立った機能面】アンケートフォームの作成 【操作性・使いやすさ】単純選択により高度な出来栄えで完成できます 【他のサービスとの連携面(カスタマイズ性)】 【…" at bounding box center [659, 406] width 677 height 94
click at [624, 397] on textarea "【役立った機能面】アンケートフォームの作成 【操作性・使いやすさ】単純選択により高度な出来栄えで完成できます 【他のサービスとの連携面(カスタマイズ性)】 【…" at bounding box center [659, 406] width 677 height 94
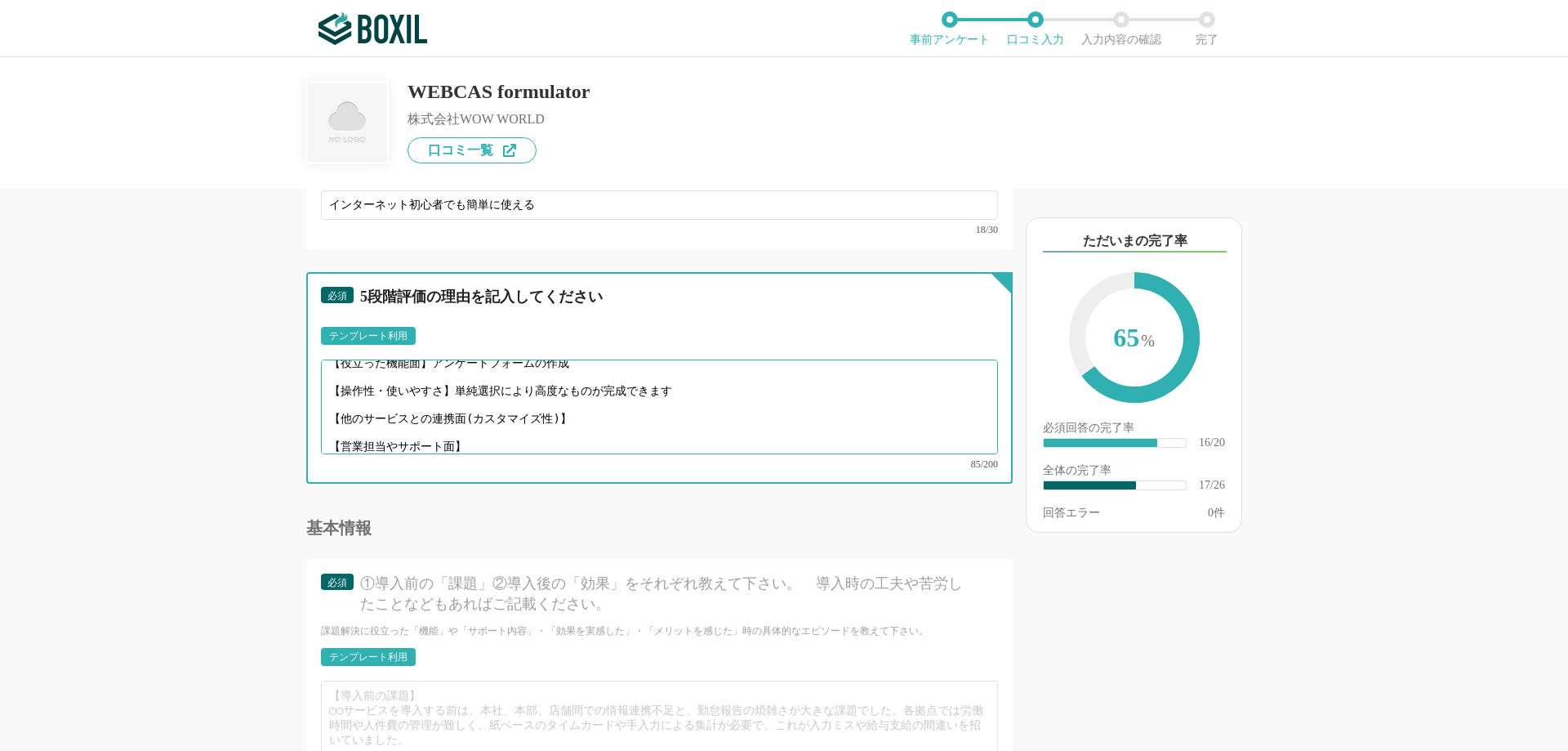
click at [591, 408] on textarea "【役立った機能面】アンケートフォームの作成 【操作性・使いやすさ】単純選択により高度なものが完成できます 【他のサービスとの連携面(カスタマイズ性)】 【営業…" at bounding box center [659, 406] width 677 height 94
click at [490, 431] on textarea "【役立った機能面】アンケートフォームの作成 【操作性・使いやすさ】単純選択により高度なものが完成できます 【他のサービスとの連携面(カスタマイズ性)】 【営業…" at bounding box center [659, 406] width 677 height 94
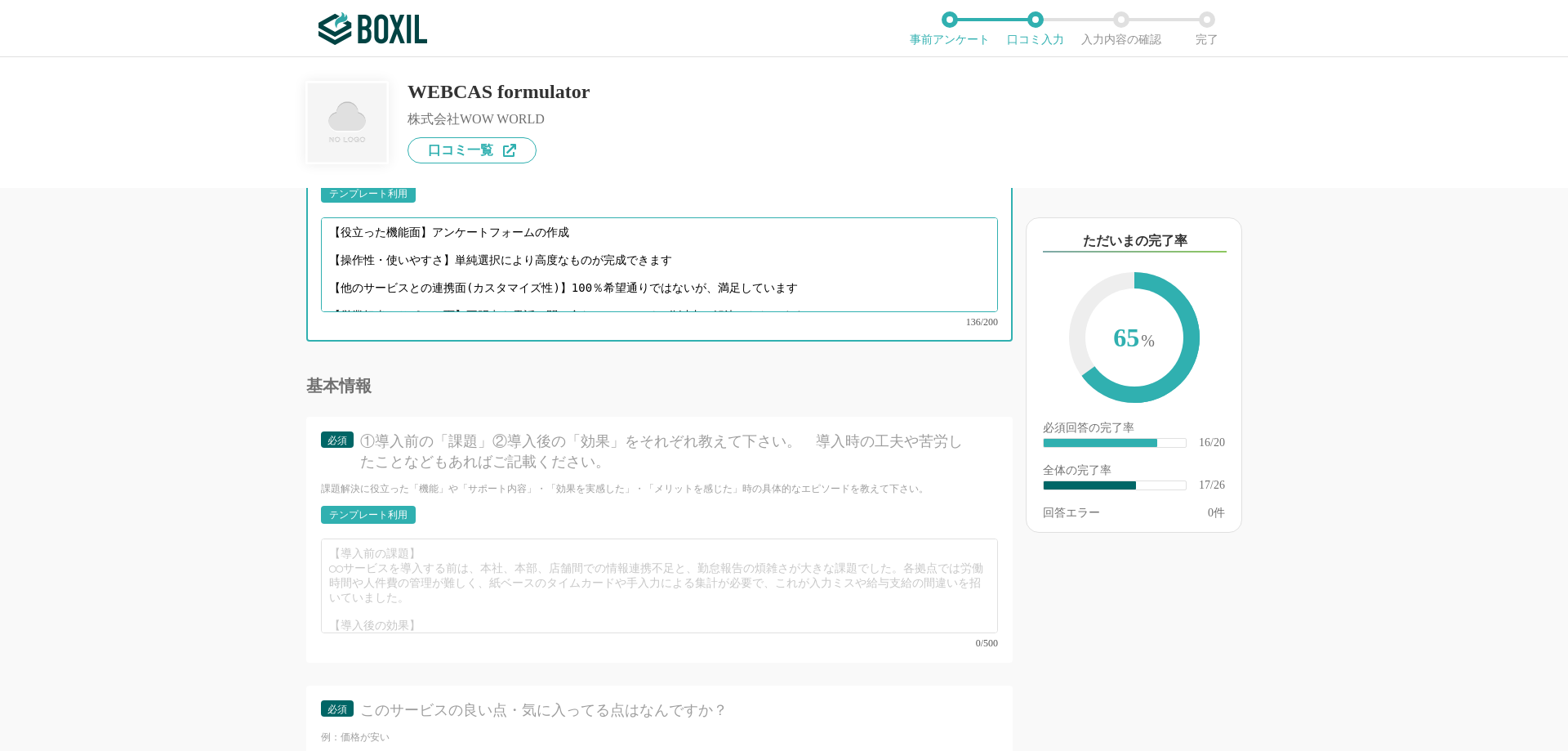
scroll to position [2614, 0]
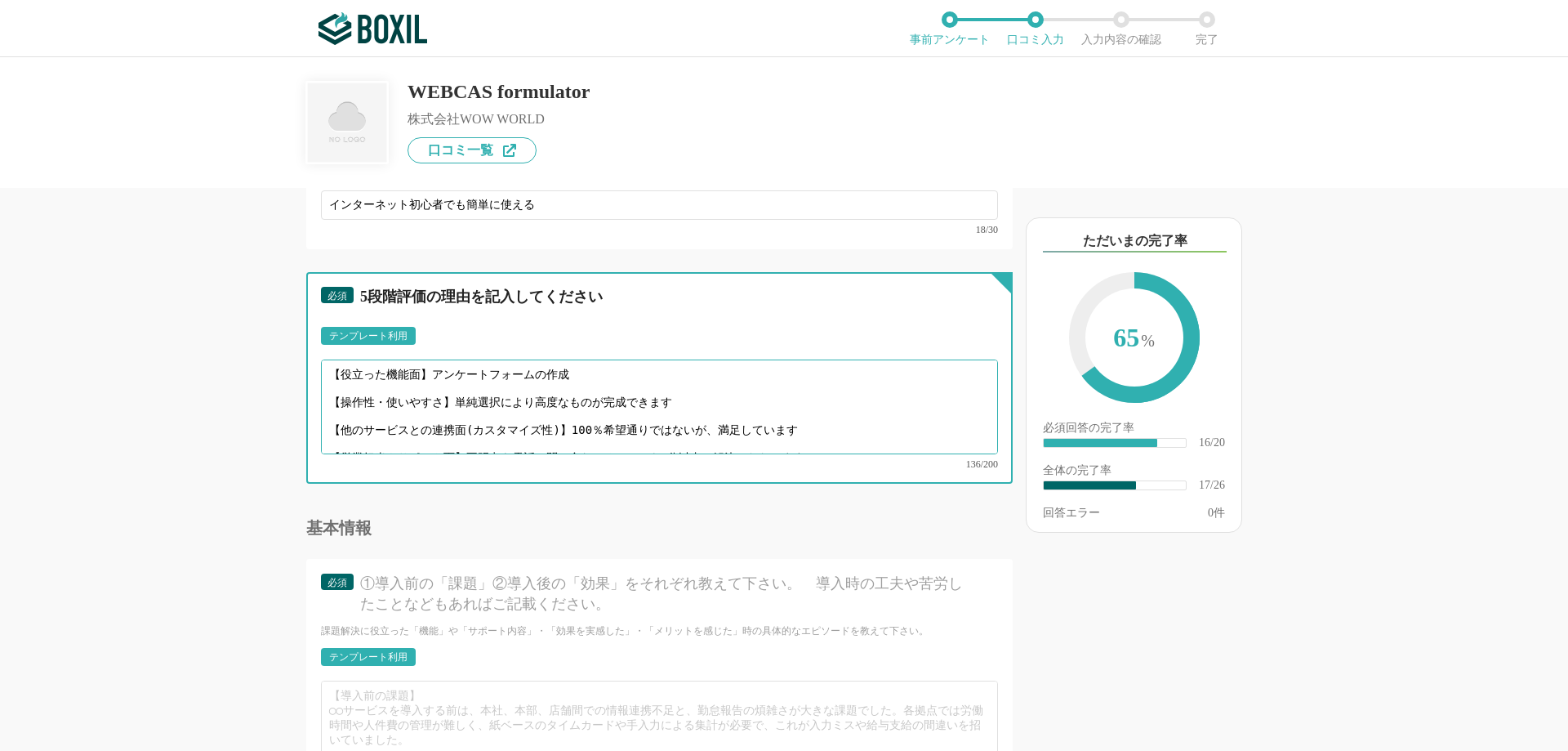
drag, startPoint x: 431, startPoint y: 371, endPoint x: 577, endPoint y: 377, distance: 146.1
click at [577, 377] on textarea "【役立った機能面】アンケートフォームの作成 【操作性・使いやすさ】単純選択により高度なものが完成できます 【他のサービスとの連携面(カスタマイズ性)】100％…" at bounding box center [659, 406] width 677 height 94
click at [364, 382] on textarea "【役立った機能面】 【操作性・使いやすさ】単純選択により高度なものが完成できます 【他のサービスとの連携面(カスタマイズ性)】100％希望通りではないが、満足…" at bounding box center [659, 406] width 677 height 94
paste textarea "アンケートフォームの作成"
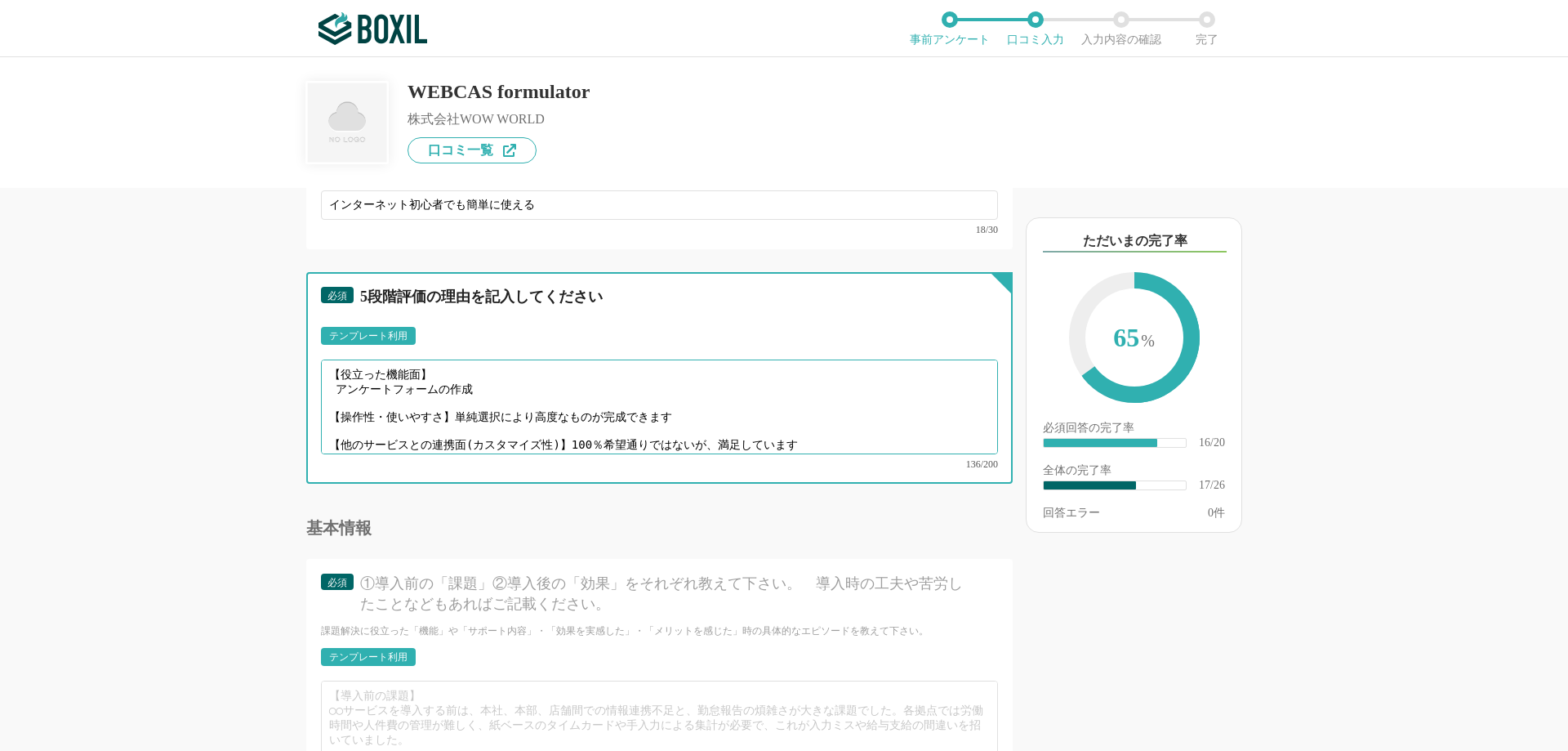
drag, startPoint x: 455, startPoint y: 413, endPoint x: 679, endPoint y: 407, distance: 224.1
click at [679, 407] on textarea "【役立った機能面】 アンケートフォームの作成 【操作性・使いやすさ】単純選択により高度なものが完成できます 【他のサービスとの連携面(カスタマイズ性)】100…" at bounding box center [659, 406] width 677 height 94
click at [346, 420] on textarea "【役立った機能面】 アンケートフォームの作成 【操作性・使いやすさ】 【他のサービスとの連携面(カスタマイズ性)】100％希望通りではないが、満足しています …" at bounding box center [659, 406] width 677 height 94
paste textarea "単純選択により高度なものが完成できます"
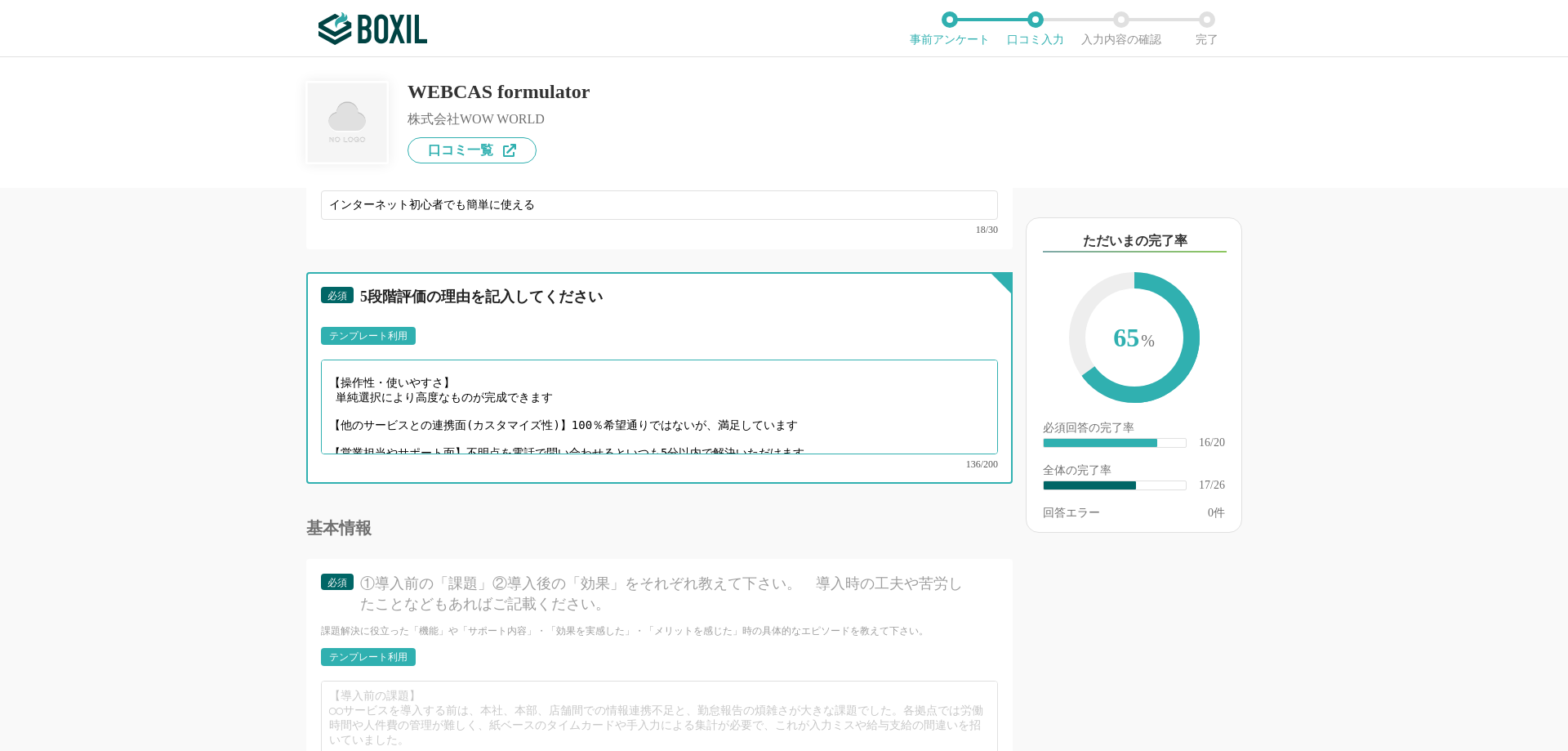
drag, startPoint x: 572, startPoint y: 406, endPoint x: 797, endPoint y: 416, distance: 225.2
click at [797, 416] on textarea "【役立った機能面】 アンケートフォームの作成 【操作性・使いやすさ】 単純選択により高度なものが完成できます 【他のサービスとの連携面(カスタマイズ性)】10…" at bounding box center [659, 406] width 677 height 94
paste textarea "100％希望通りではないが、満足しています"
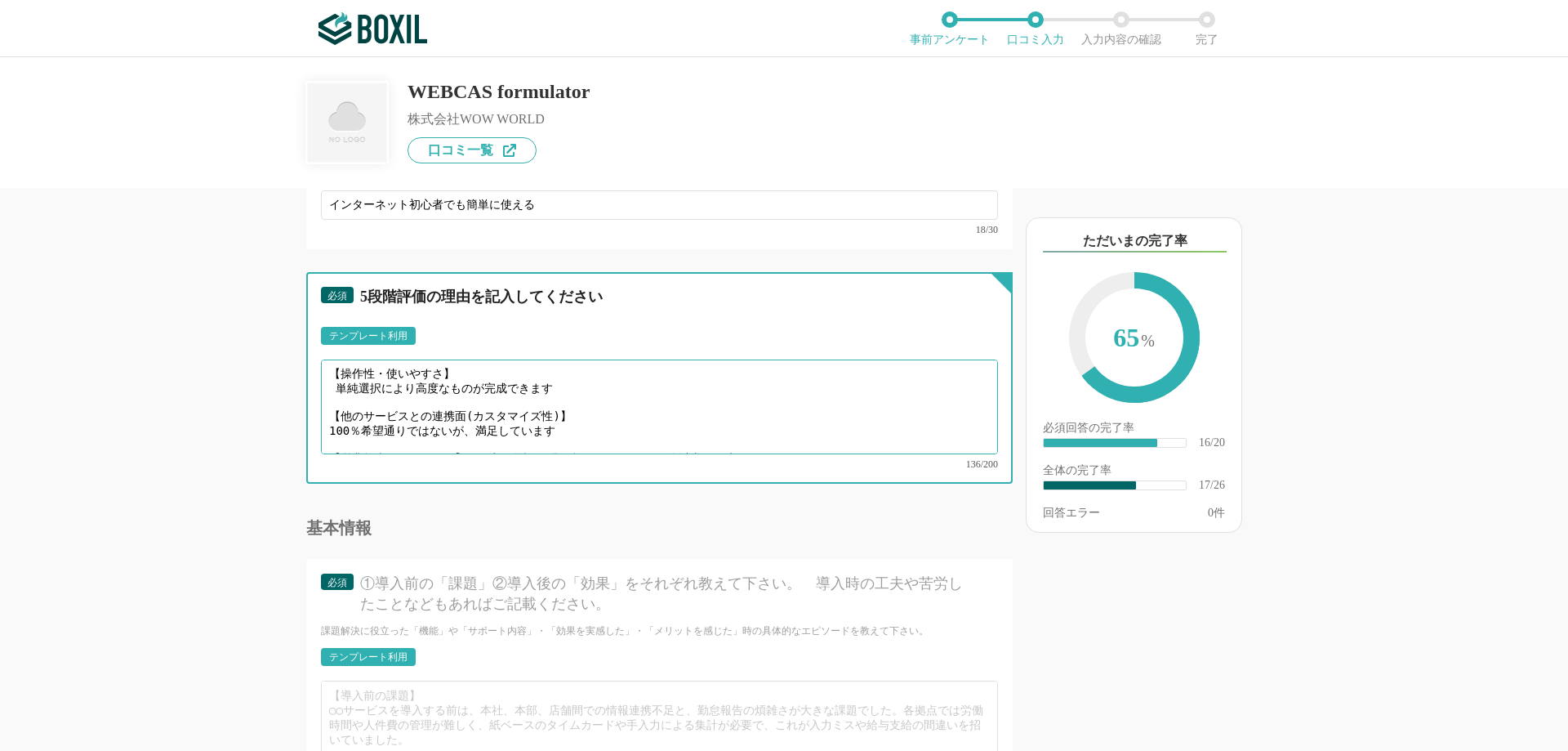
scroll to position [46, 0]
drag, startPoint x: 464, startPoint y: 431, endPoint x: 813, endPoint y: 432, distance: 349.0
click at [813, 432] on textarea "【役立った機能面】 アンケートフォームの作成 【操作性・使いやすさ】 単純選択により高度なものが完成できます 【他のサービスとの連携面(カスタマイズ性)】 1…" at bounding box center [659, 406] width 677 height 94
paste textarea "不明点を電話で問い合わせるといつも5分以内で解決いただけます"
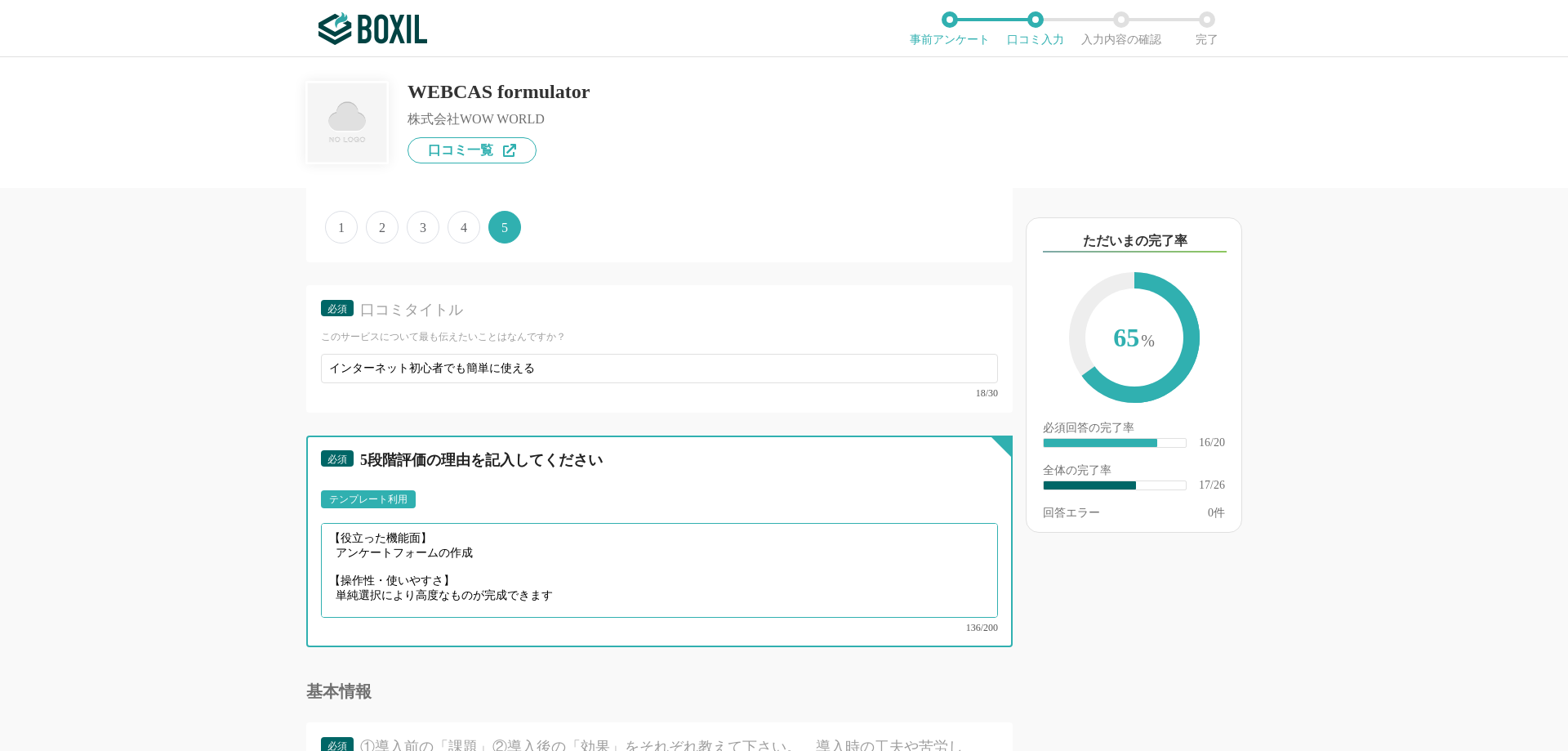
scroll to position [2940, 0]
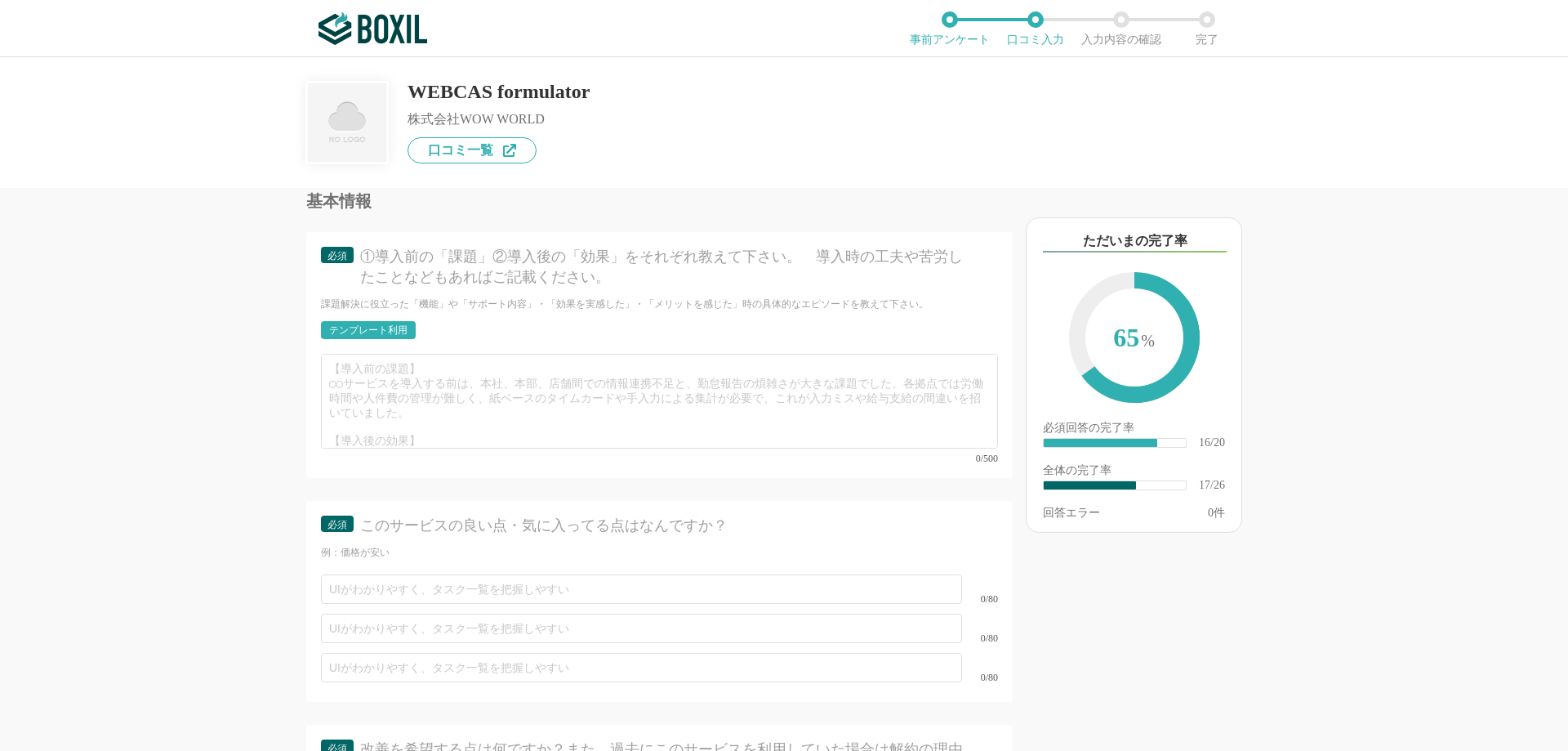
type textarea "【役立った機能面】 アンケートフォームの作成 【操作性・使いやすさ】 単純選択により高度なものが完成できます 【他のサービスとの連携面(カスタマイズ性)】 1…"
click at [385, 325] on div "テンプレート利用" at bounding box center [368, 330] width 78 height 9
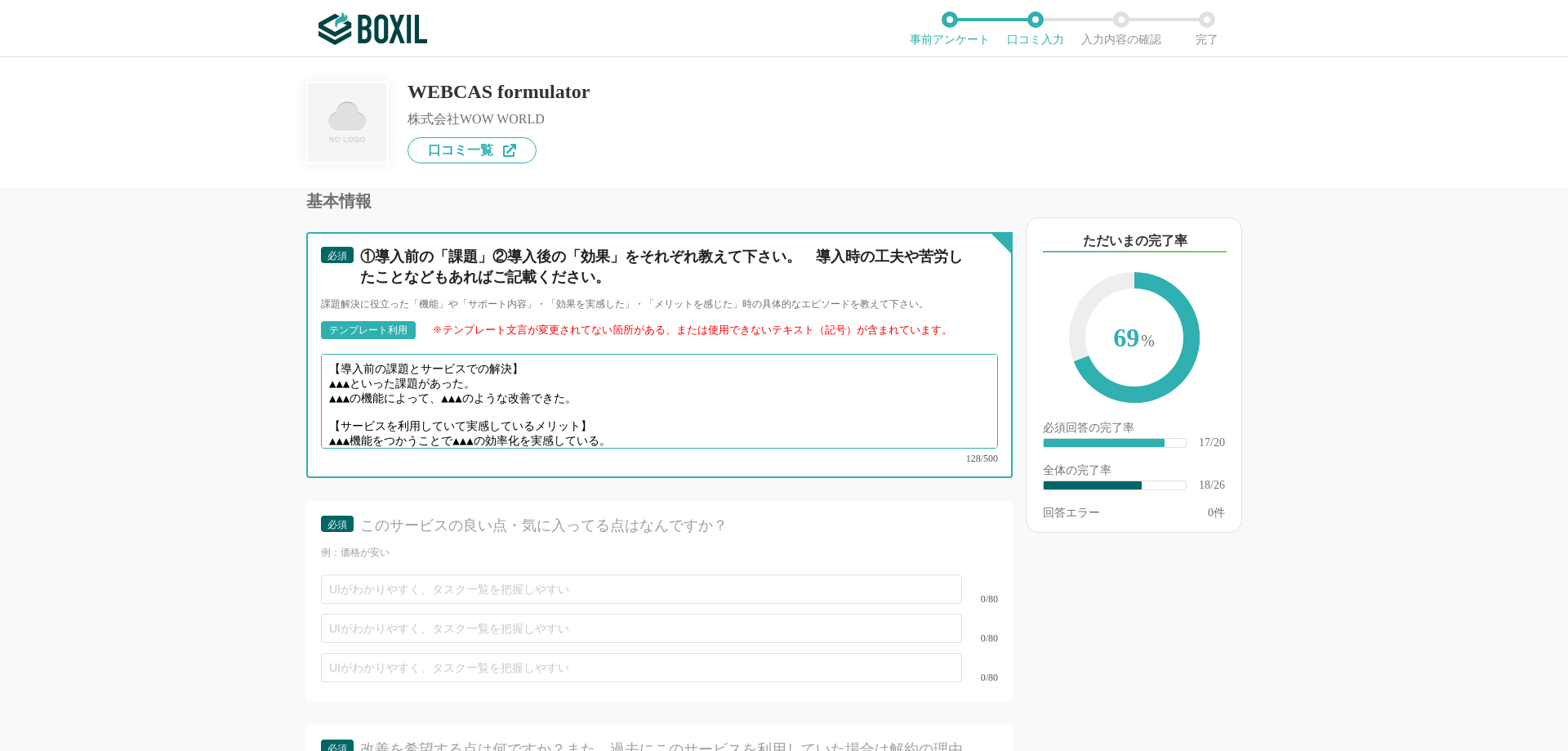
drag, startPoint x: 329, startPoint y: 373, endPoint x: 611, endPoint y: 379, distance: 282.1
click at [611, 379] on textarea "【導入前の課題とサービスでの解決】 ▲▲▲といった課題があった。 ▲▲▲の機能によって、▲▲▲のような改善できた。 【サービスを利用していて実感しているメリッ…" at bounding box center [659, 401] width 677 height 94
click at [480, 386] on textarea "【導入前の課題とサービスでの解決】 ▲▲▲といった課題があった。 ▲▲▲の機能によって、▲▲▲のような改善できた。 【サービスを利用していて実感しているメリッ…" at bounding box center [659, 401] width 677 height 94
click at [367, 367] on textarea "【導入前の課題とサービスでの解決】 ▲▲▲といった課題があった。 ▲▲▲の機能によって、▲▲▲のような改善できた。 【サービスを利用していて実感しているメリッ…" at bounding box center [659, 401] width 677 height 94
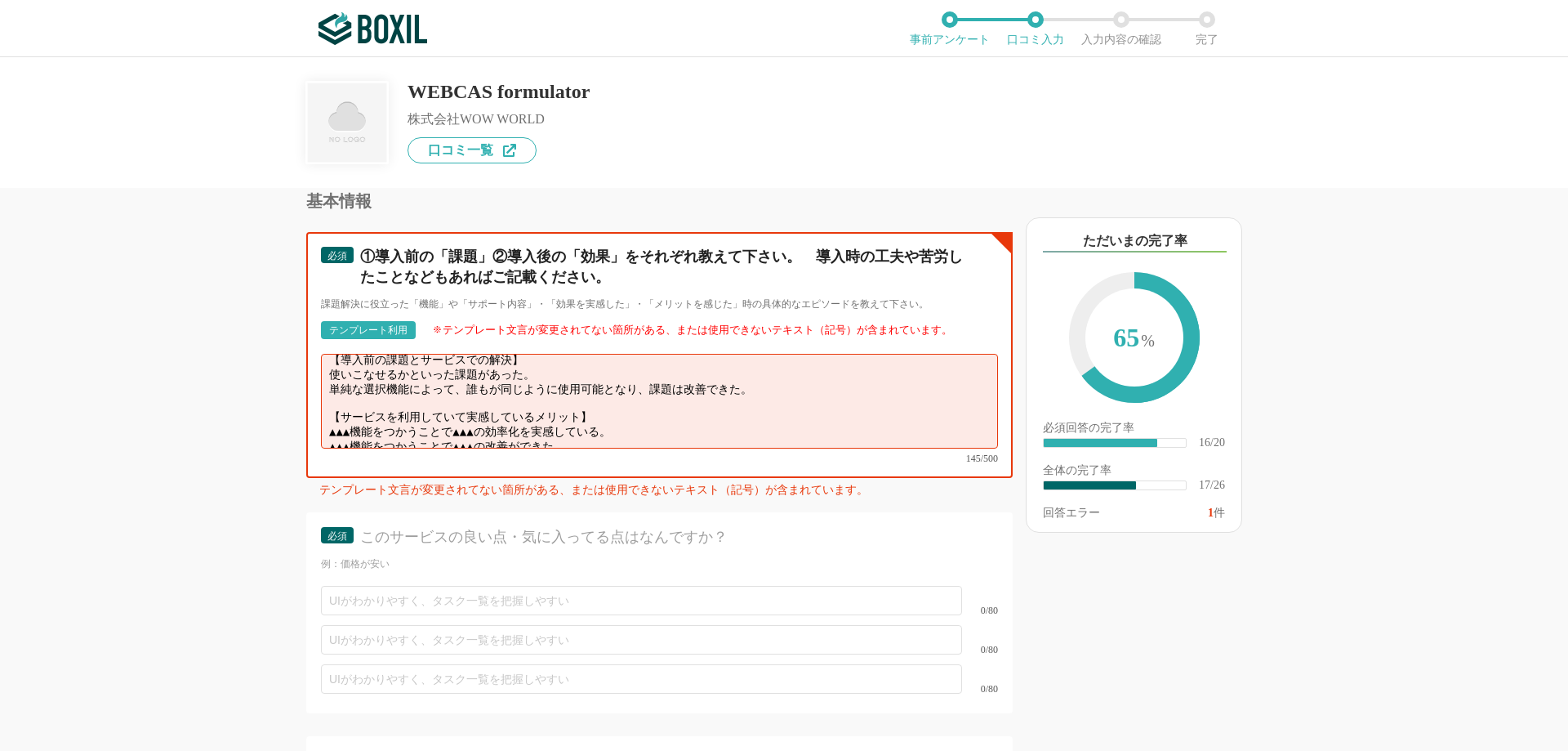
scroll to position [11, 0]
click at [362, 407] on textarea "【導入前の課題とサービスでの解決】 使いこなせるかといった課題があった。 単純な選択機能によって、誰もが同じように使用可能となり、課題は改善できた。 【サービ…" at bounding box center [659, 401] width 677 height 94
drag, startPoint x: 605, startPoint y: 418, endPoint x: 330, endPoint y: 415, distance: 275.0
click at [330, 415] on textarea "【導入前の課題とサービスでの解決】 使いこなせるかといった課題があった。 単純な選択機能によって、誰もが同じように使用可能となり、課題は改善できた。 【サービ…" at bounding box center [659, 401] width 677 height 94
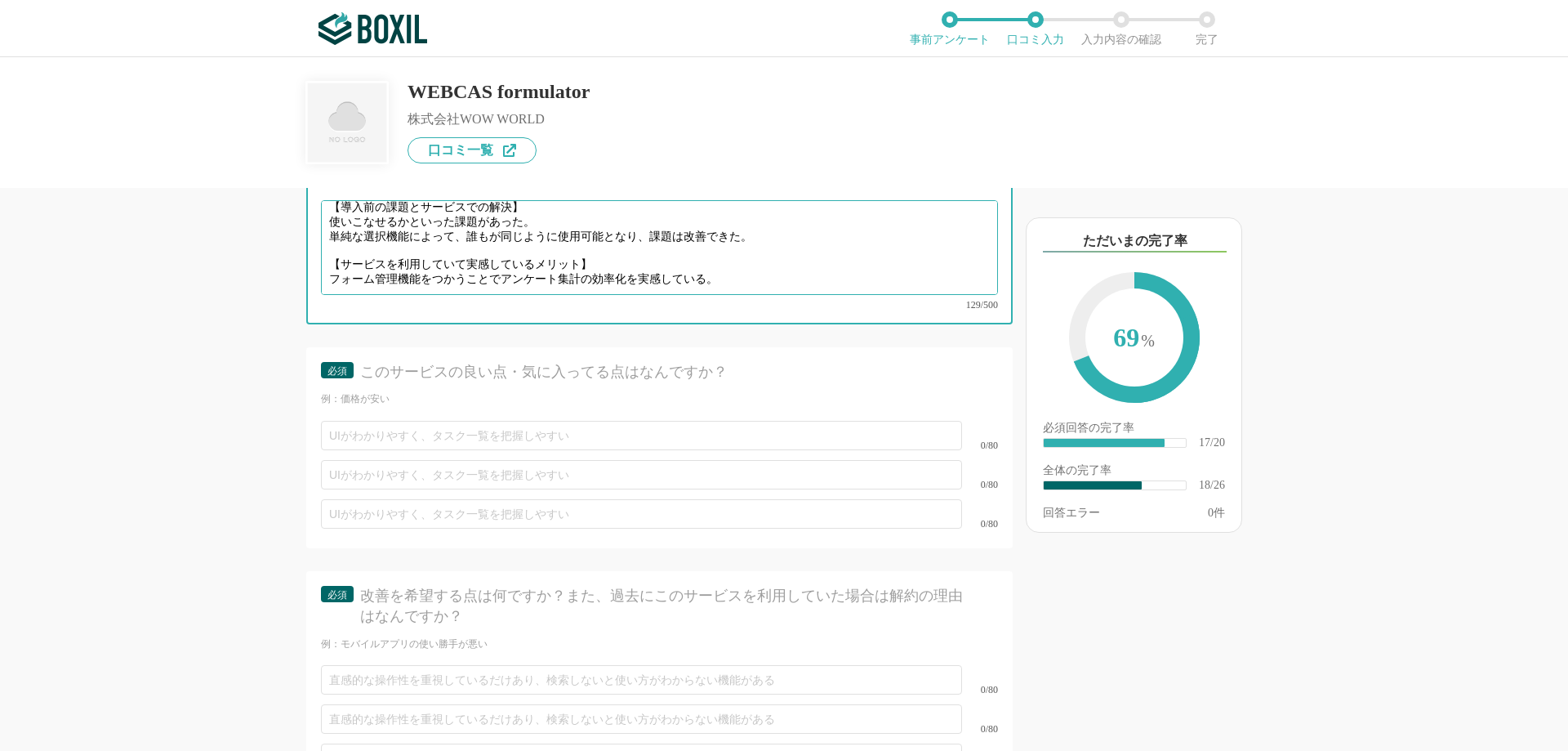
scroll to position [3104, 0]
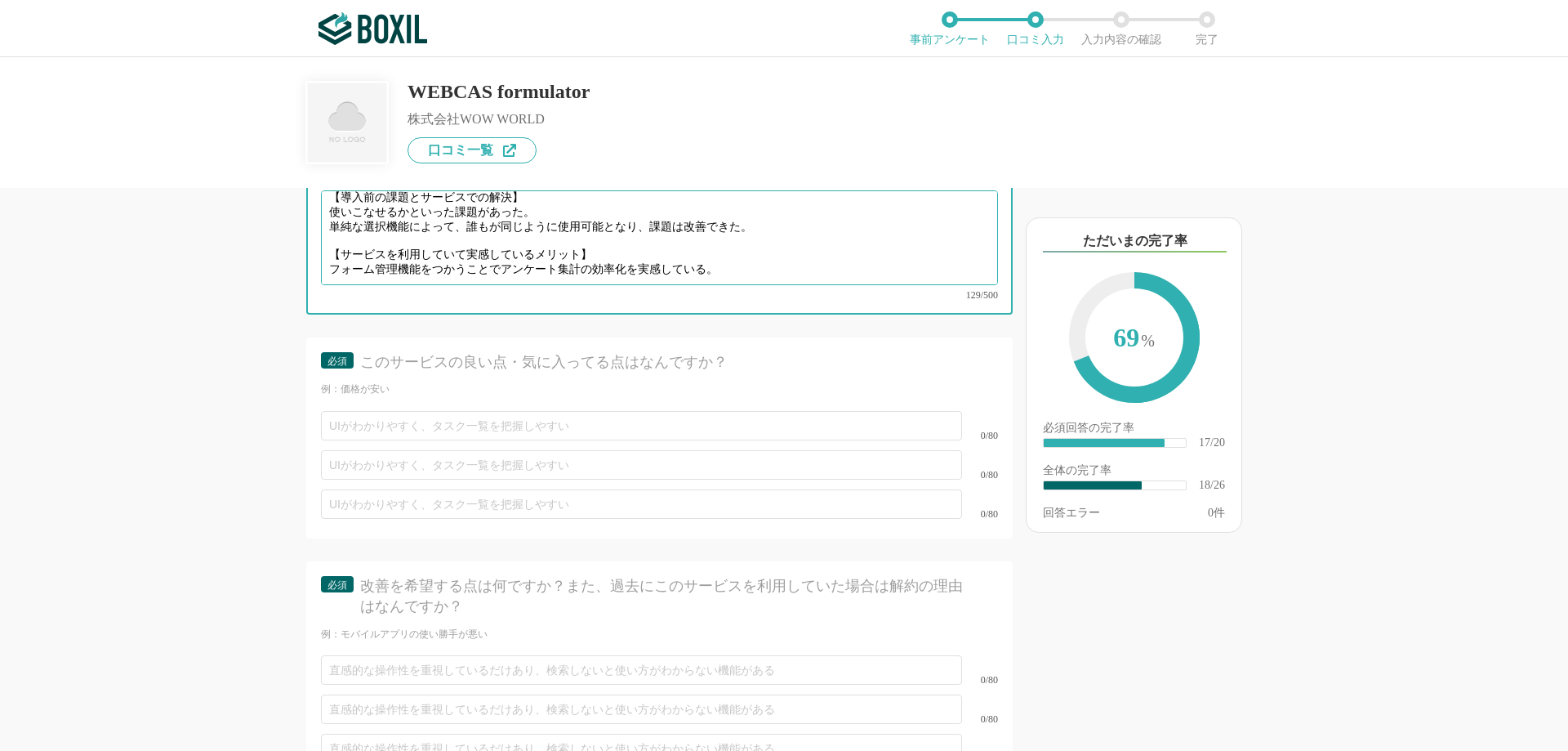
type textarea "【導入前の課題とサービスでの解決】 使いこなせるかといった課題があった。 単純な選択機能によって、誰もが同じように使用可能となり、課題は改善できた。 【サービ…"
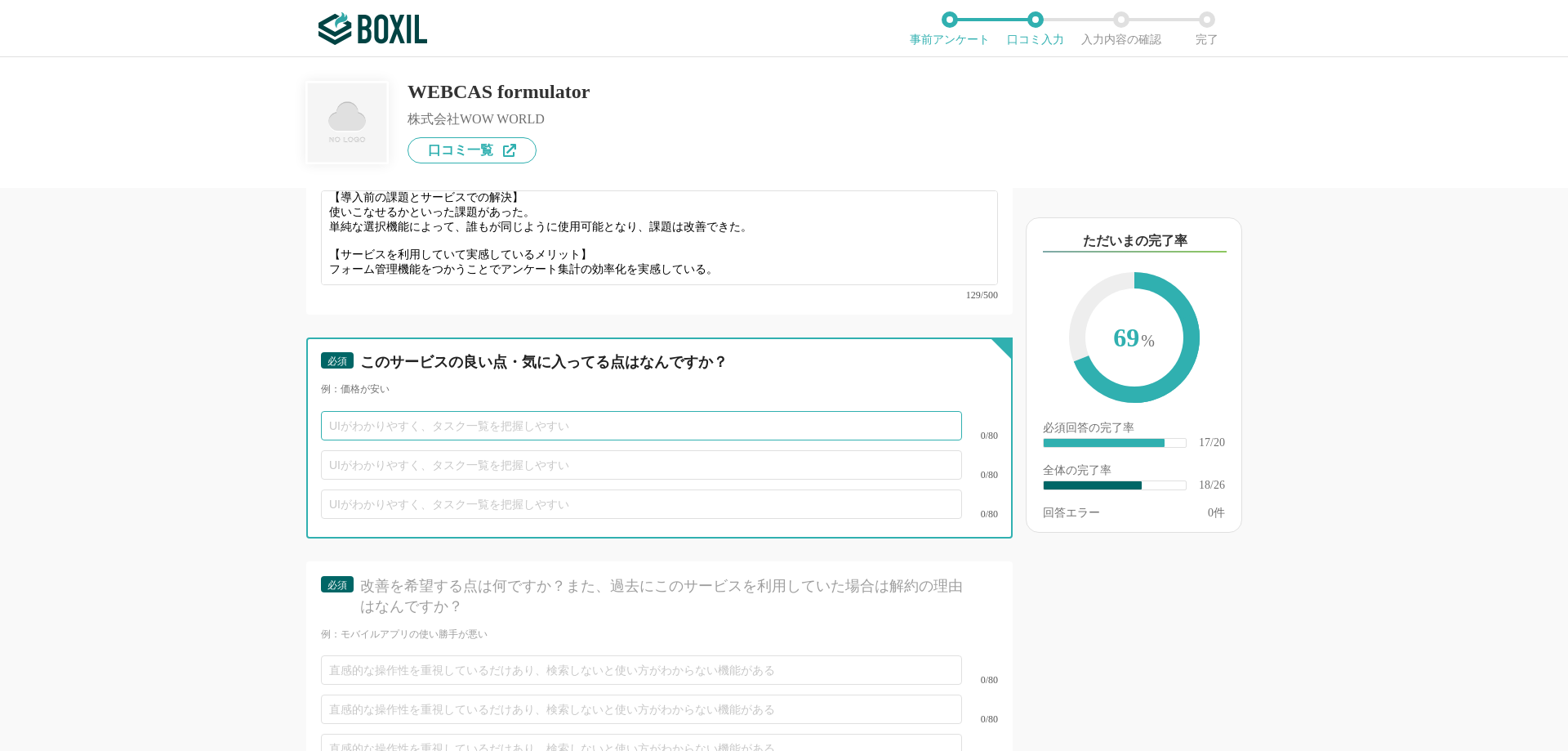
click at [491, 411] on input "text" at bounding box center [642, 425] width 641 height 29
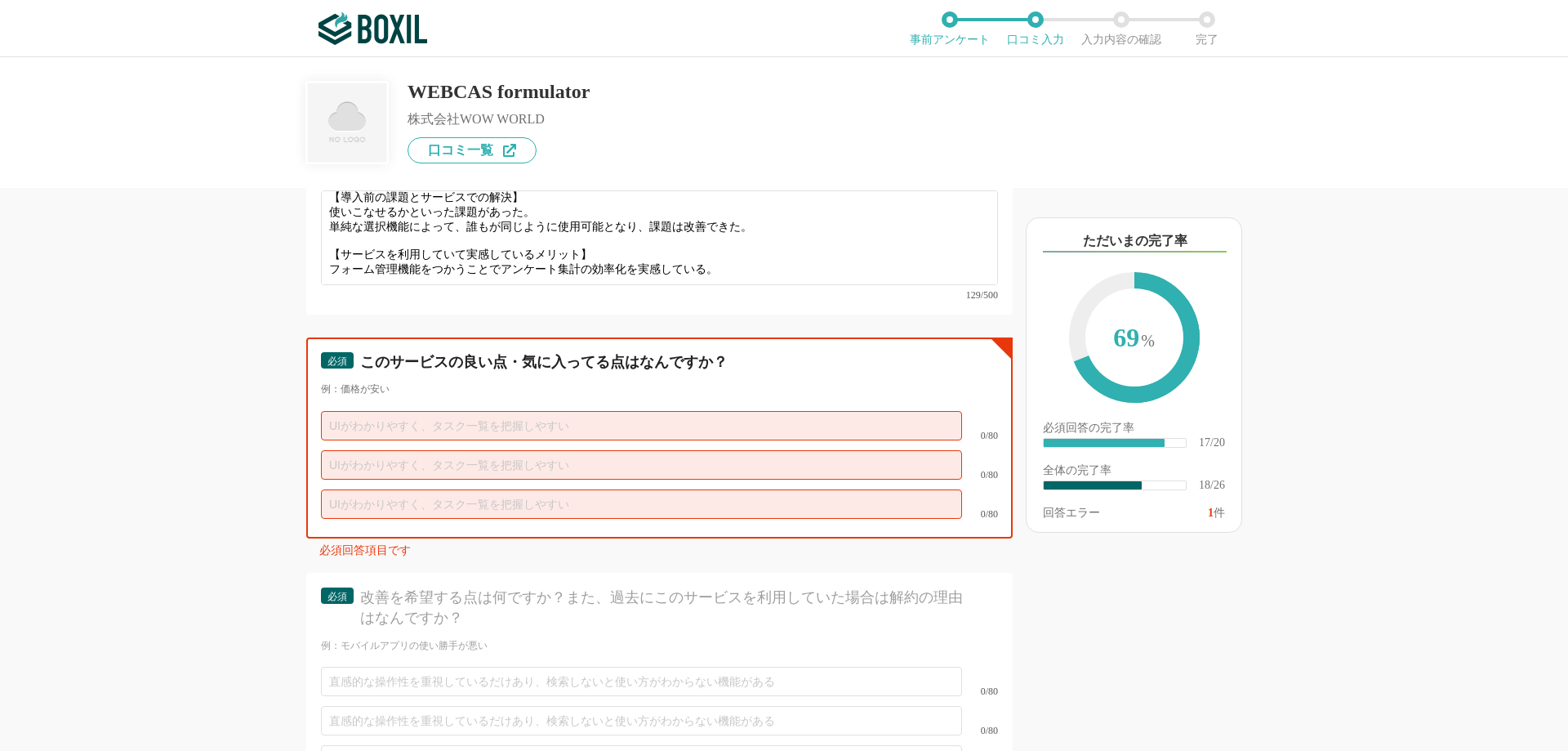
click at [527, 411] on input "text" at bounding box center [642, 425] width 641 height 29
click at [668, 411] on input "text" at bounding box center [642, 425] width 641 height 29
type input "し"
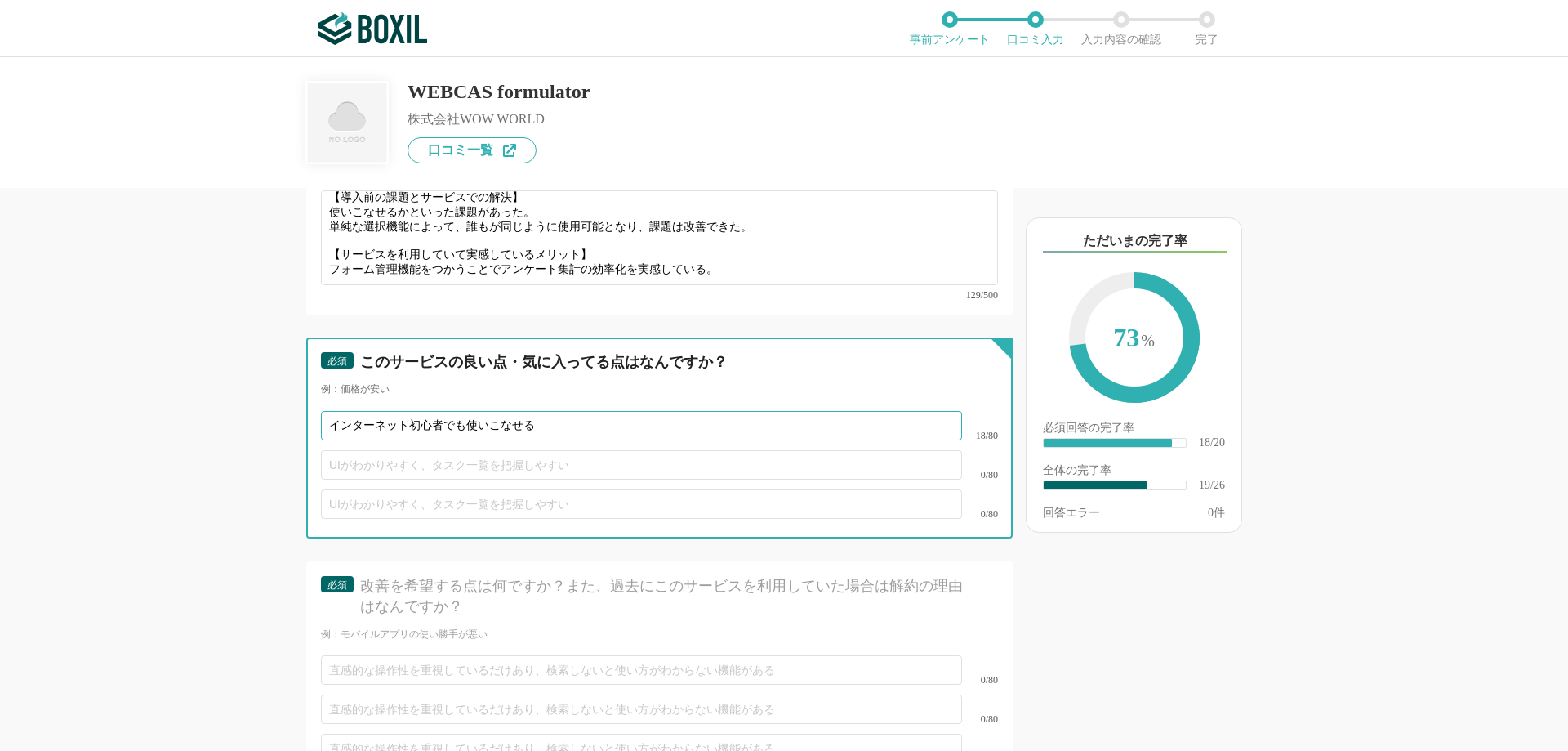
type input "インターネット初心者でも使いこなせる"
click at [583, 450] on input "text" at bounding box center [642, 464] width 641 height 29
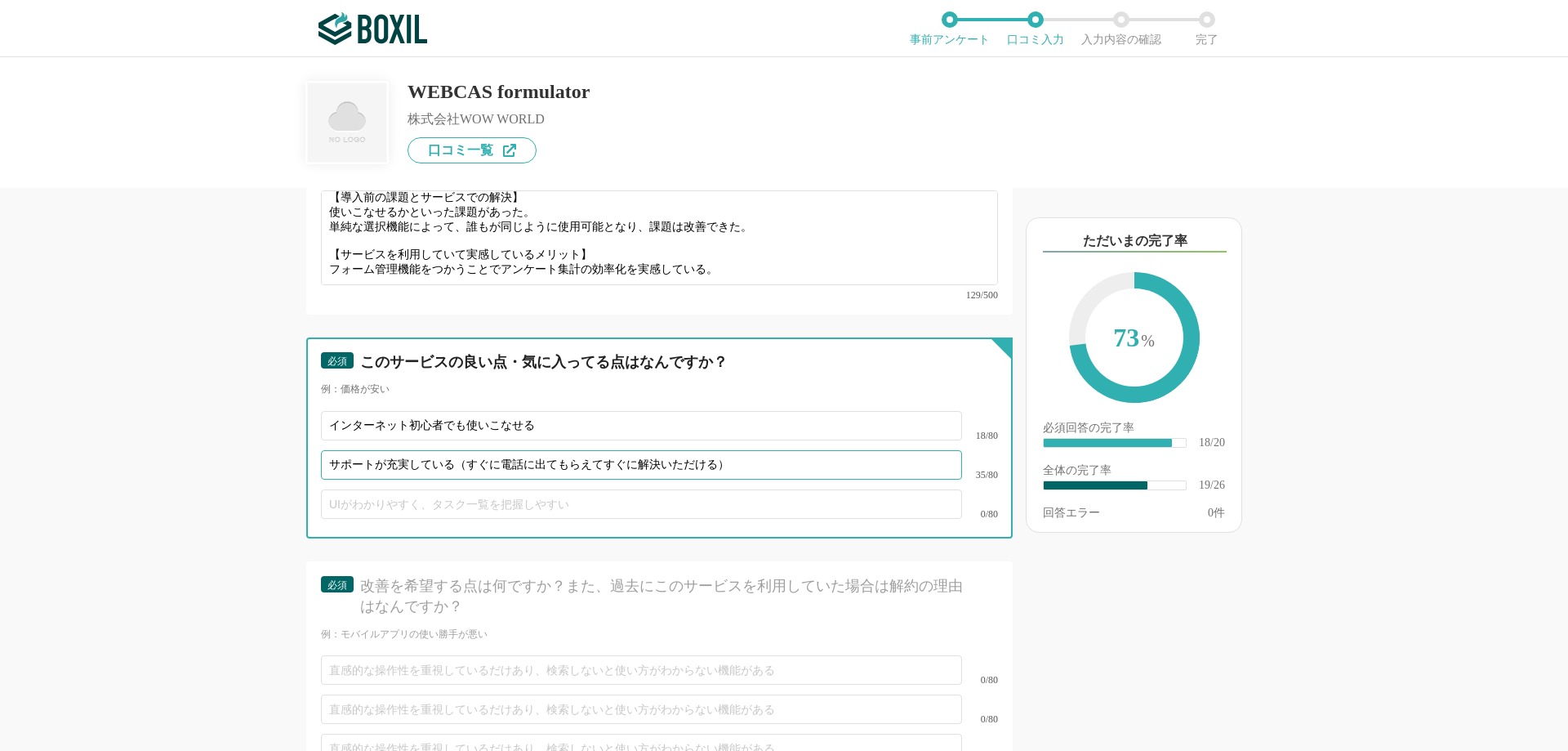
type input "サポートが充実している（すぐに電話に出てもらえてすぐに解決いただける）"
click at [466, 489] on input "text" at bounding box center [642, 503] width 641 height 29
click at [426, 489] on input "text" at bounding box center [642, 503] width 641 height 29
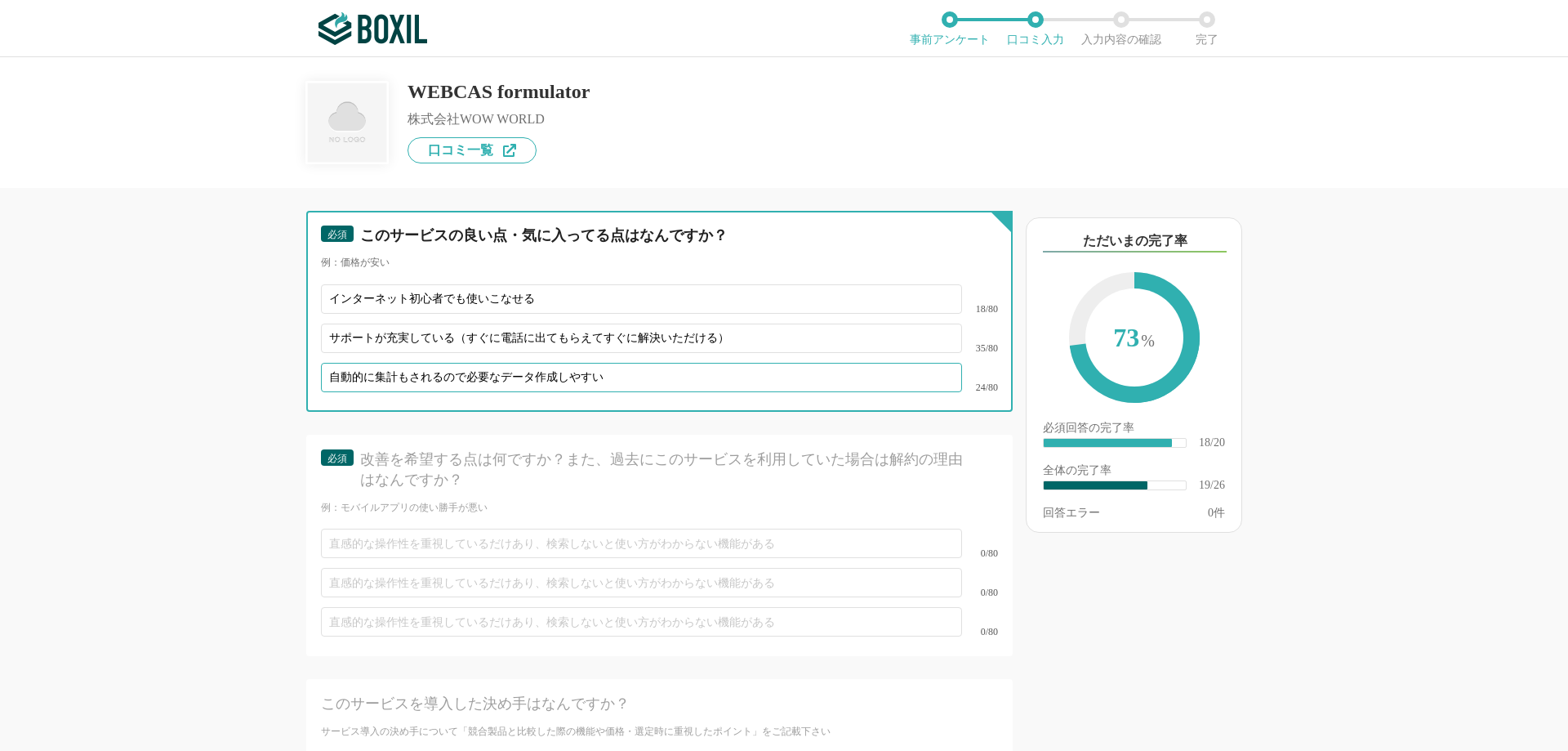
scroll to position [3266, 0]
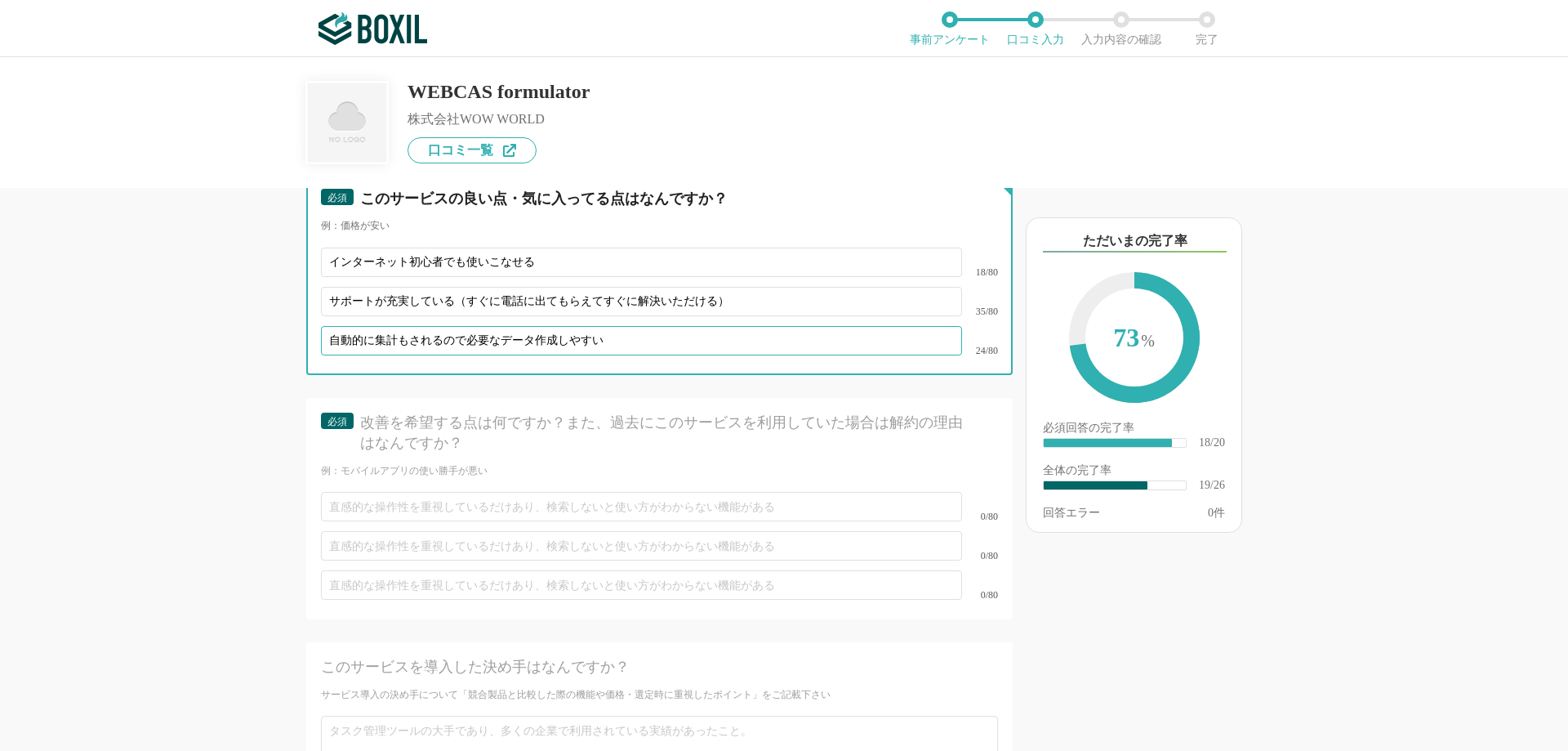
type input "自動的に集計もされるので必要なデータ作成しやすい"
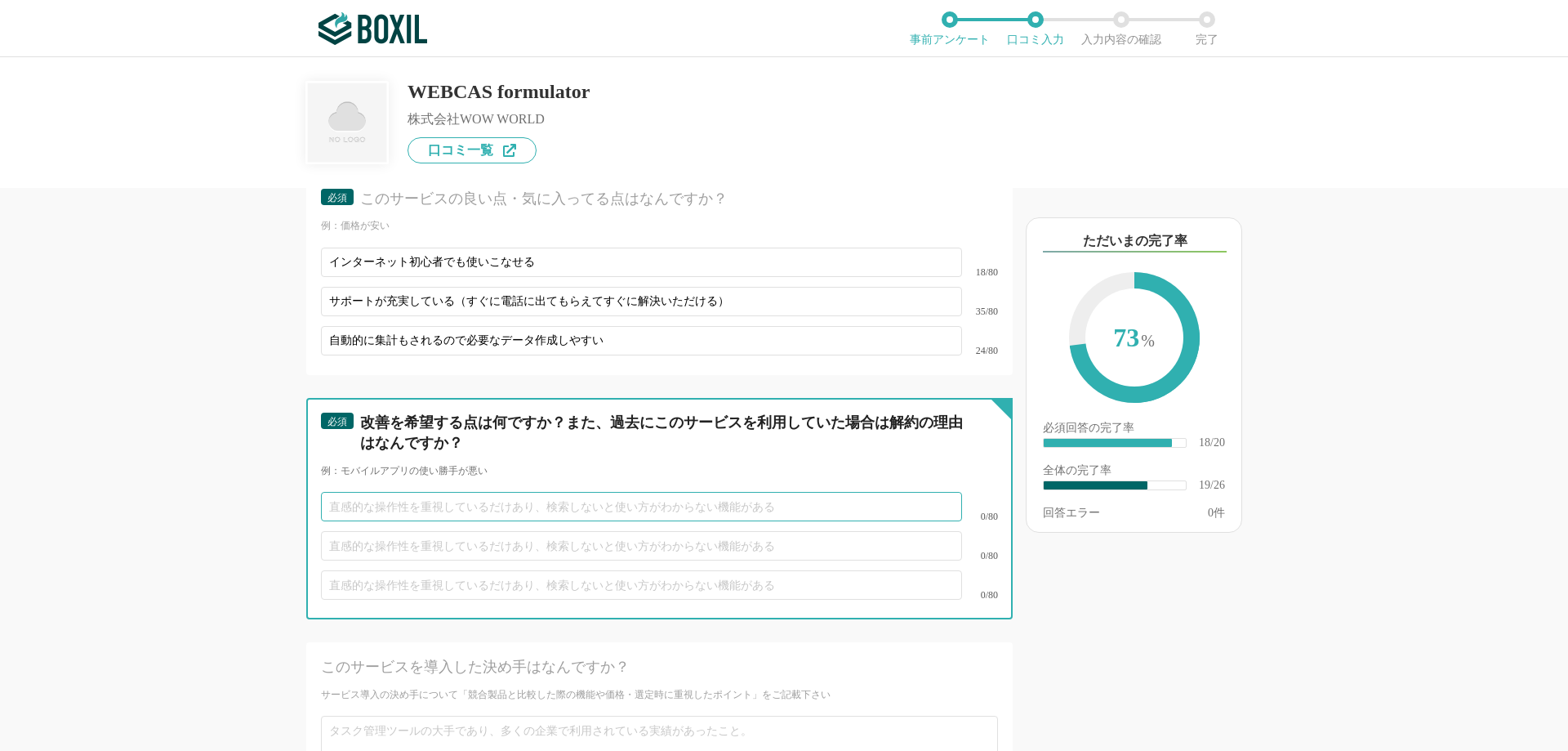
click at [406, 491] on input "text" at bounding box center [642, 505] width 641 height 29
type input "一"
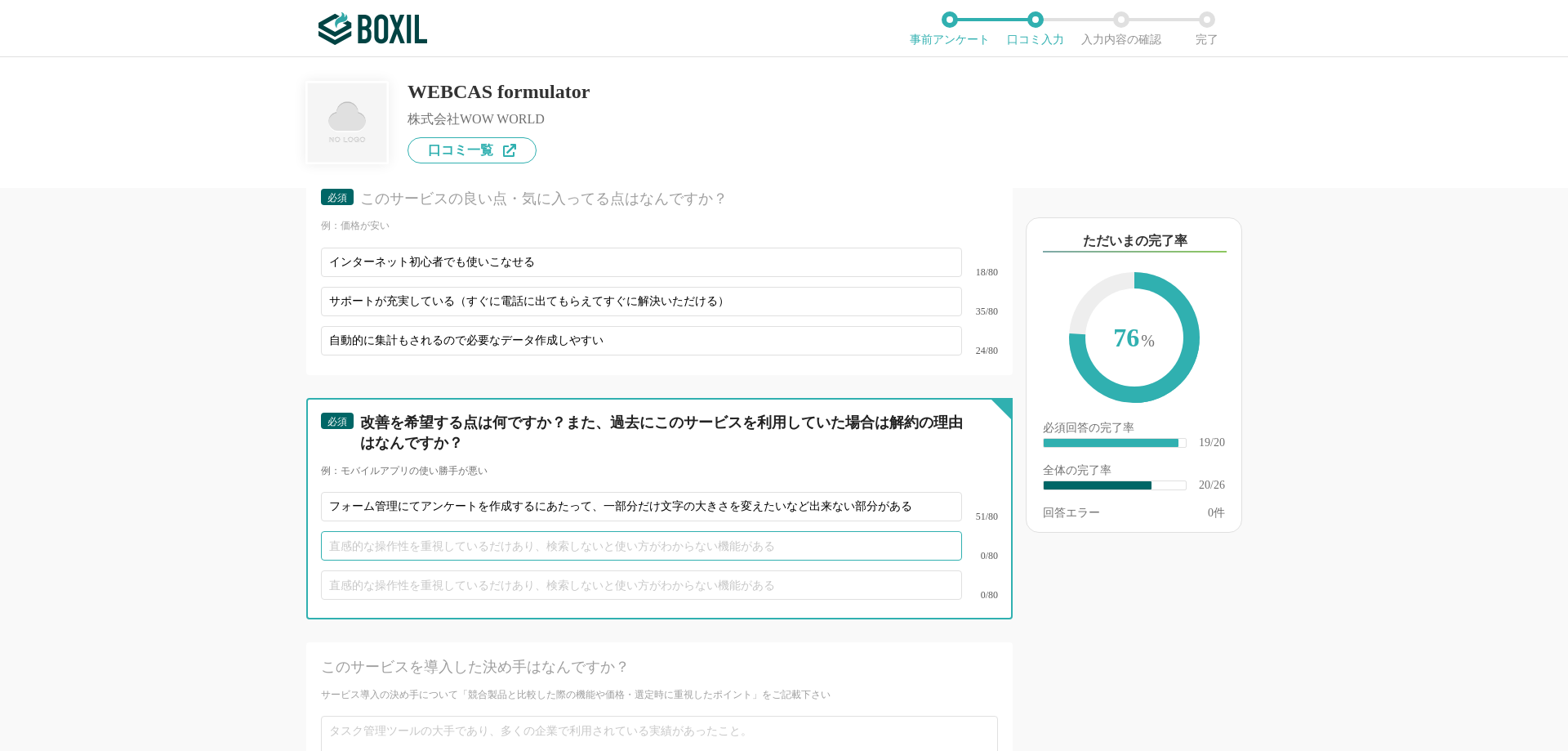
click at [351, 531] on input "text" at bounding box center [642, 545] width 641 height 29
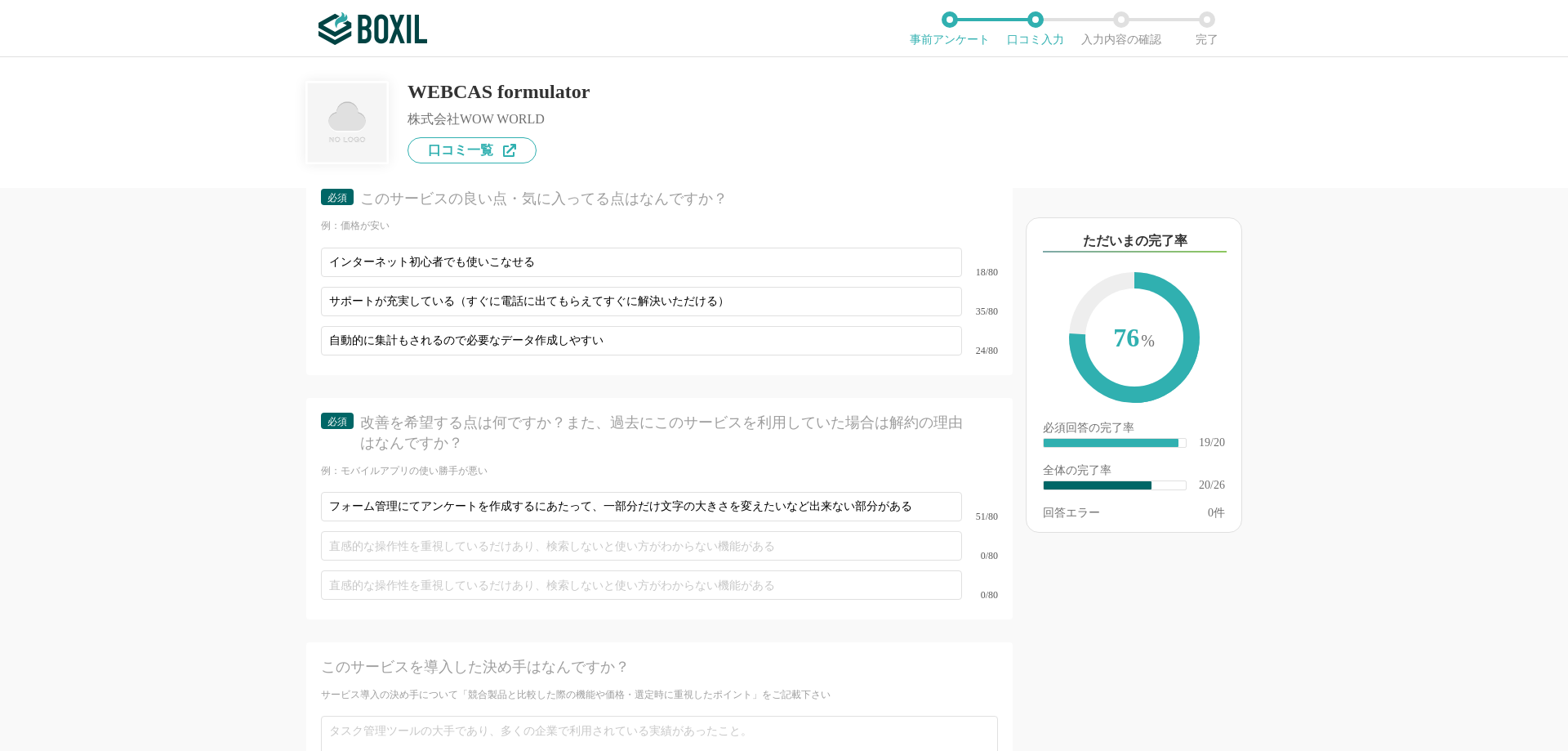
click at [153, 524] on div "他のサービス・ツールと連携していますか？ ※複数選択可 例：Slack、Salesforce 選択したサービス 未選択 WEBCAS formulator 必…" at bounding box center [784, 404] width 1568 height 693
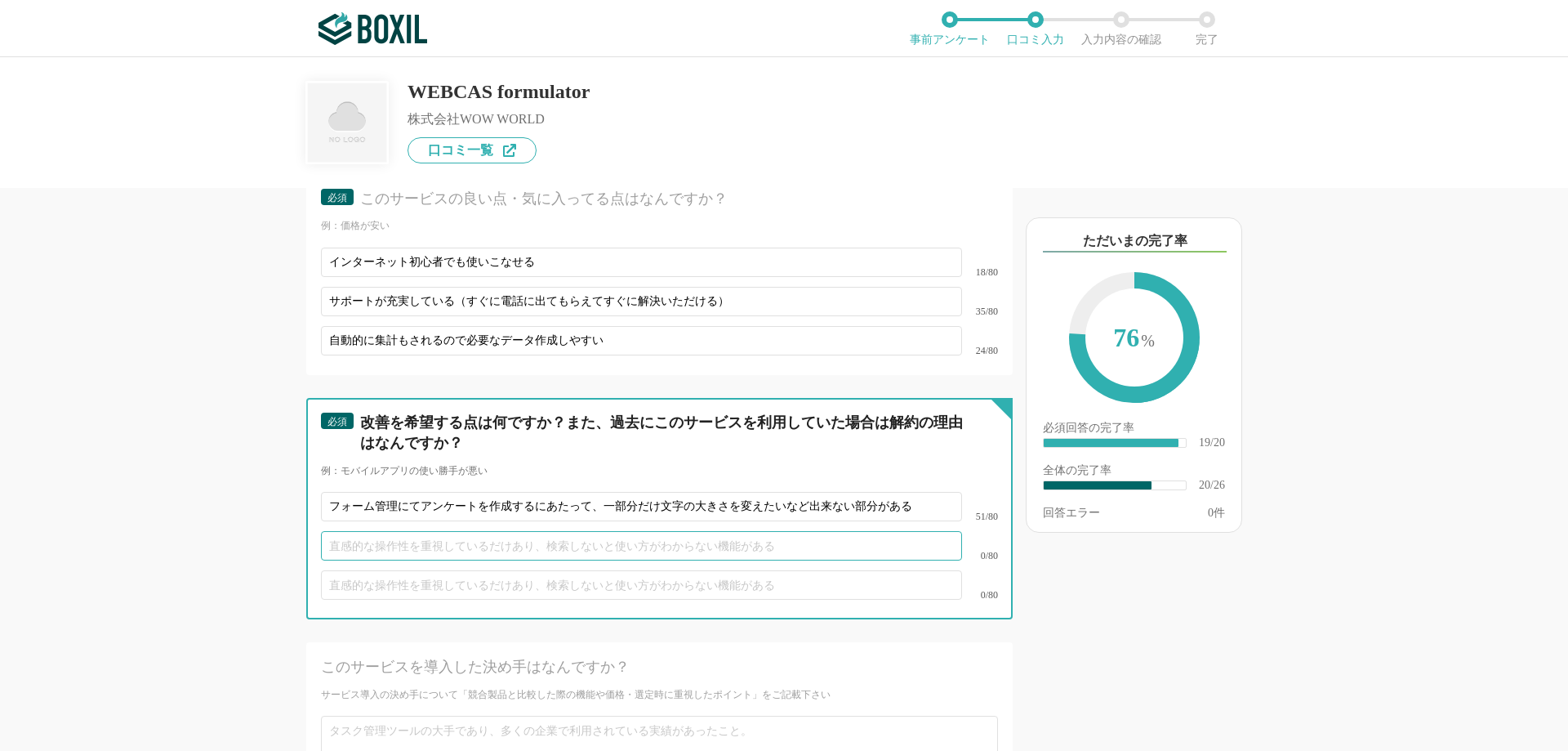
click at [385, 531] on input "text" at bounding box center [642, 545] width 641 height 29
drag, startPoint x: 913, startPoint y: 485, endPoint x: 603, endPoint y: 482, distance: 310.0
click at [603, 491] on input "フォーム管理にてアンケートを作成するにあたって、一部分だけ文字の大きさを変えたいなど出来ない部分がある" at bounding box center [642, 505] width 641 height 29
type input "フォーム管理にてアンケートを作成するにあたって、一部分の文字のみ大きさを変えるなど対応できないところがある"
click at [529, 531] on input "text" at bounding box center [642, 545] width 641 height 29
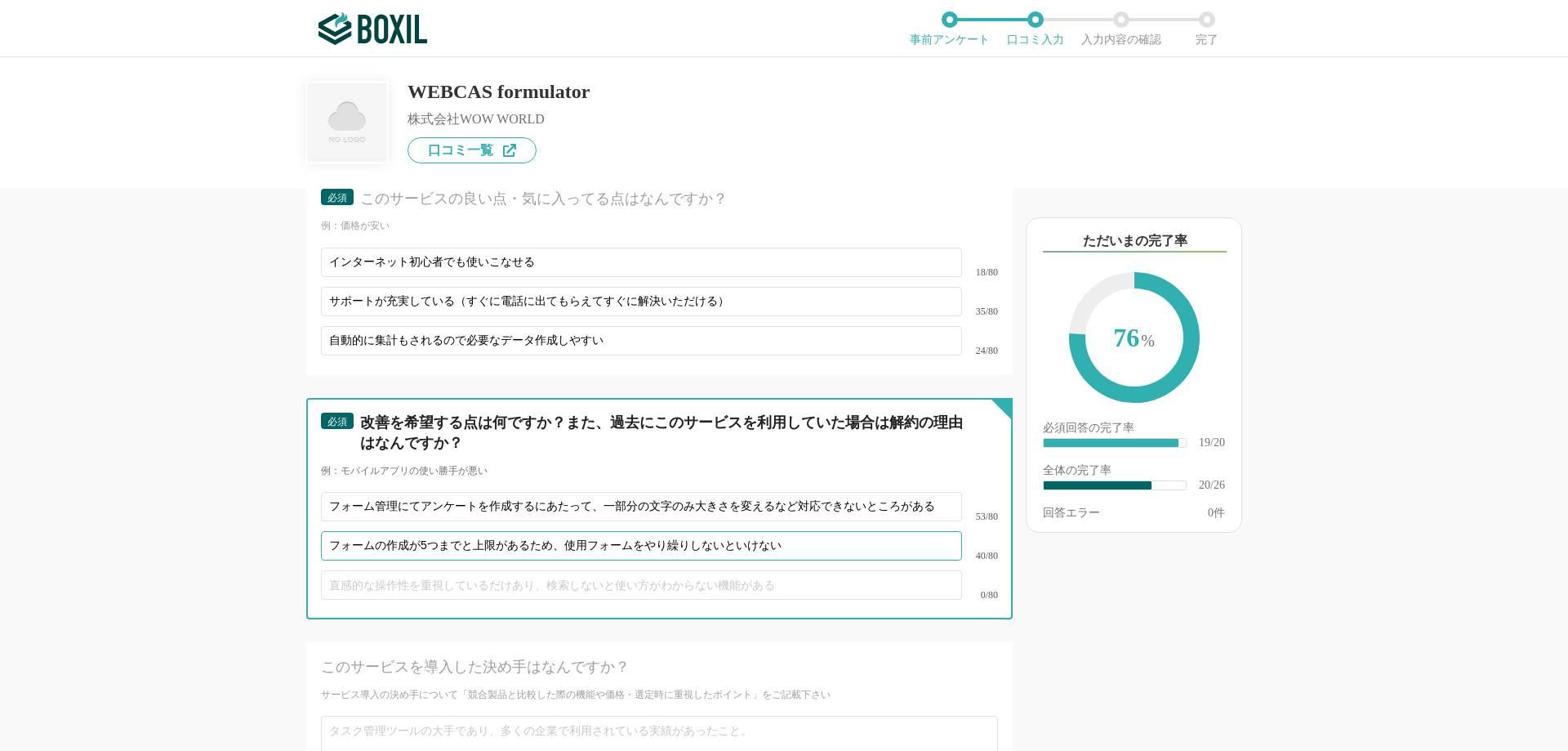
type input "フォームの作成が5つまでと上限があるため、使用フォームをやり繰りしないといけない"
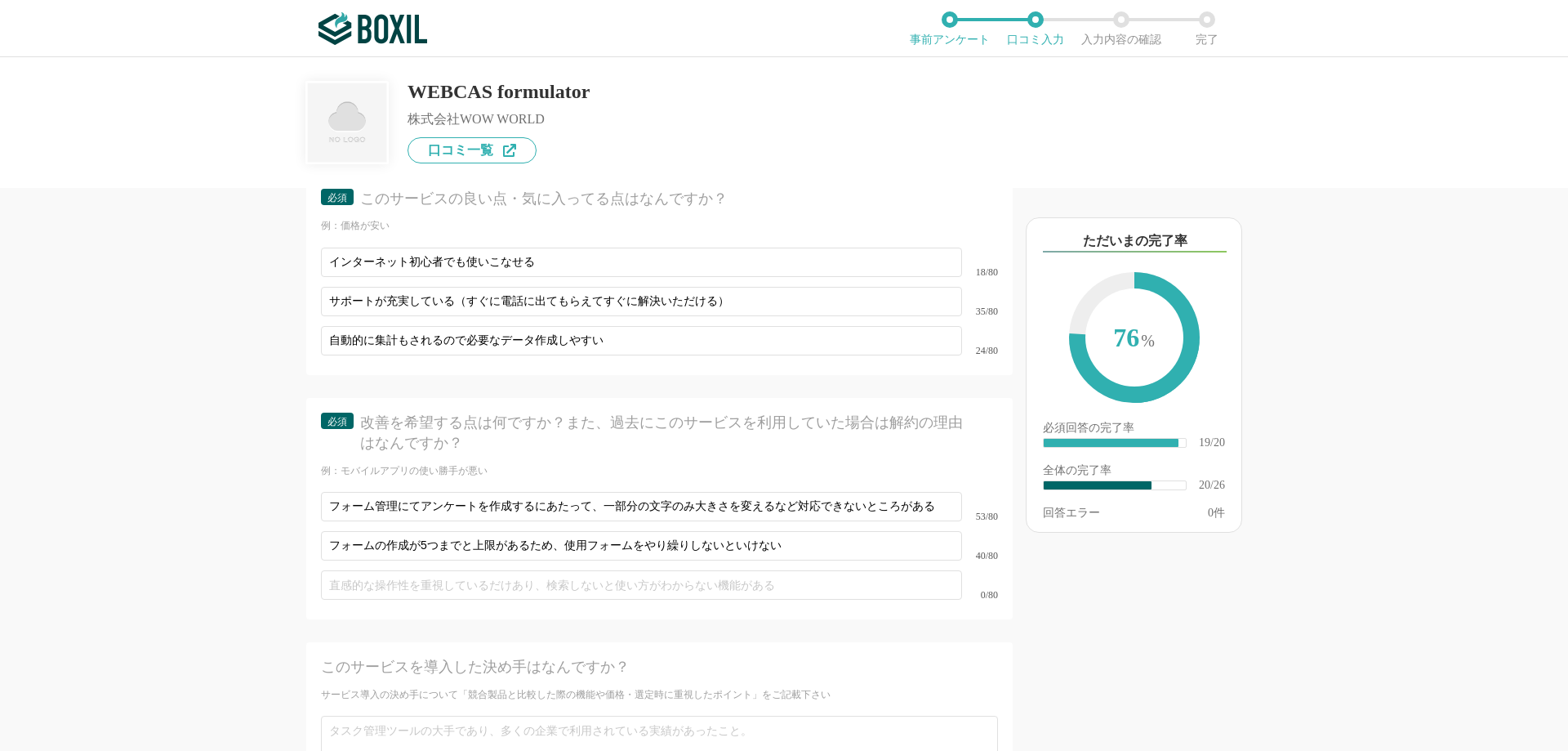
click at [218, 549] on div "他のサービス・ツールと連携していますか？ ※複数選択可 例：Slack、Salesforce 選択したサービス 未選択 WEBCAS formulator 必…" at bounding box center [604, 469] width 816 height 562
click at [164, 226] on div "他のサービス・ツールと連携していますか？ ※複数選択可 例：Slack、Salesforce 選択したサービス 未選択 WEBCAS formulator 必…" at bounding box center [784, 404] width 1568 height 693
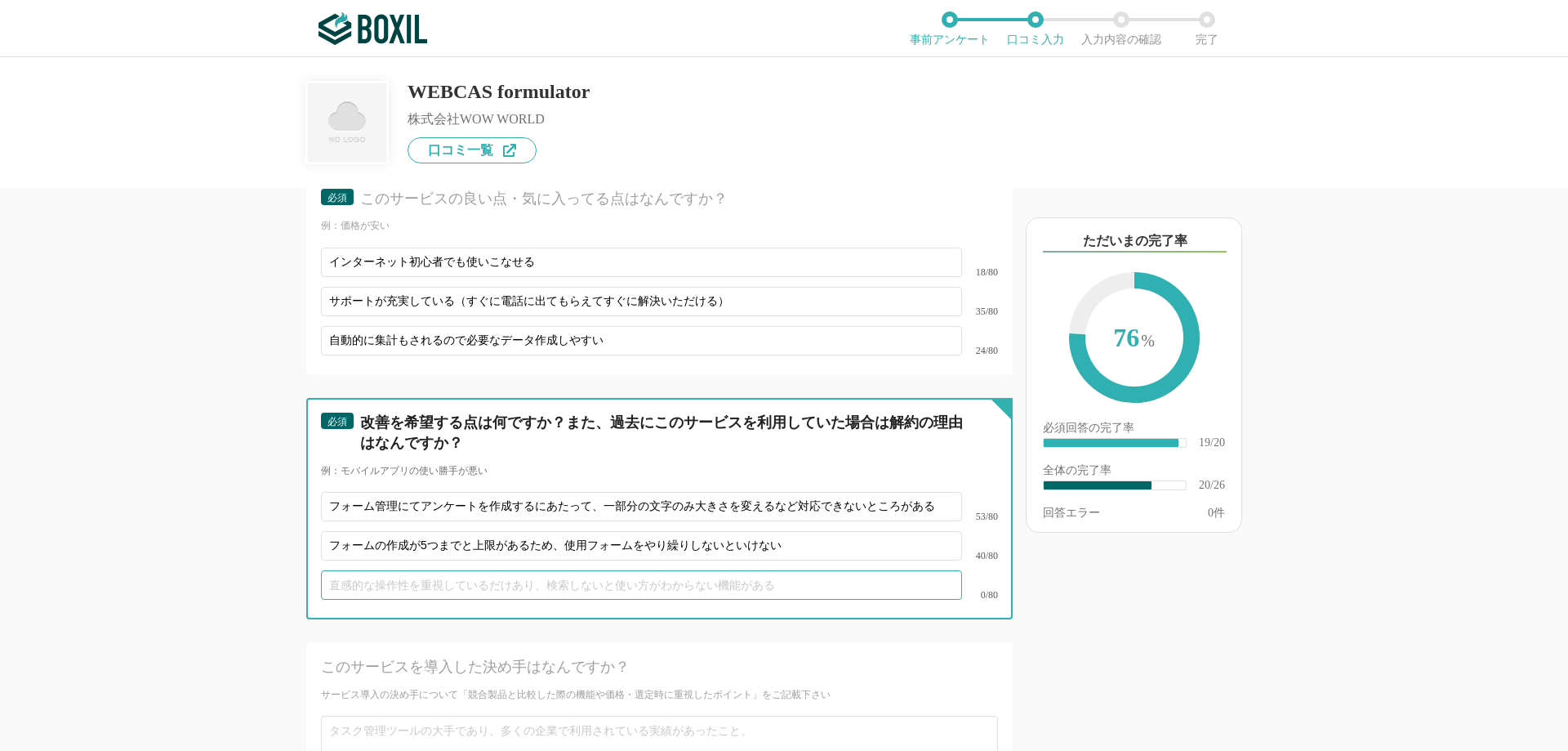
click at [392, 570] on input "text" at bounding box center [642, 584] width 641 height 29
type input "ク"
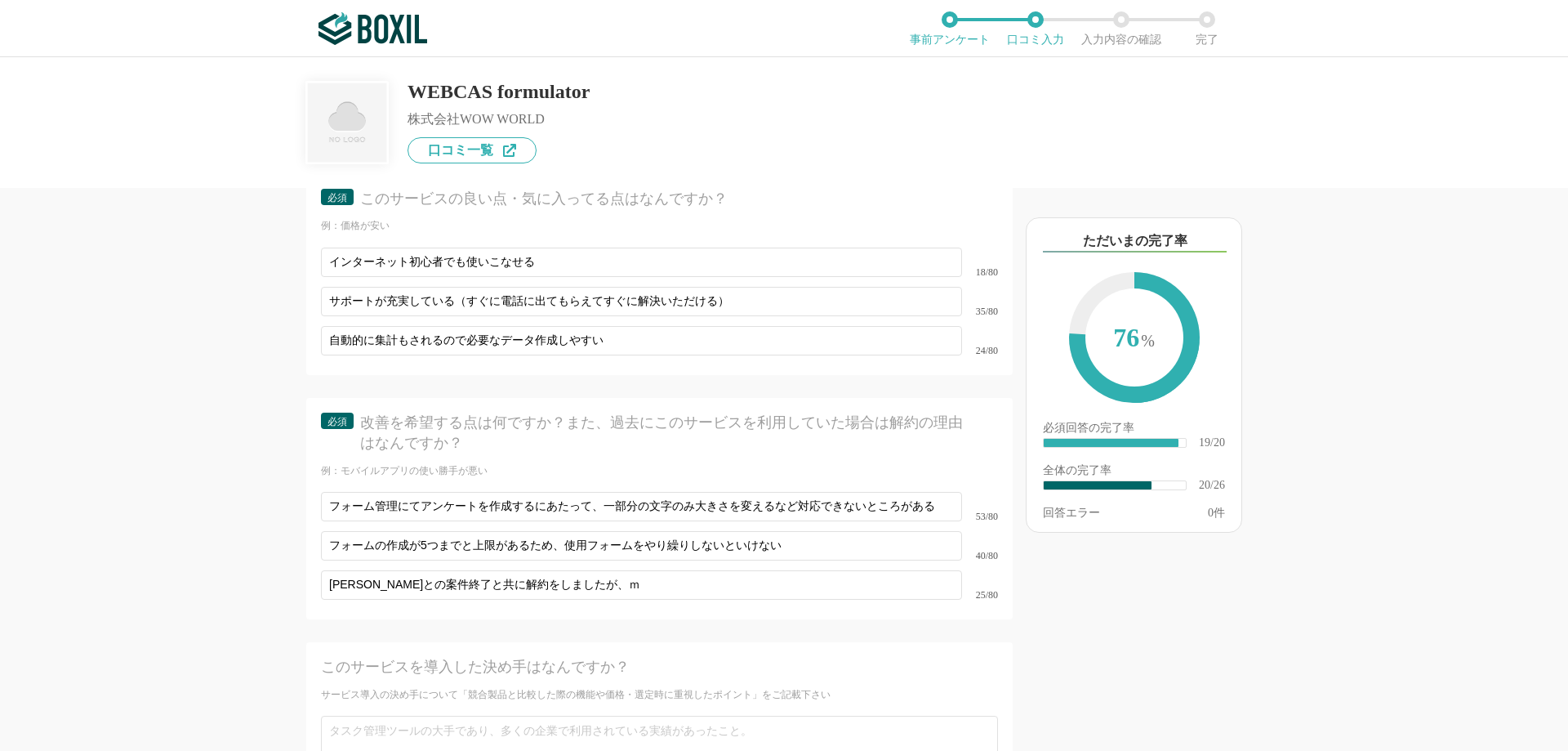
click at [1193, 650] on div "以下のキーワードが含まれる口コミが読まれています ただいまの完了率 76 % 必須回答の完了率 ​ 19/20 全体の完了率 ​ 20/26 回答エラー 0 件" at bounding box center [1192, 477] width 360 height 546
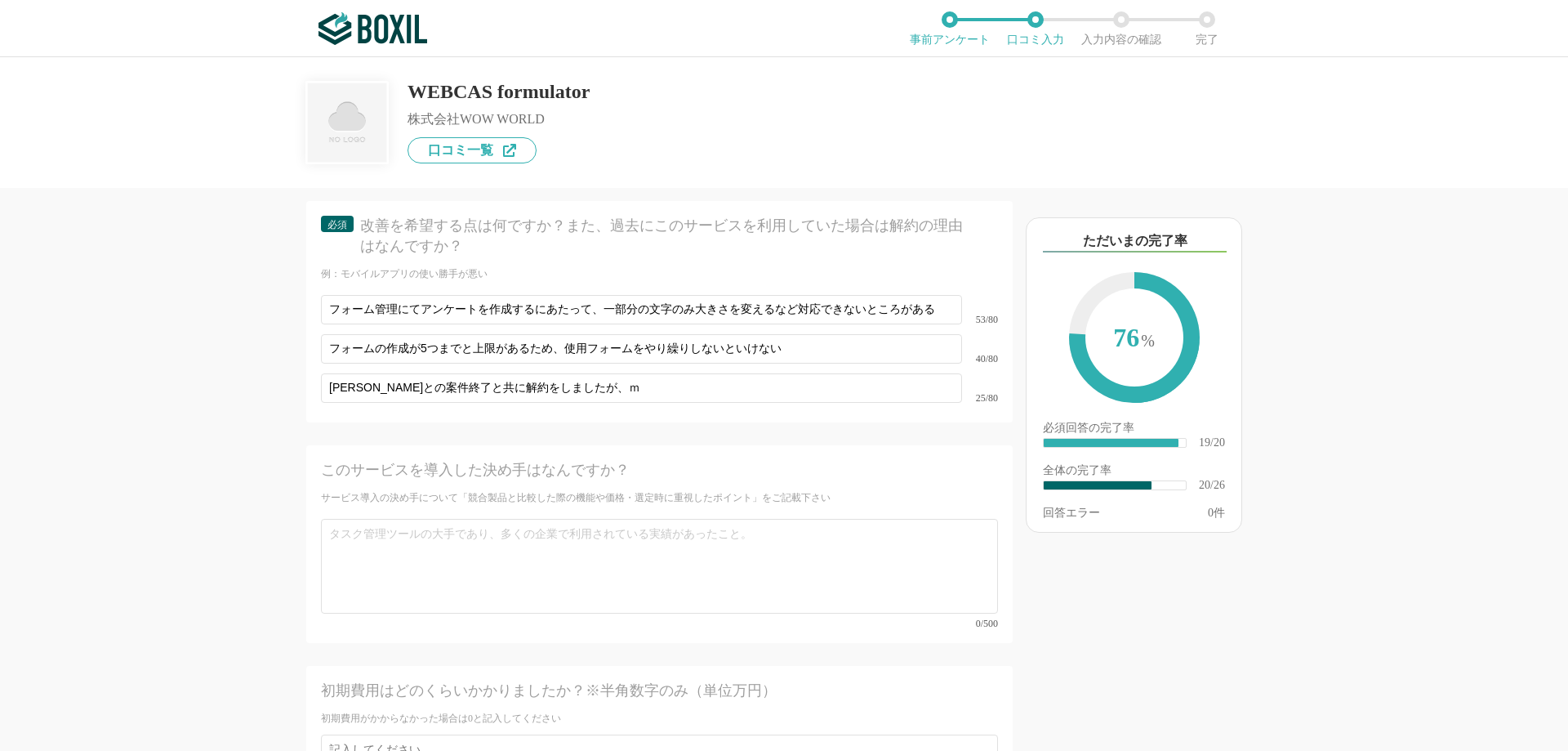
scroll to position [3430, 0]
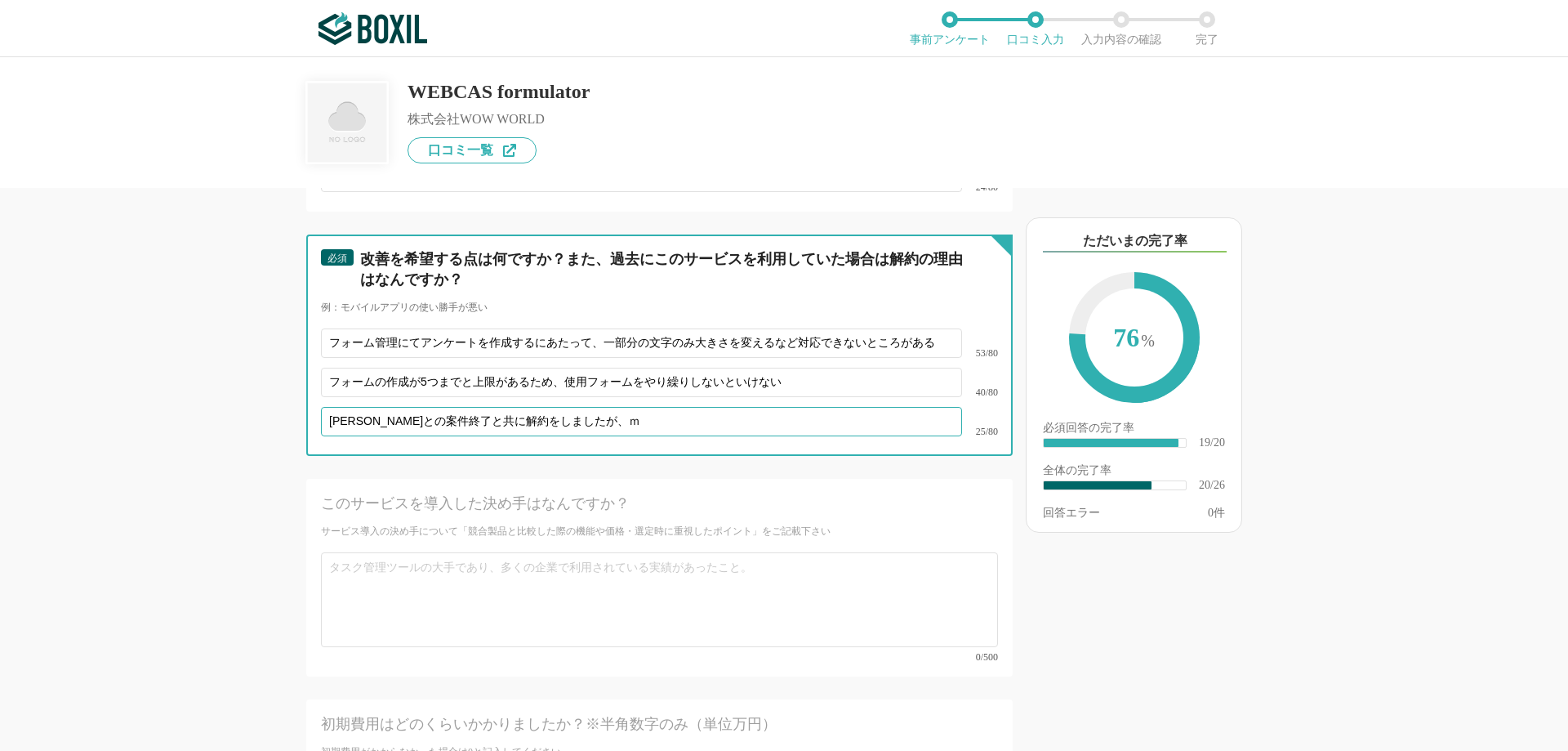
click at [648, 406] on input "[PERSON_NAME]との案件終了と共に解約をしましたが、ｍ" at bounding box center [642, 420] width 641 height 29
click at [618, 406] on input "[PERSON_NAME]との案件終了と共に解約をしましたが、" at bounding box center [642, 420] width 641 height 29
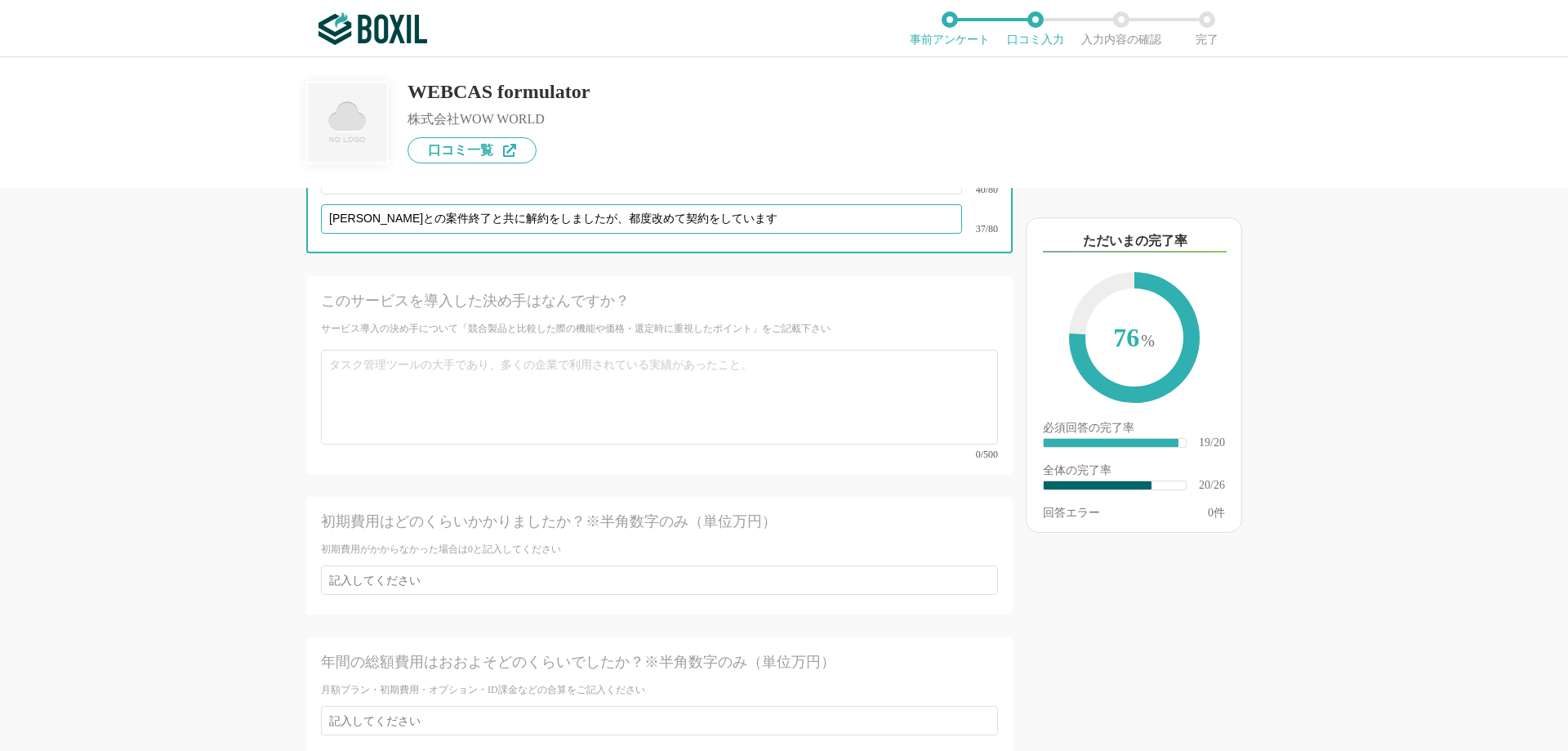
scroll to position [3593, 0]
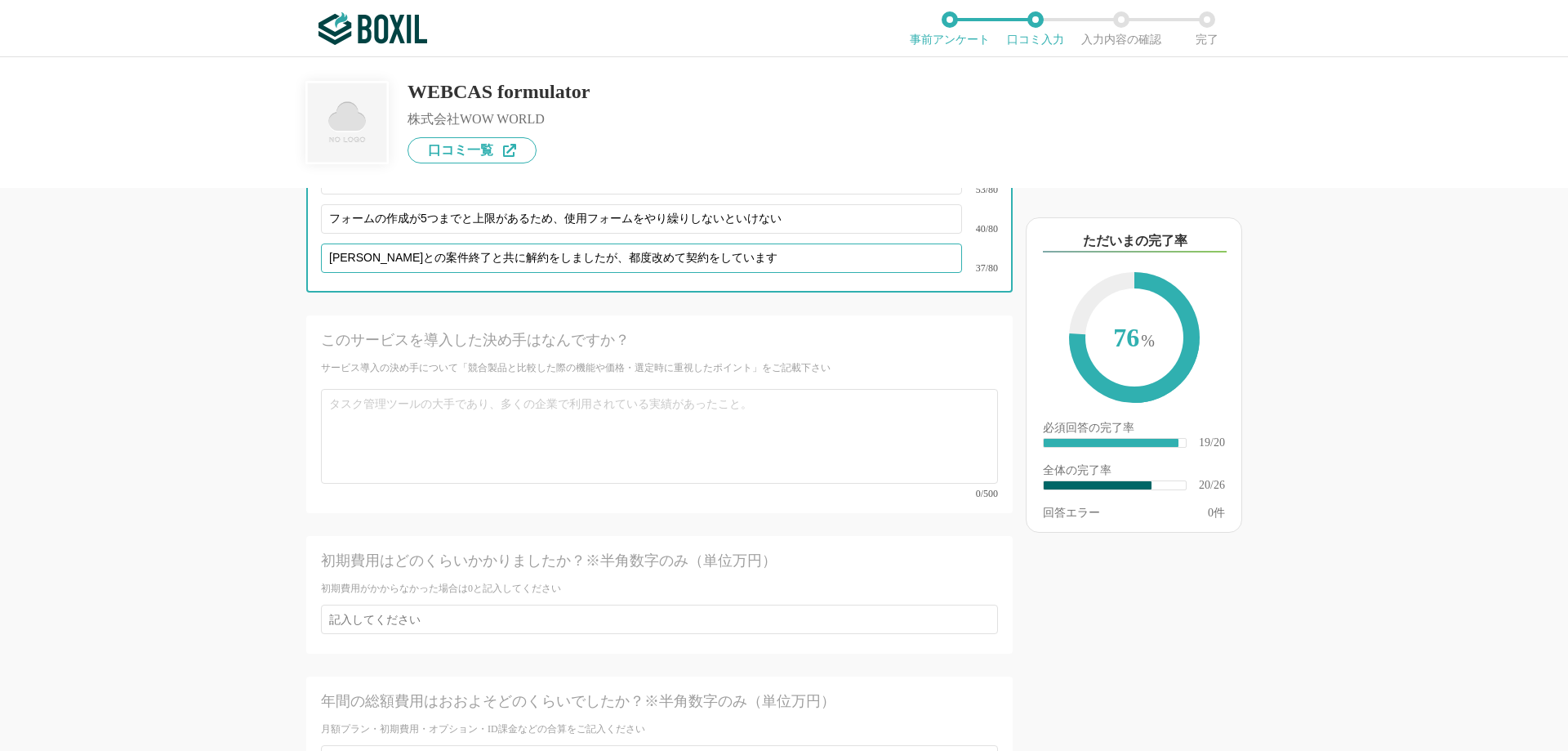
type input "[PERSON_NAME]との案件終了と共に解約をしましたが、都度改めて契約をしています"
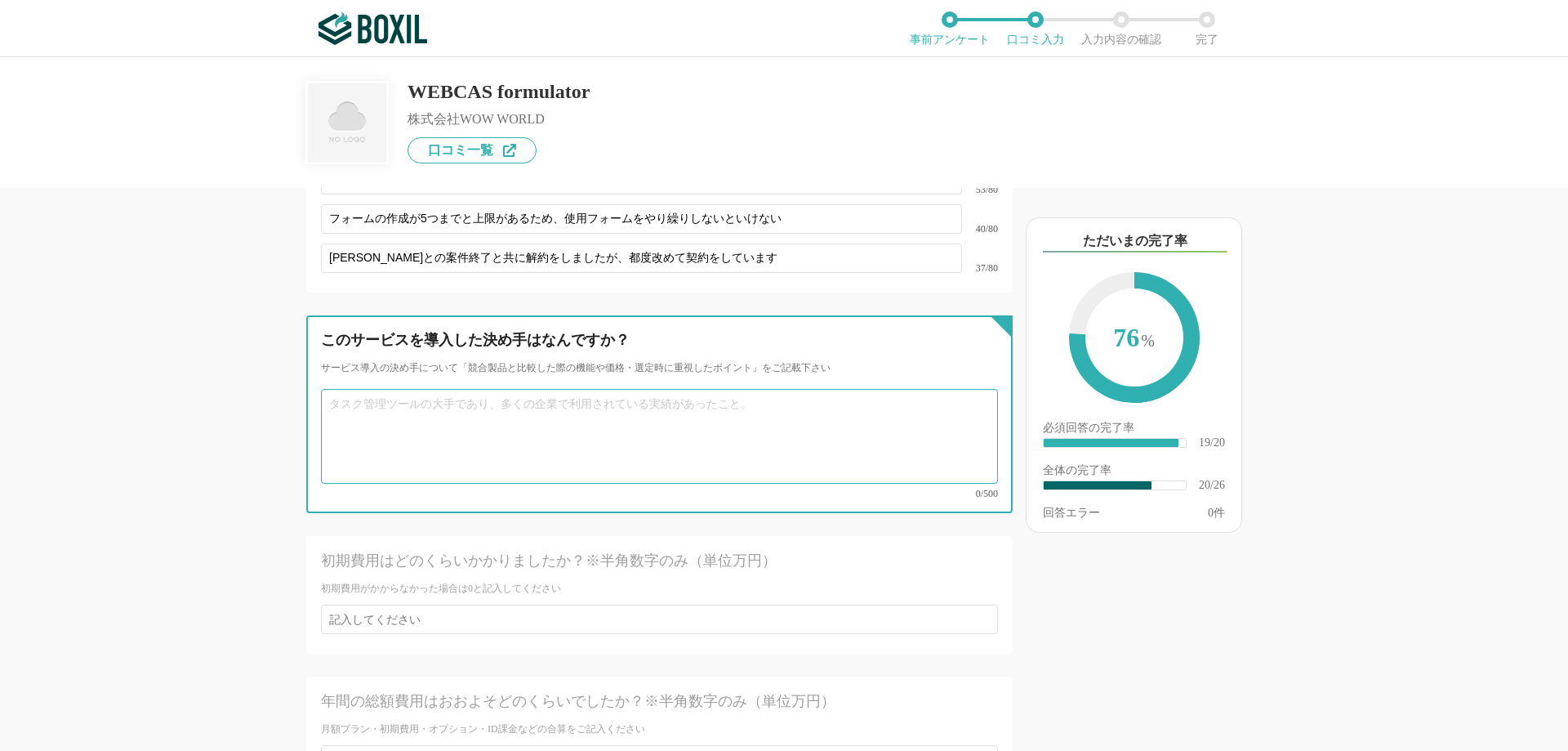
click at [445, 426] on textarea at bounding box center [659, 435] width 677 height 94
click at [458, 411] on textarea at bounding box center [659, 435] width 677 height 94
paste textarea "個人情報を取り扱う業務があるため、国内のセキュリティ基準を満たし、信頼性の高いシステムであることが必須条件でした。WEBCASはその点で安心でき、導入実績も豊…"
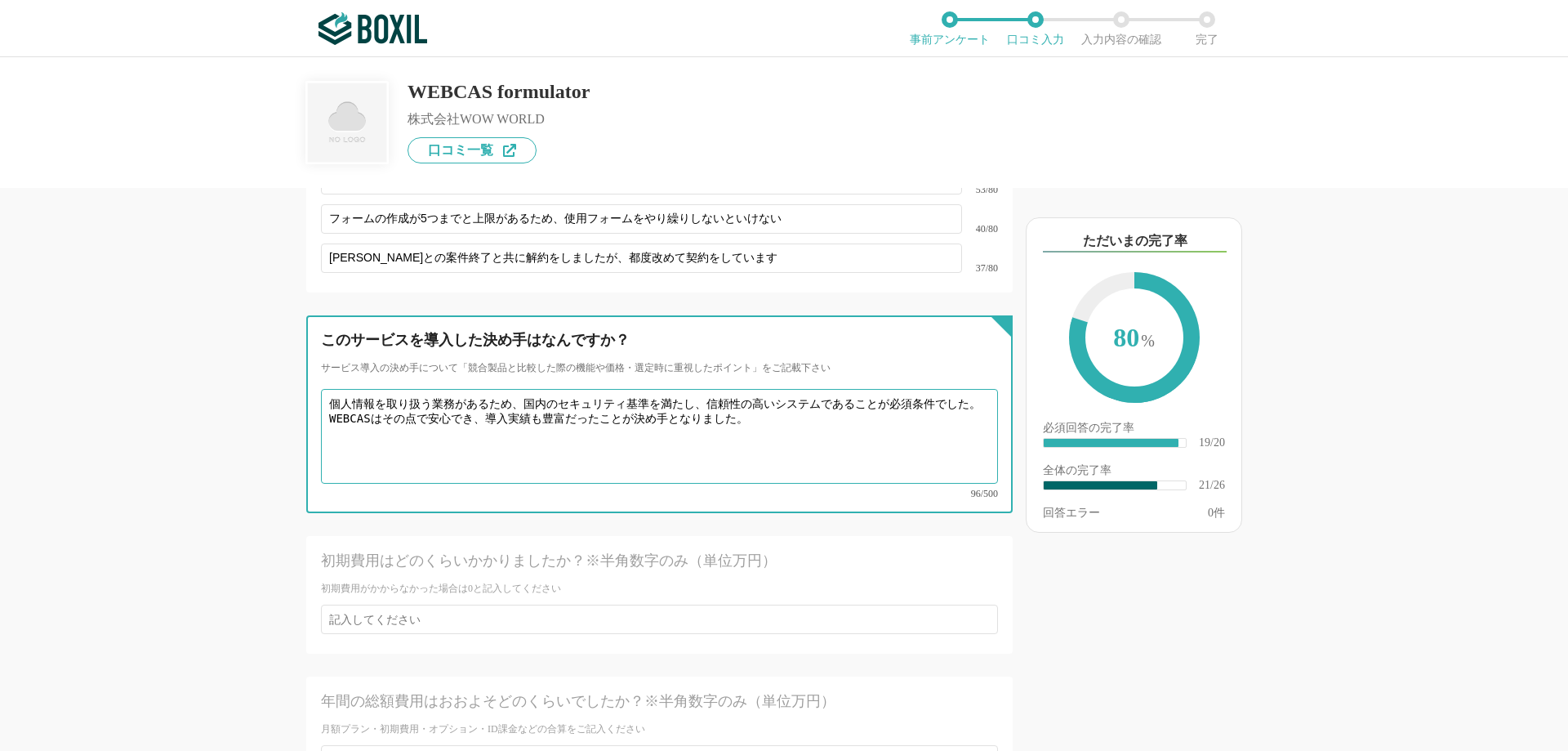
type textarea "個人情報を取り扱う業務があるため、国内のセキュリティ基準を満たし、信頼性の高いシステムであることが必須条件でした。WEBCASはその点で安心でき、導入実績も豊…"
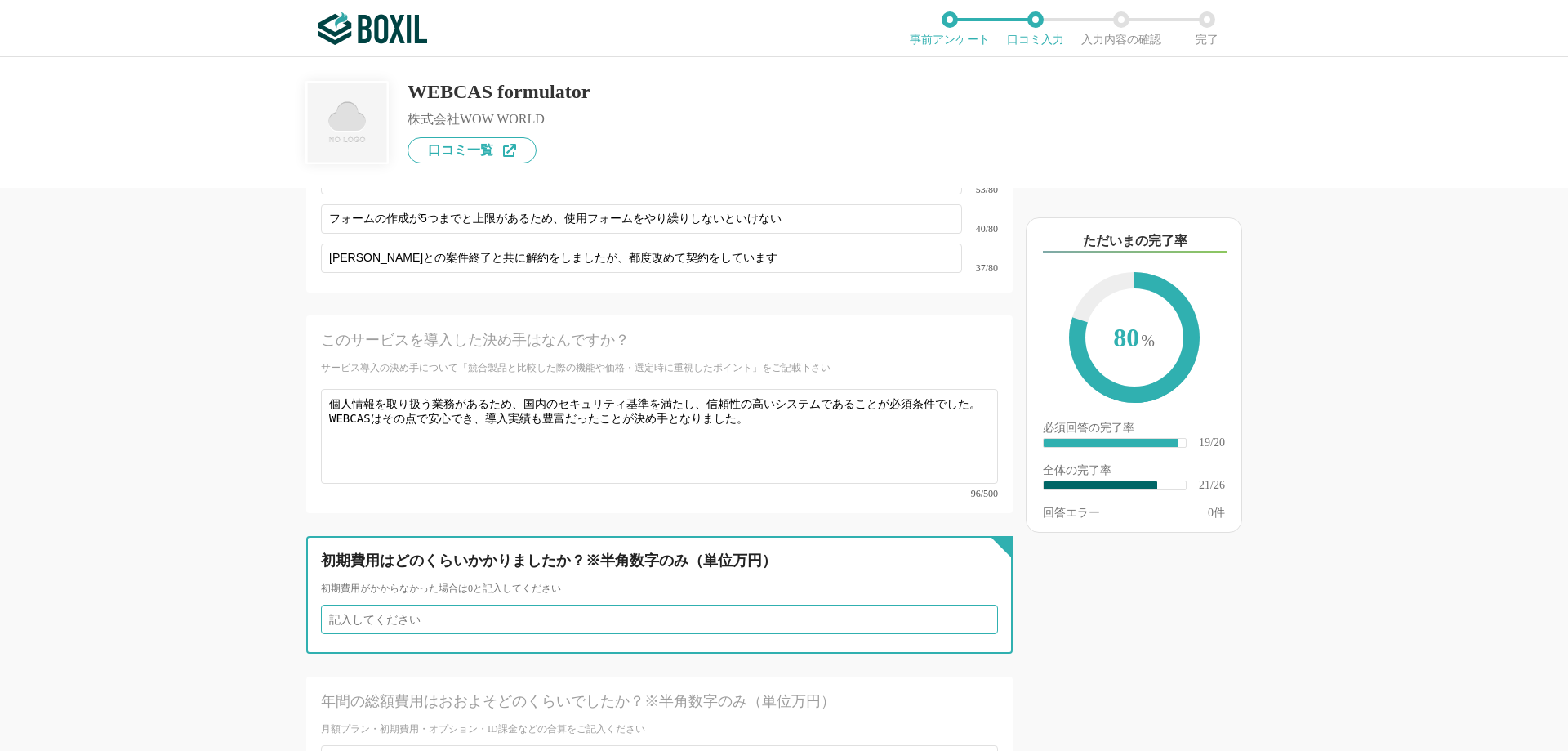
click at [430, 604] on input "number" at bounding box center [659, 618] width 677 height 29
click at [968, 604] on input "1" at bounding box center [659, 618] width 677 height 29
click at [968, 604] on input "0" at bounding box center [659, 618] width 677 height 29
click at [968, 604] on input "1" at bounding box center [659, 618] width 677 height 29
click at [968, 604] on input "2" at bounding box center [659, 618] width 677 height 29
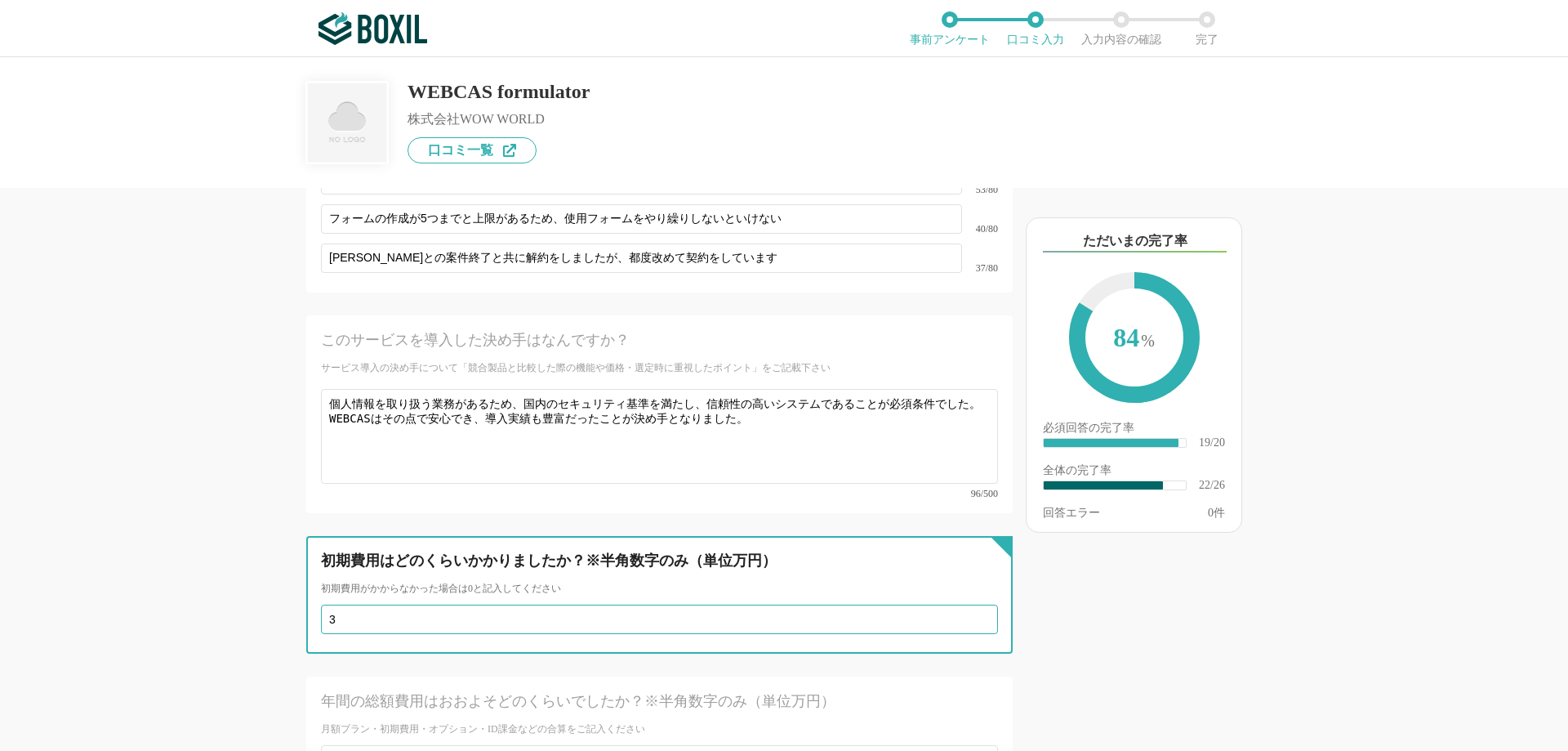
click at [968, 604] on input "3" at bounding box center [659, 618] width 677 height 29
click at [968, 604] on input "4" at bounding box center [659, 618] width 677 height 29
click at [968, 604] on input "5" at bounding box center [659, 618] width 677 height 29
click at [973, 604] on input "4" at bounding box center [659, 618] width 677 height 29
click at [973, 604] on input "3" at bounding box center [659, 618] width 677 height 29
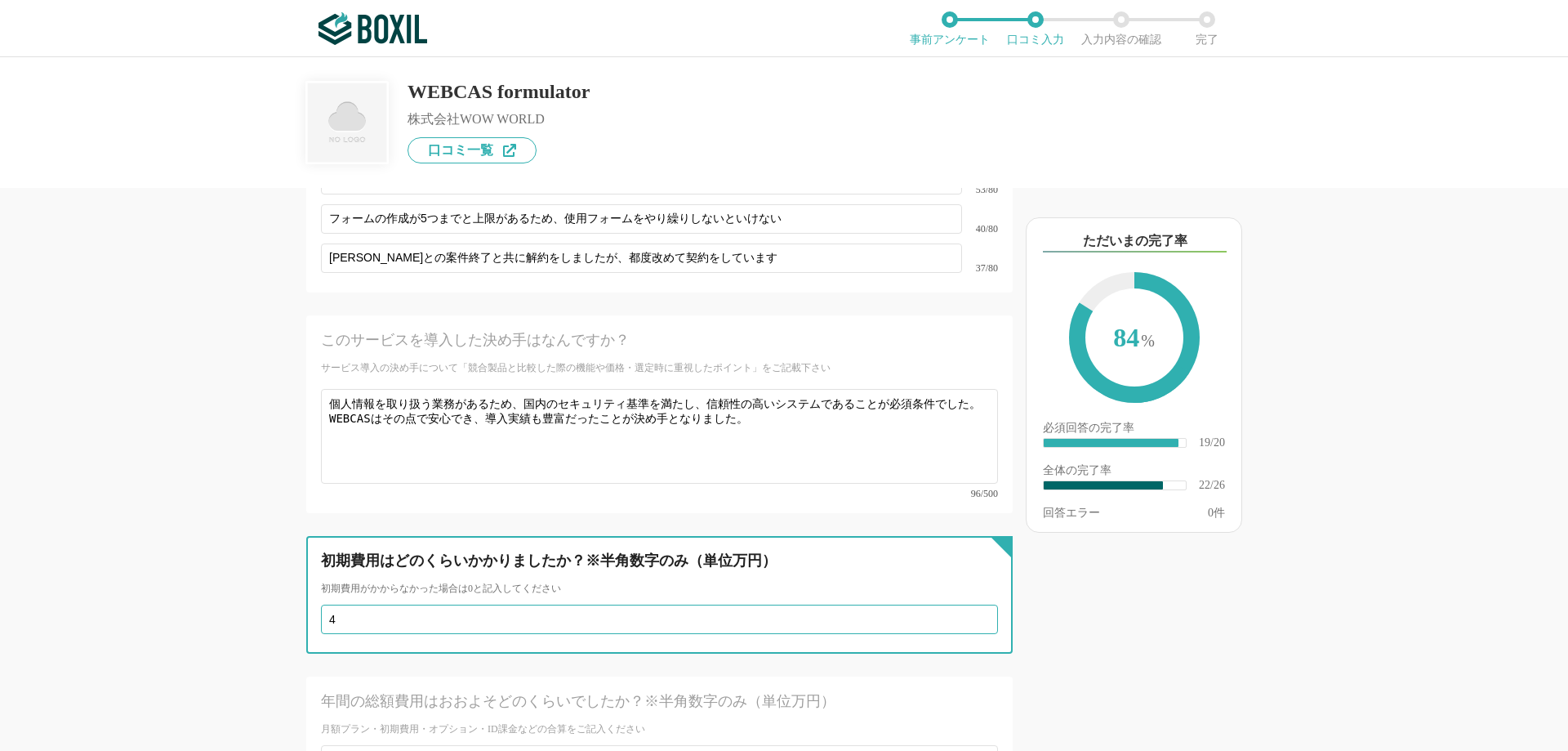
click at [968, 604] on input "4" at bounding box center [659, 618] width 677 height 29
type input "5"
click at [968, 604] on input "5" at bounding box center [659, 618] width 677 height 29
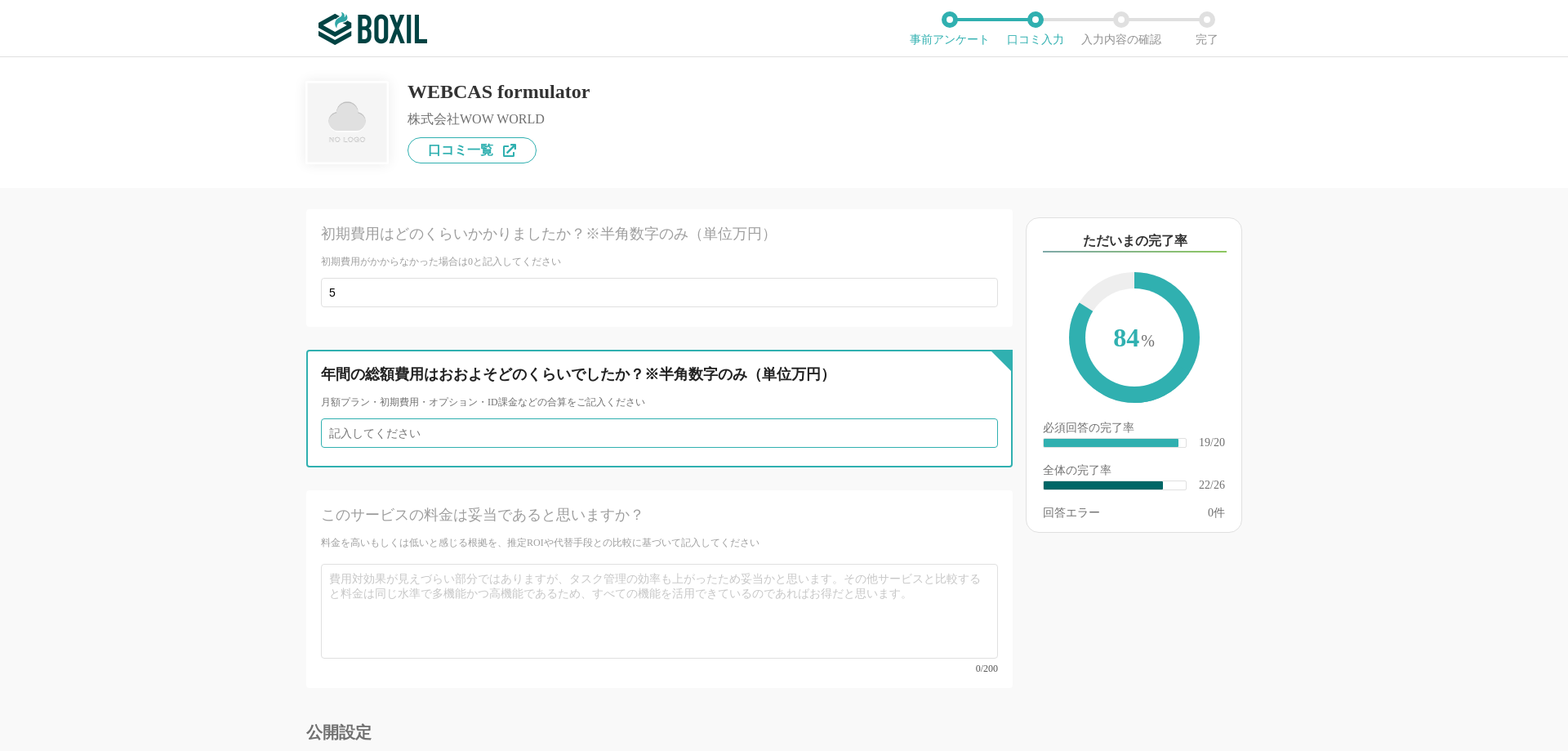
click at [403, 418] on input "number" at bounding box center [659, 432] width 677 height 29
click at [972, 418] on input "1" at bounding box center [659, 432] width 677 height 29
click at [972, 418] on input "2" at bounding box center [659, 432] width 677 height 29
click at [972, 418] on input "3" at bounding box center [659, 432] width 677 height 29
click at [972, 418] on input "4" at bounding box center [659, 432] width 677 height 29
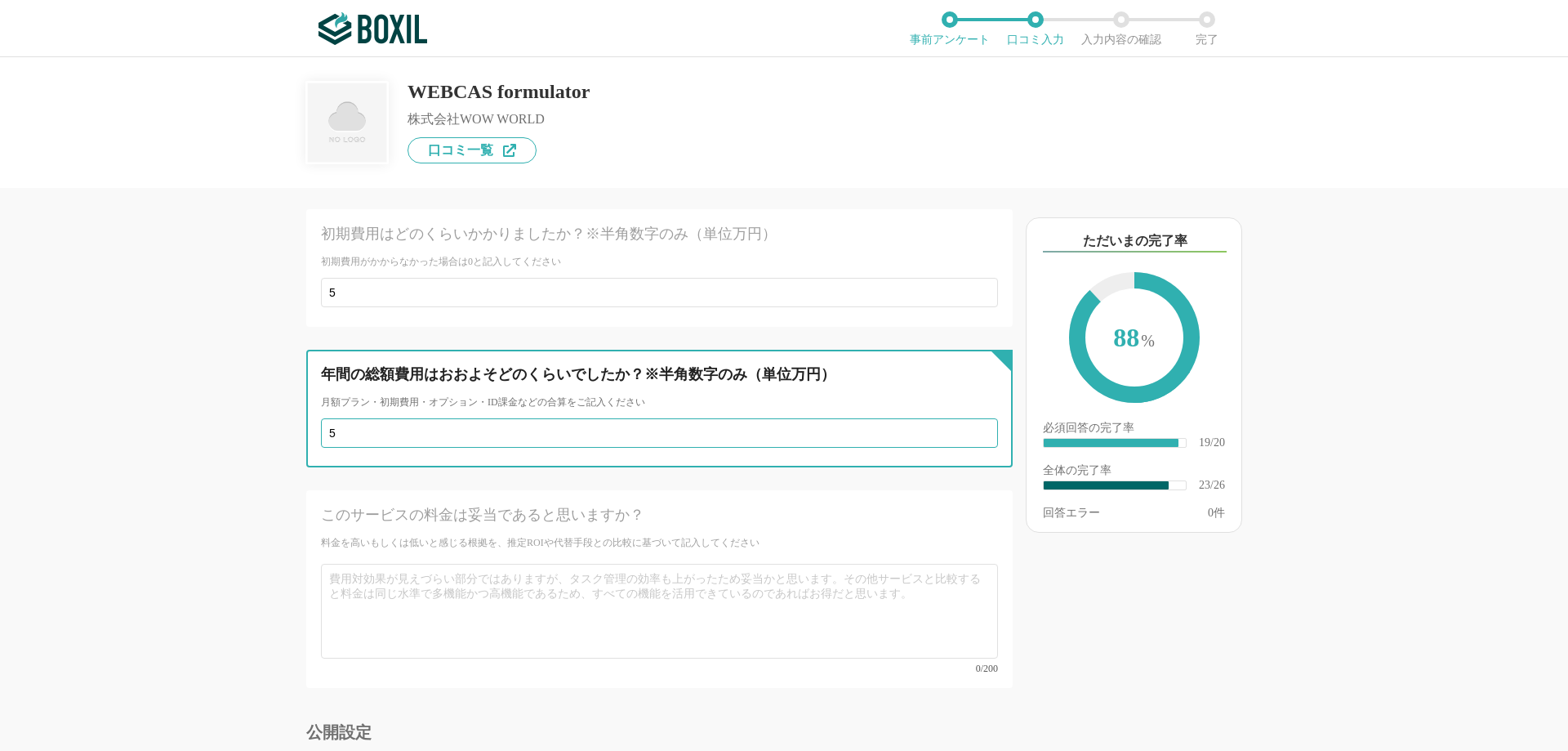
click at [972, 418] on input "5" at bounding box center [659, 432] width 677 height 29
click at [972, 418] on input "6" at bounding box center [659, 432] width 677 height 29
click at [972, 418] on input "7" at bounding box center [659, 432] width 677 height 29
click at [972, 418] on input "8" at bounding box center [659, 432] width 677 height 29
click at [972, 418] on input "9" at bounding box center [659, 432] width 677 height 29
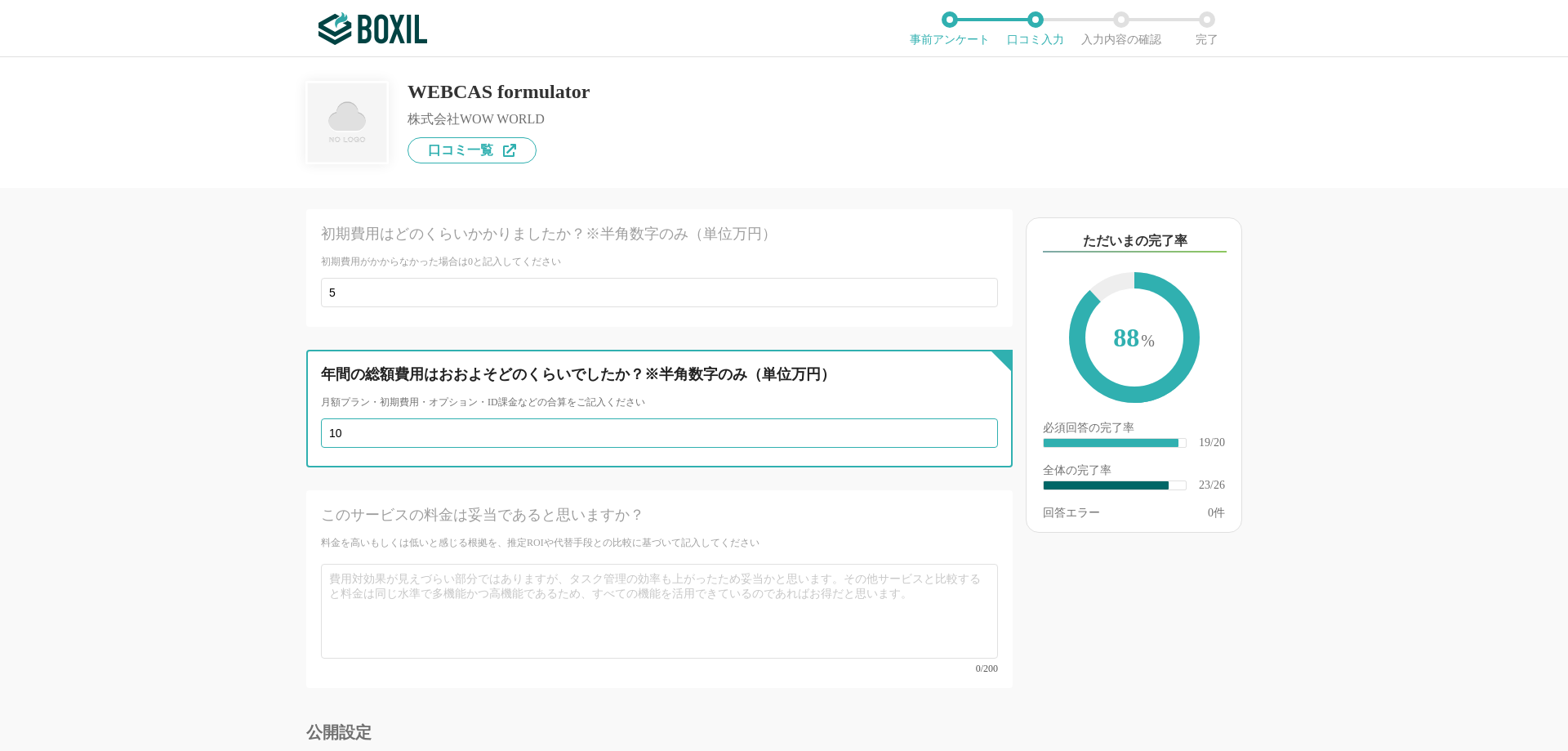
click at [972, 418] on input "10" at bounding box center [659, 432] width 677 height 29
click at [972, 418] on input "11" at bounding box center [659, 432] width 677 height 29
type input "12"
click at [972, 418] on input "12" at bounding box center [659, 432] width 677 height 29
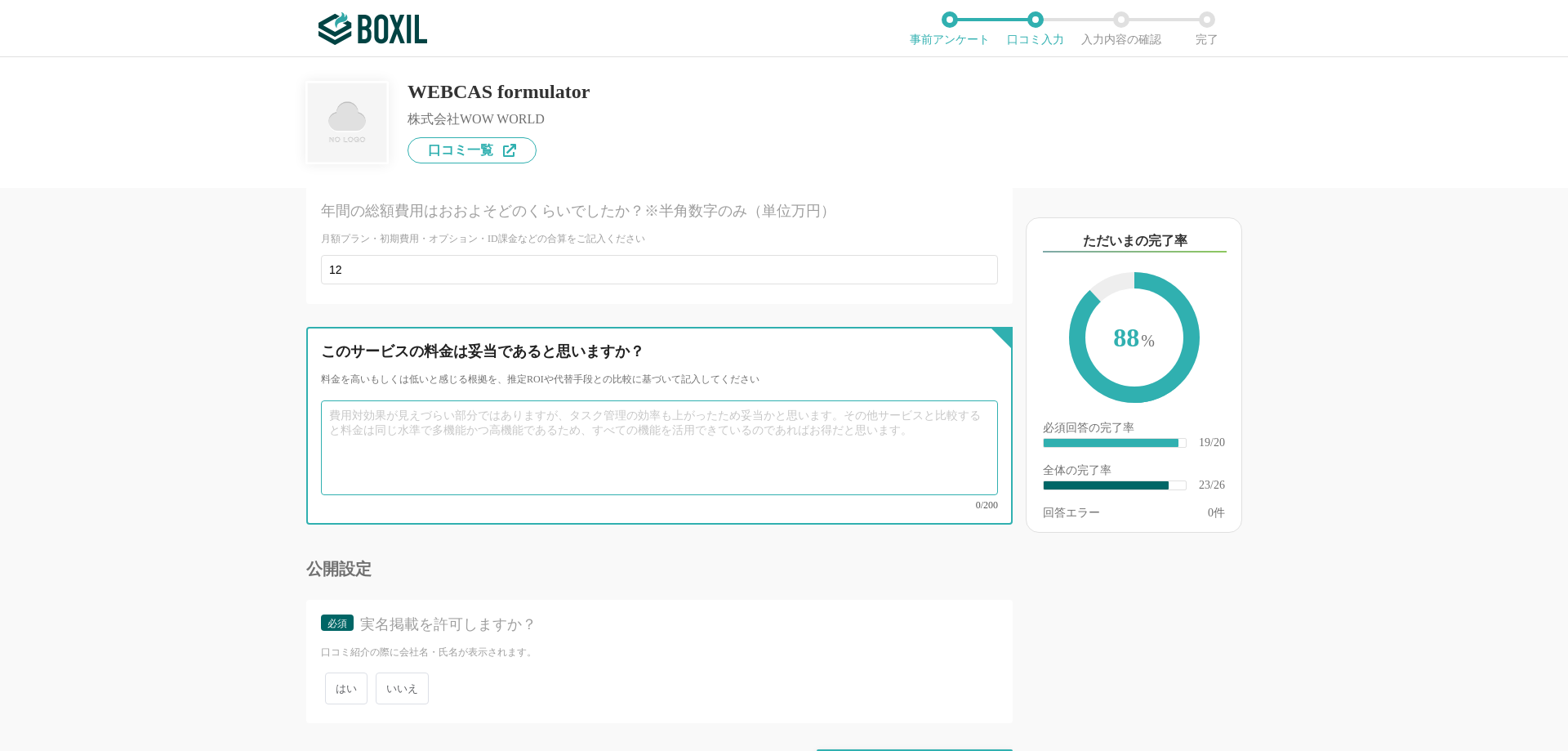
click at [364, 400] on textarea at bounding box center [659, 446] width 677 height 94
click at [506, 409] on textarea at bounding box center [659, 446] width 677 height 94
paste textarea "実際に運用してみて、メール配信の到達率やアンケート収集の効率性など、成果が明確に出ており、コスト以上の効果が得られています。そのため、サービス料金は妥当である…"
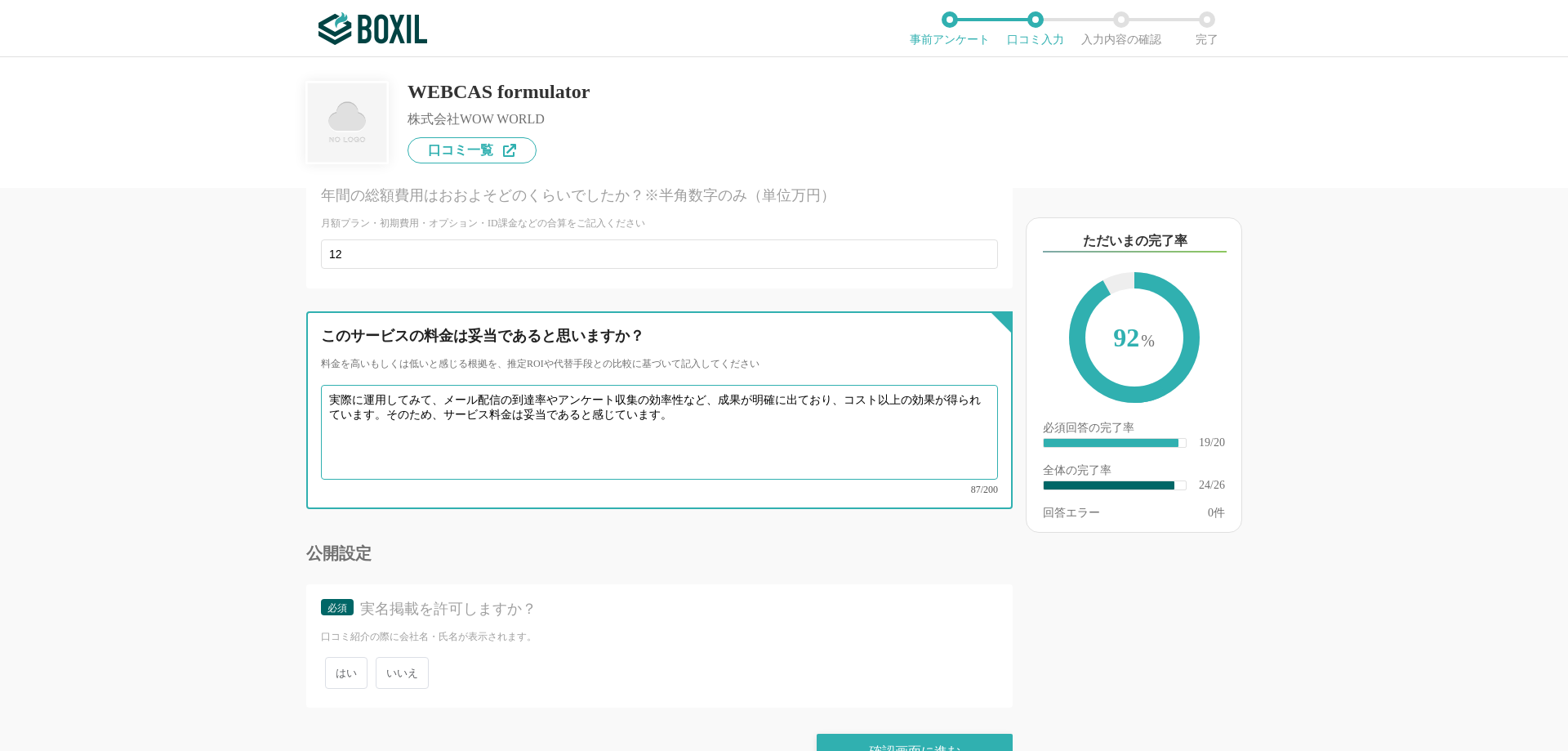
scroll to position [4103, 0]
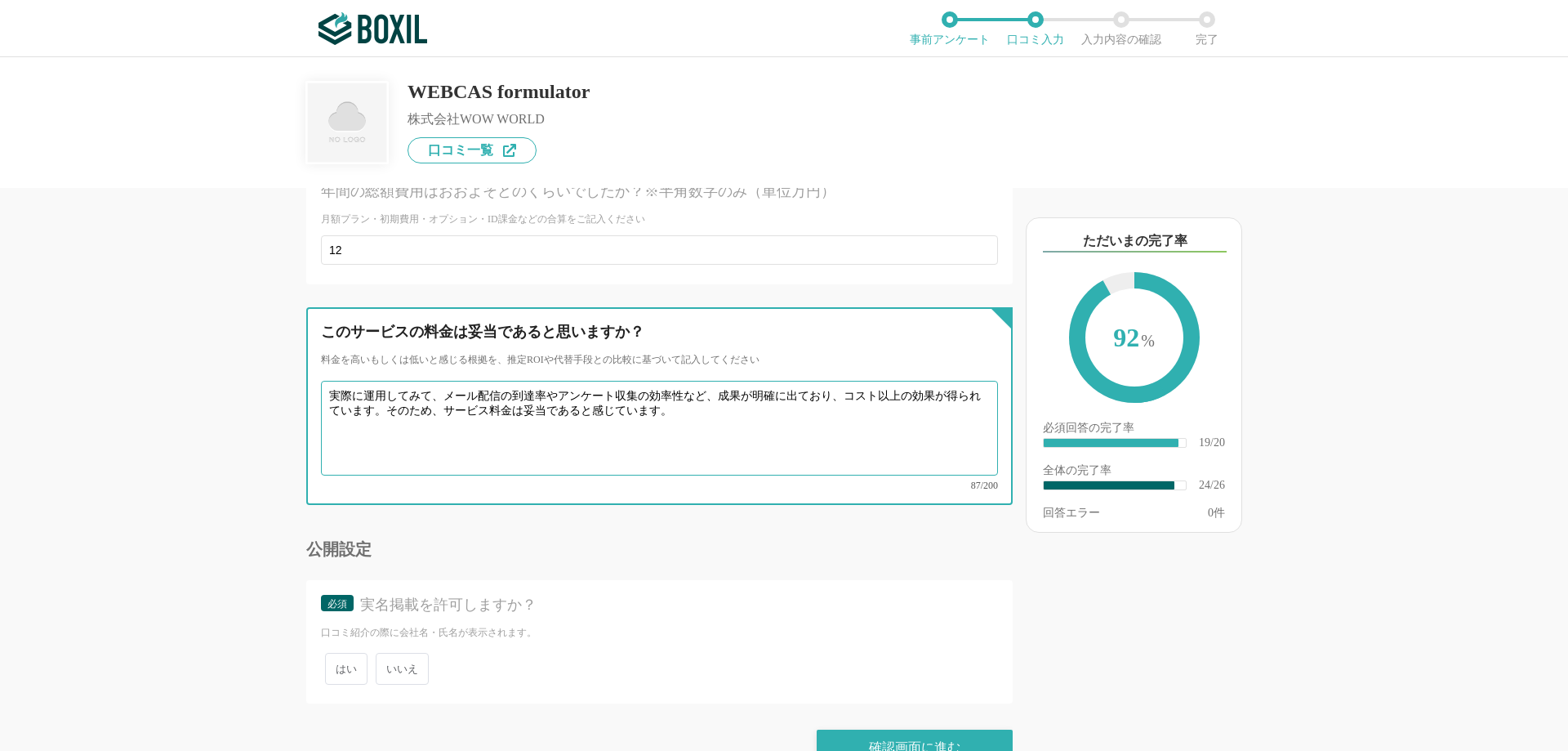
type textarea "実際に運用してみて、メール配信の到達率やアンケート収集の効率性など、成果が明確に出ており、コスト以上の効果が得られています。そのため、サービス料金は妥当である…"
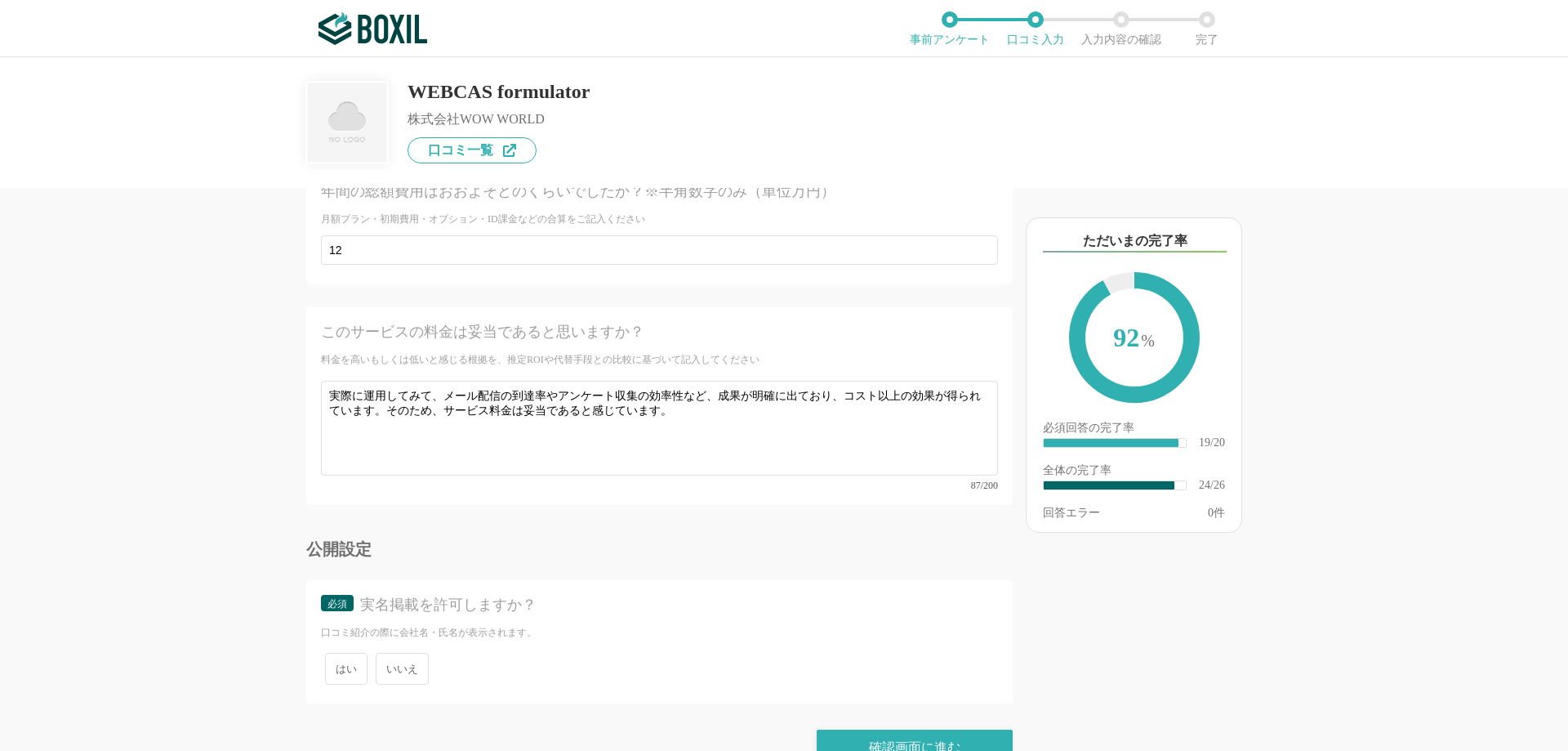
click at [392, 653] on span "いいえ" at bounding box center [402, 669] width 53 height 32
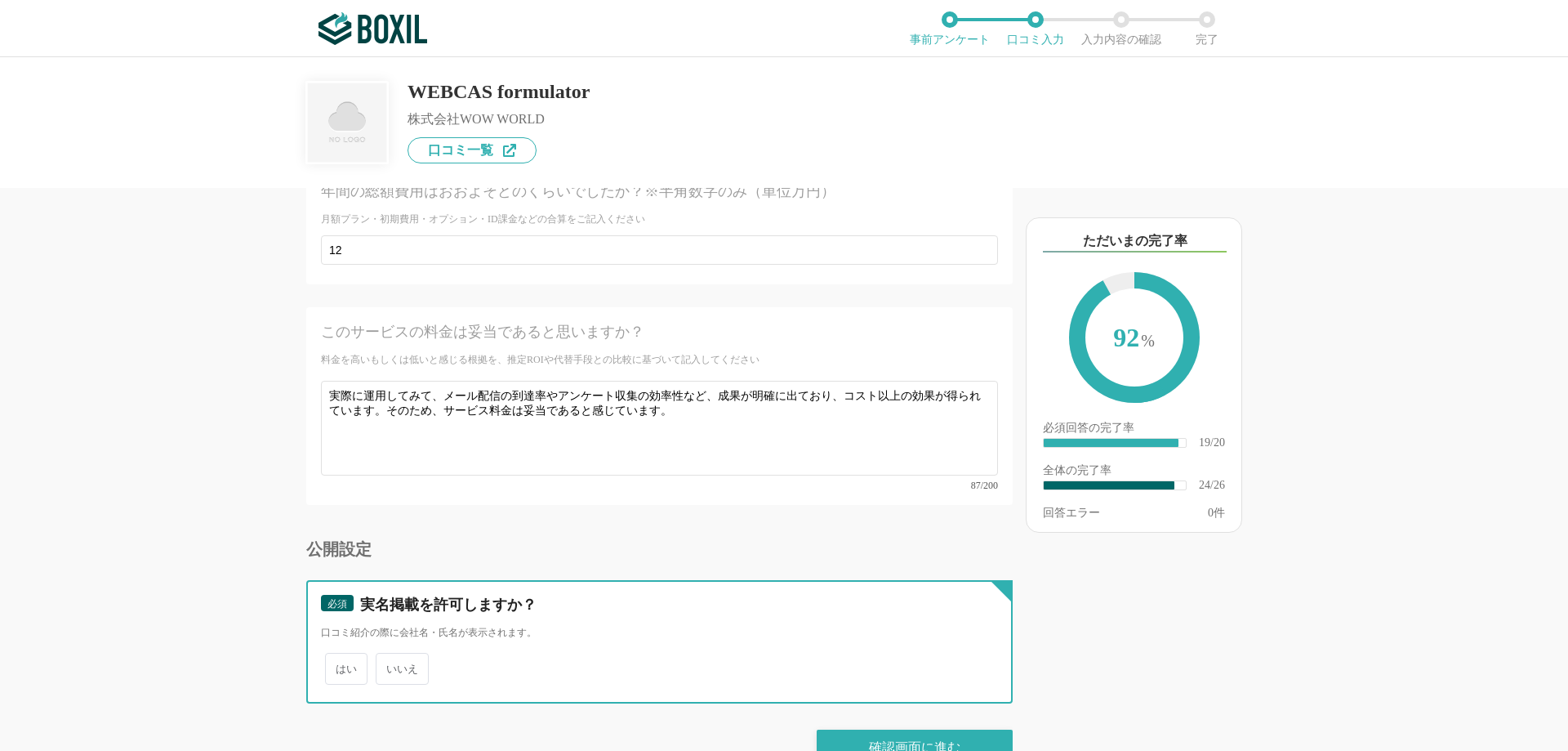
click at [390, 655] on input "いいえ" at bounding box center [385, 659] width 10 height 10
radio input "true"
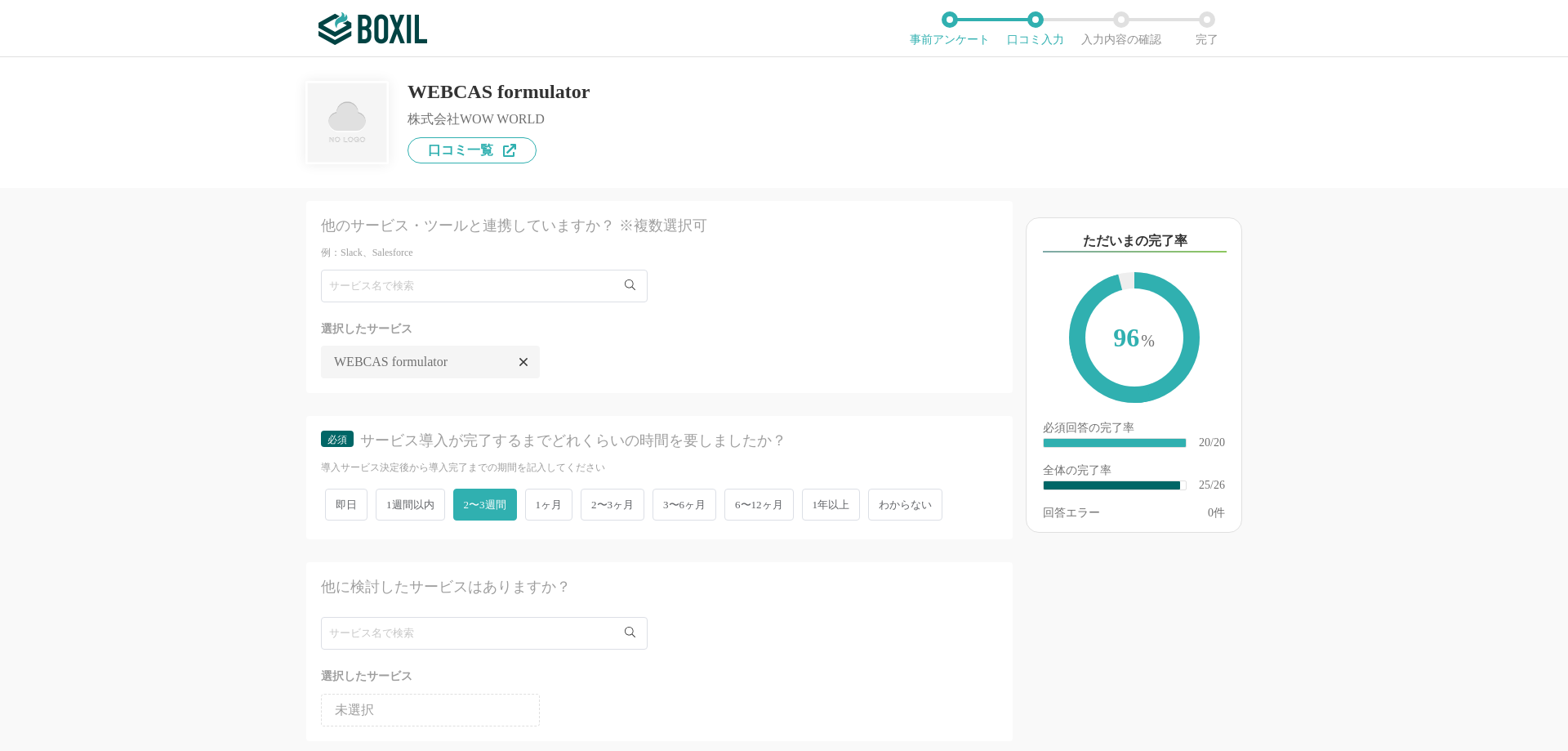
scroll to position [0, 0]
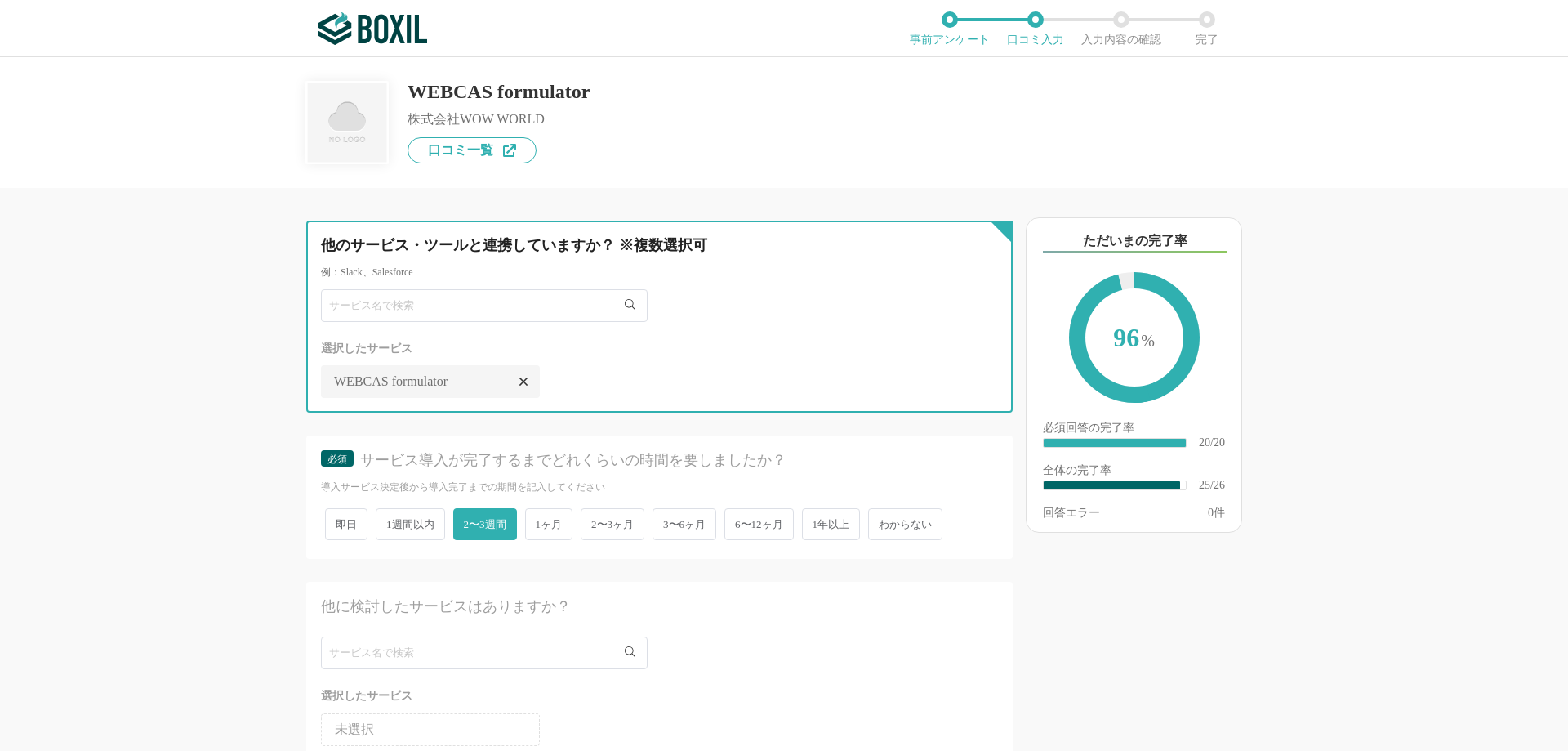
click at [507, 308] on input "text" at bounding box center [485, 305] width 327 height 33
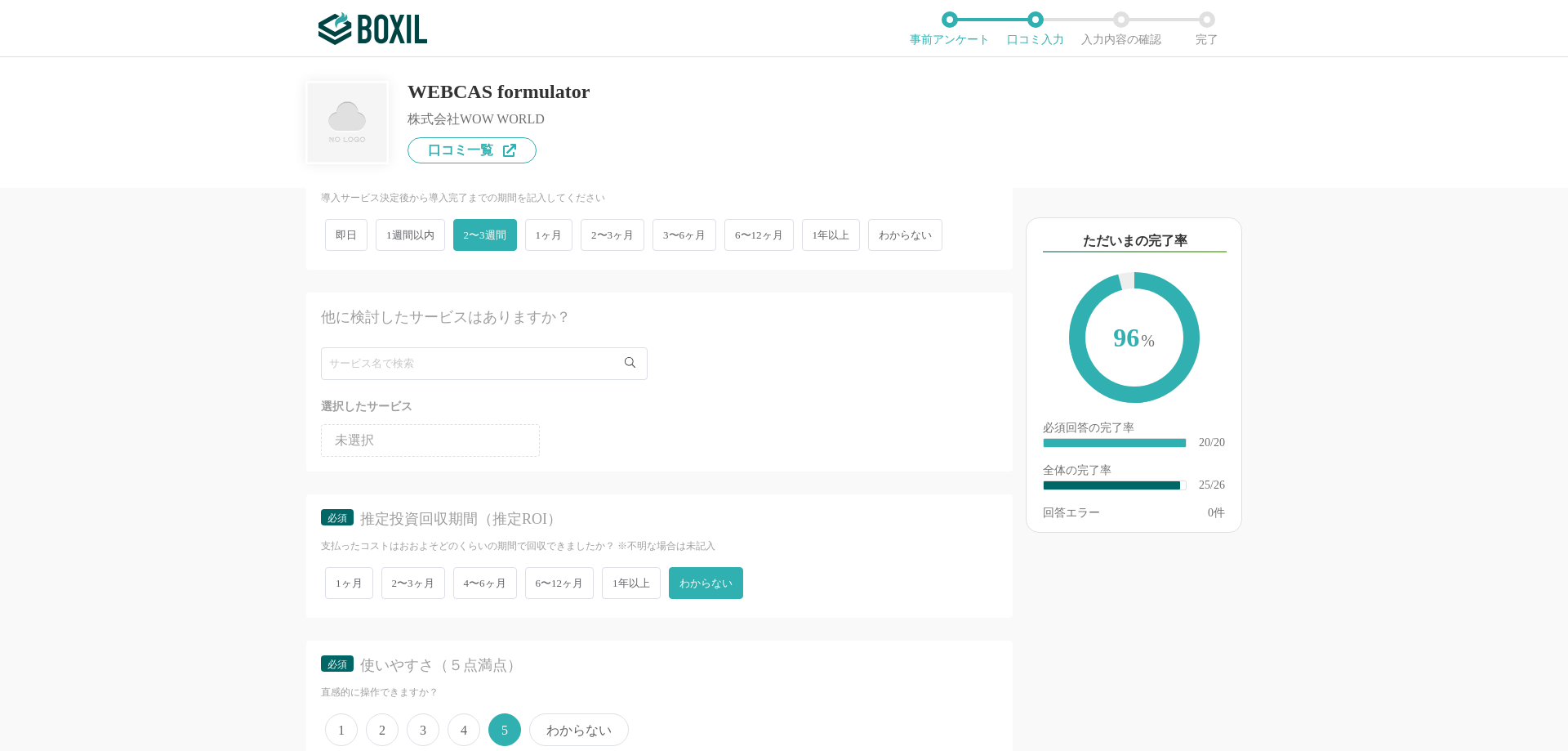
scroll to position [327, 0]
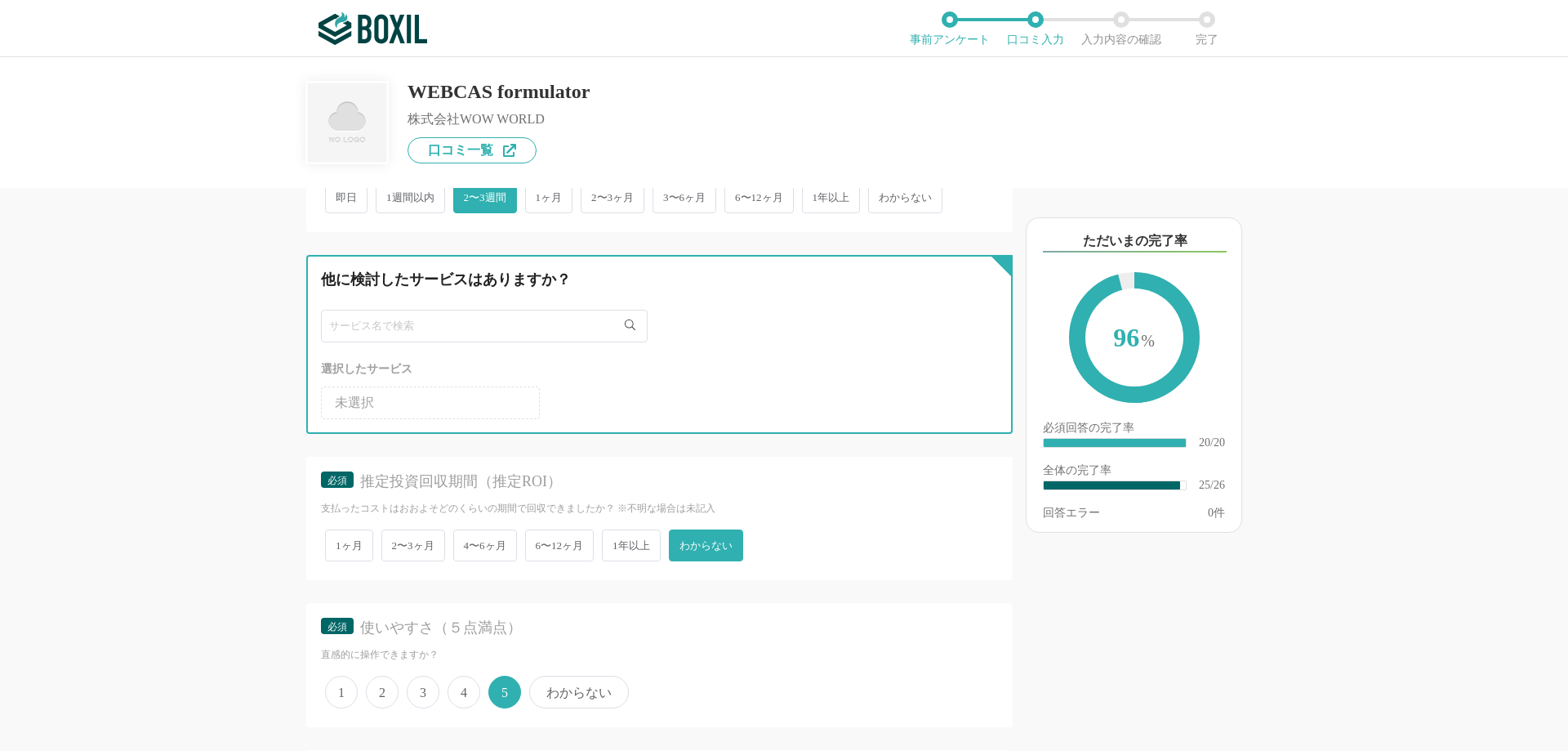
click at [534, 322] on input "text" at bounding box center [485, 325] width 327 height 33
click at [509, 328] on input "text" at bounding box center [485, 325] width 327 height 33
click at [476, 328] on input "text" at bounding box center [485, 325] width 327 height 33
paste input "Googleフォーム"
type input "Googleフォーム"
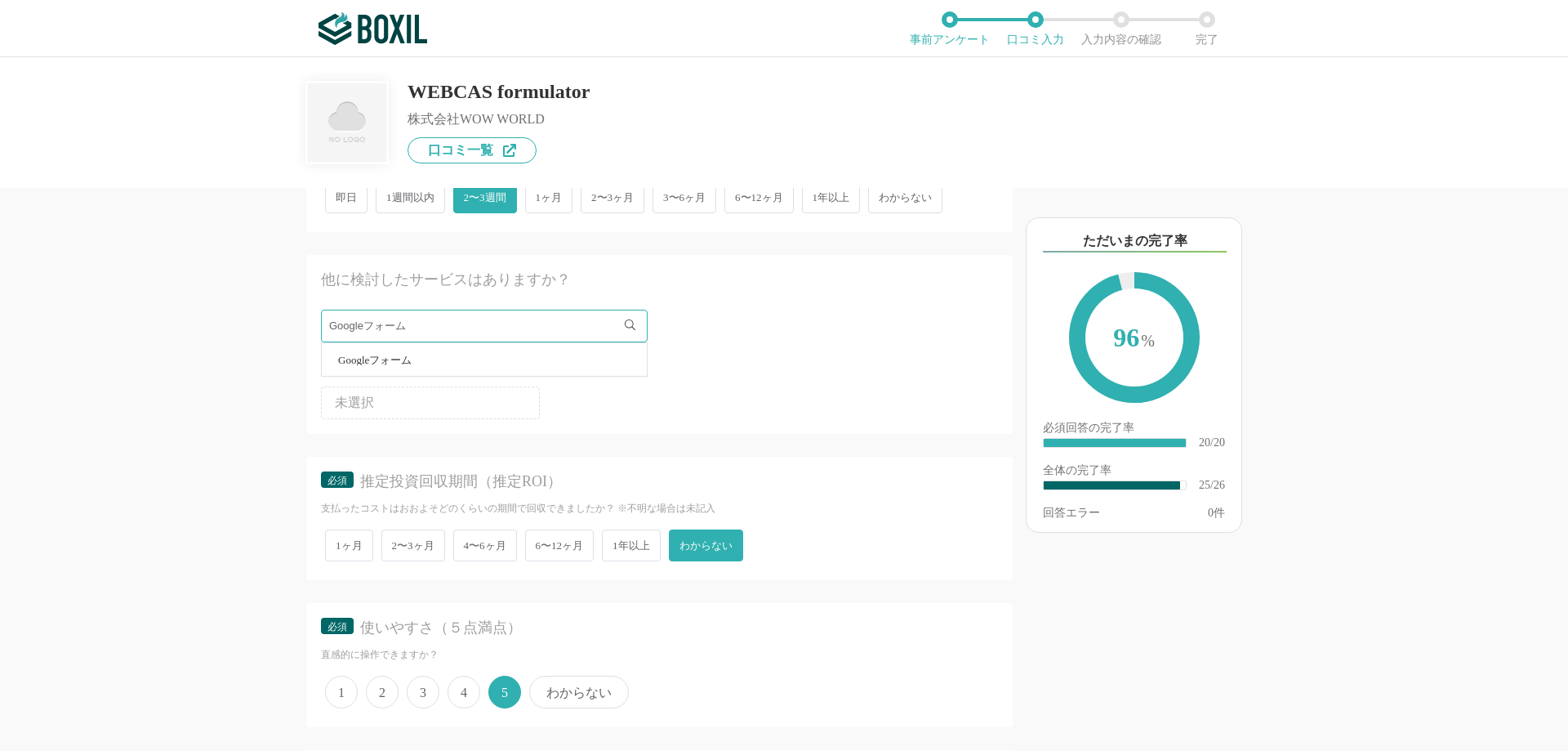
click at [385, 361] on span "Googleフォーム" at bounding box center [374, 359] width 74 height 10
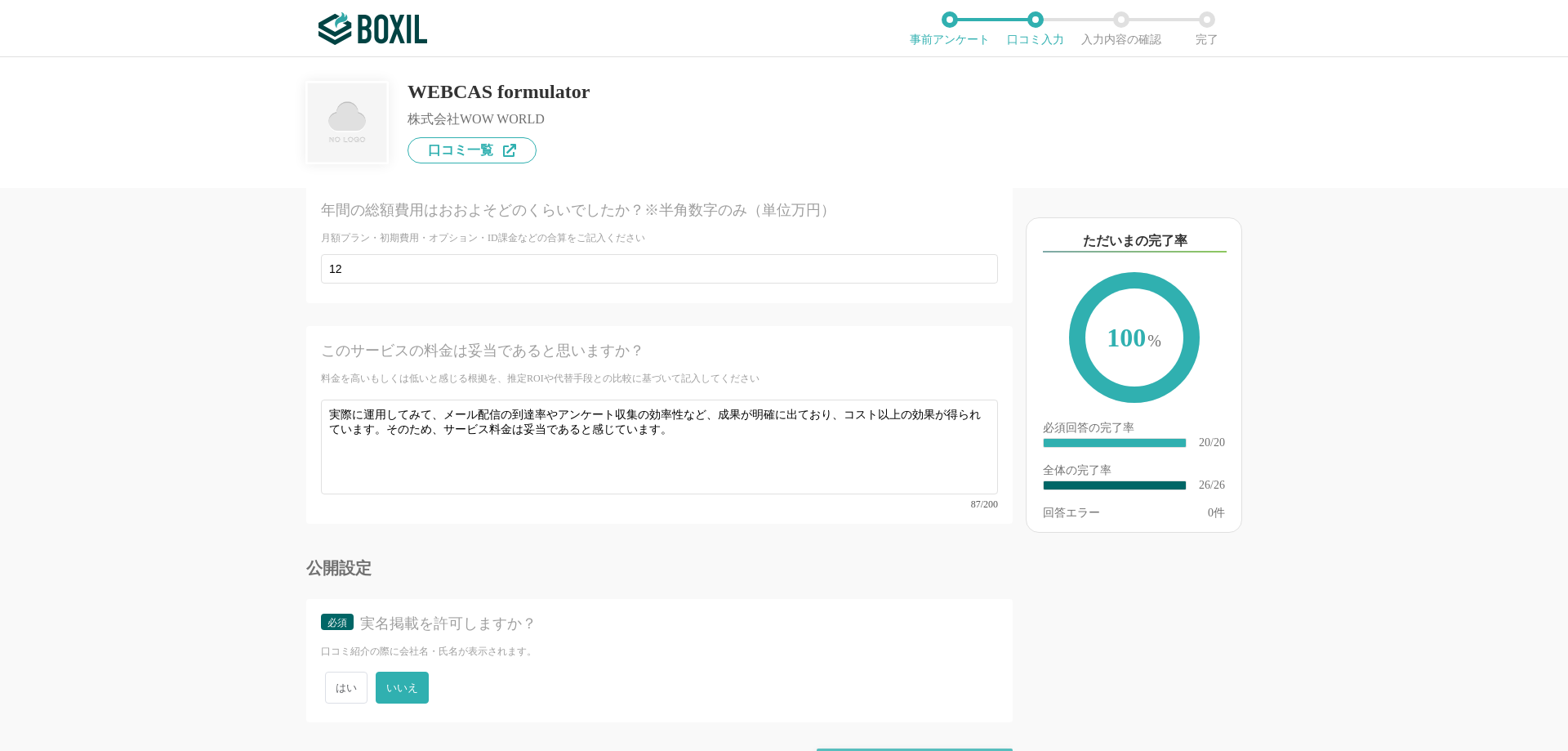
scroll to position [4103, 0]
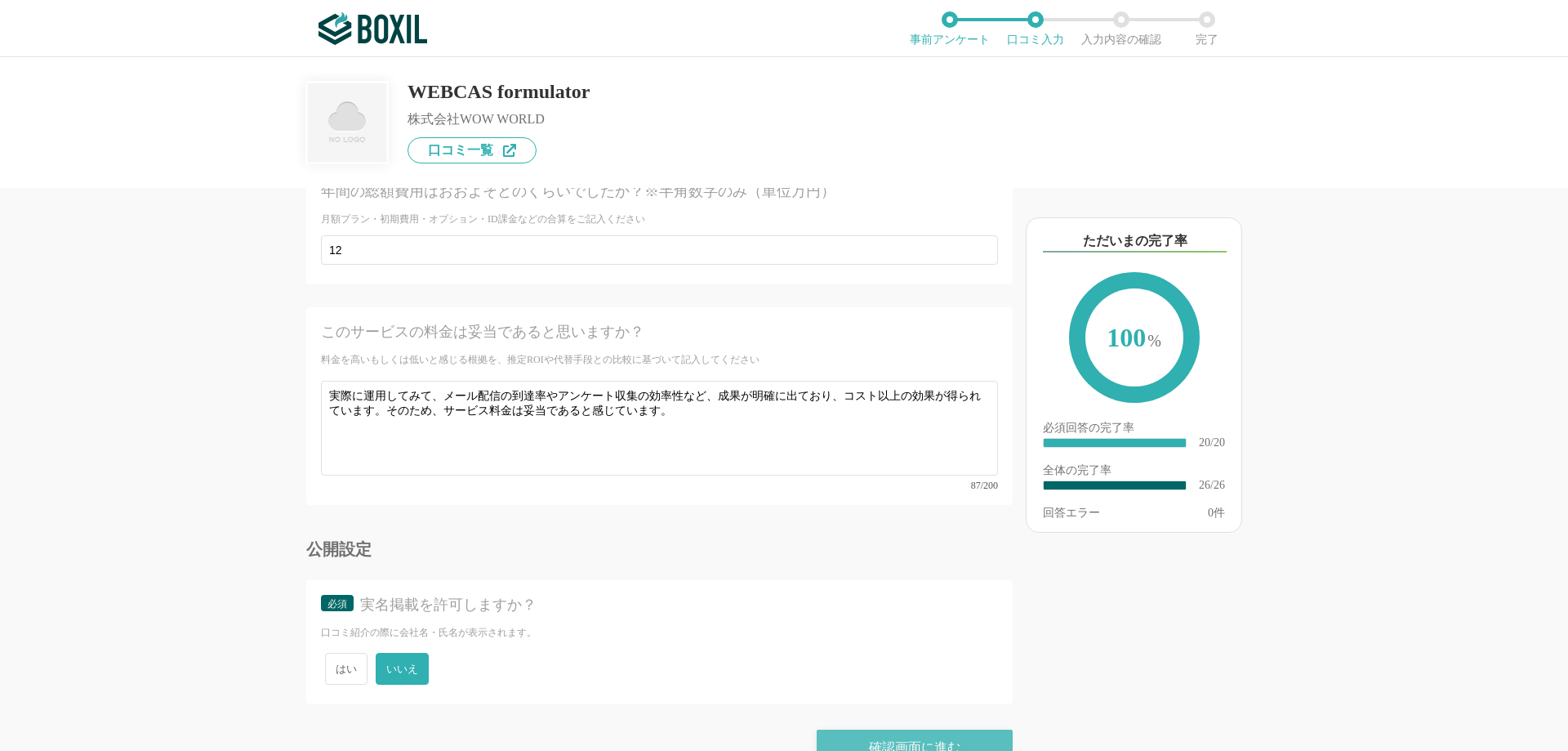
click at [923, 730] on div "確認画面に進む" at bounding box center [914, 747] width 196 height 35
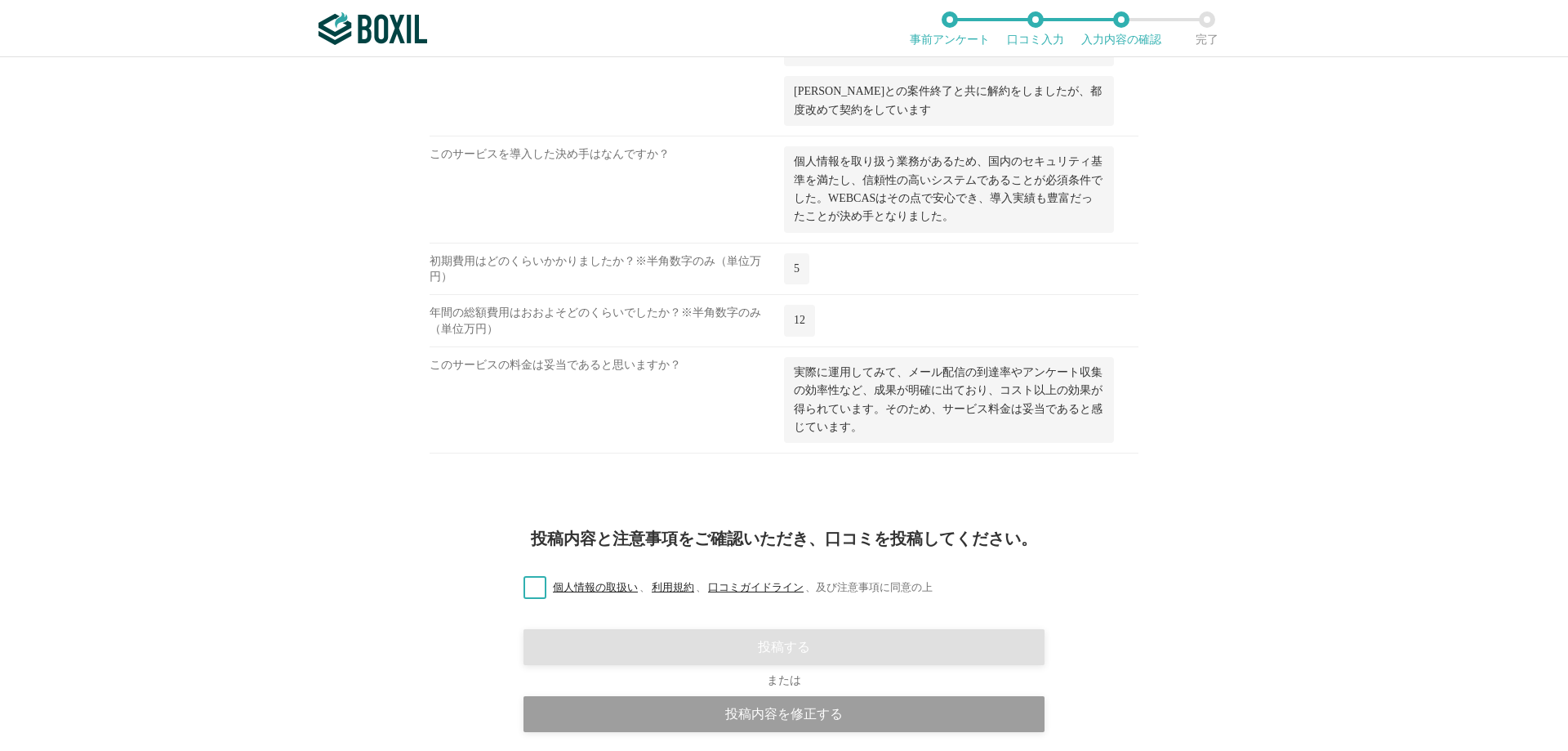
scroll to position [2075, 0]
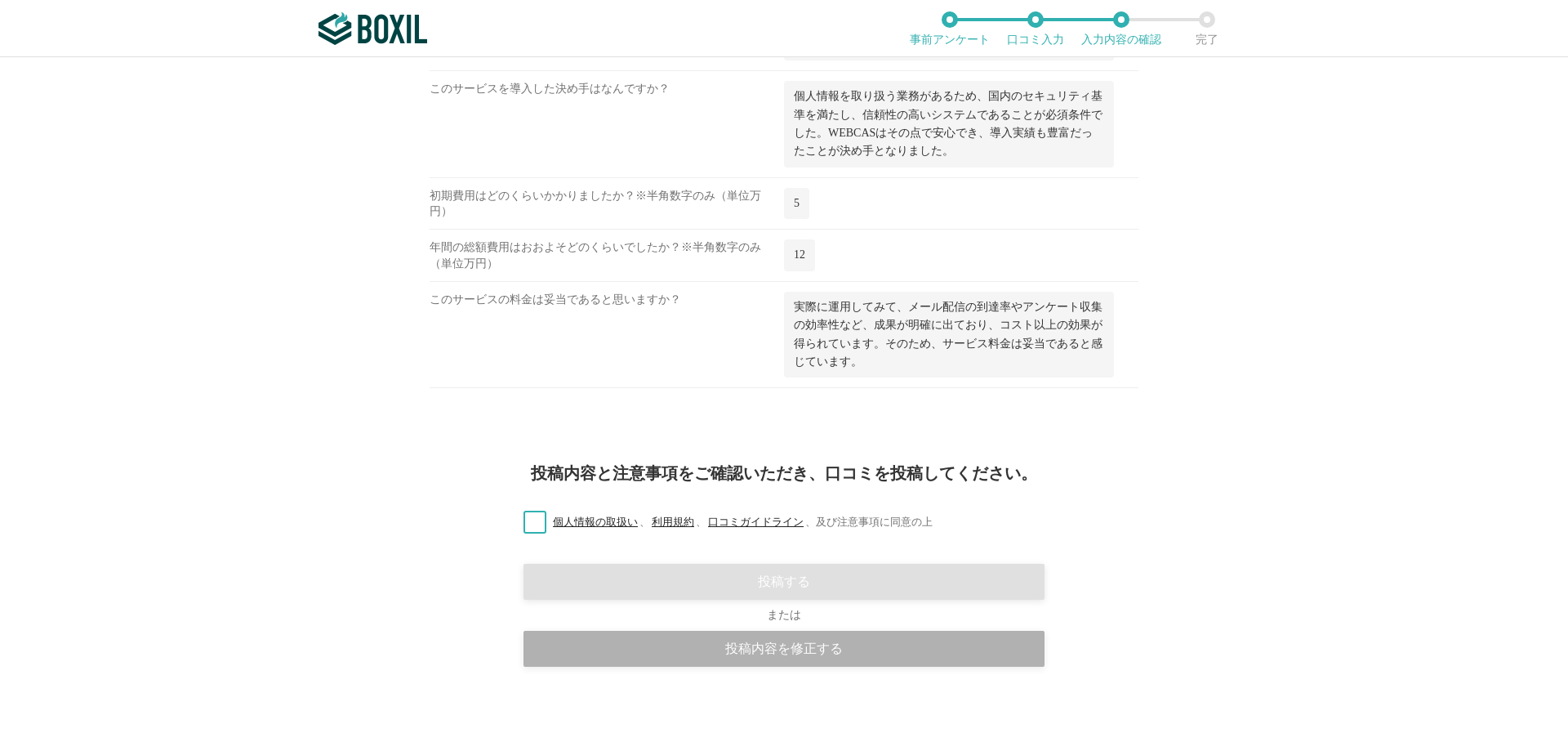
click at [690, 646] on div "投稿内容を修正する" at bounding box center [784, 648] width 521 height 35
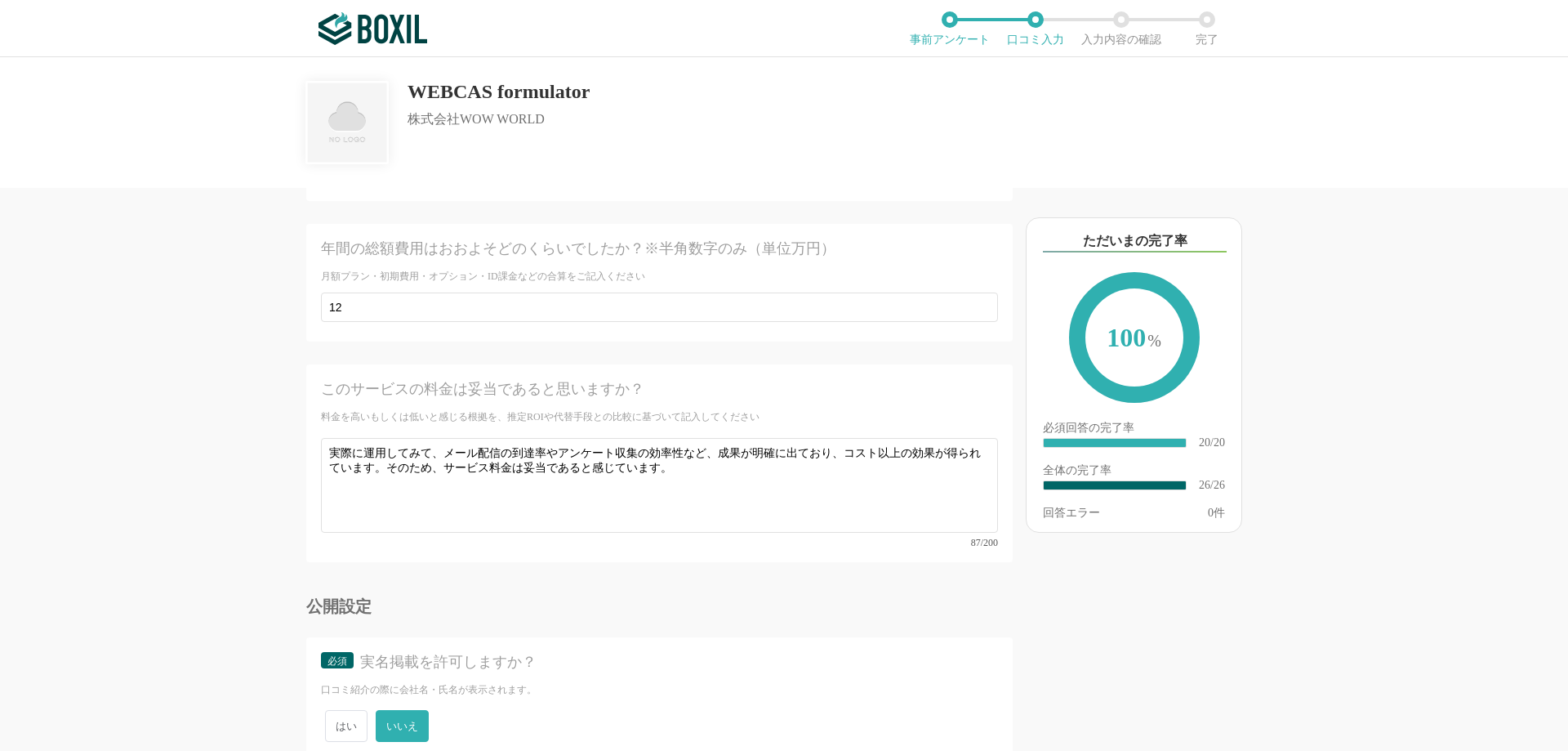
scroll to position [4103, 0]
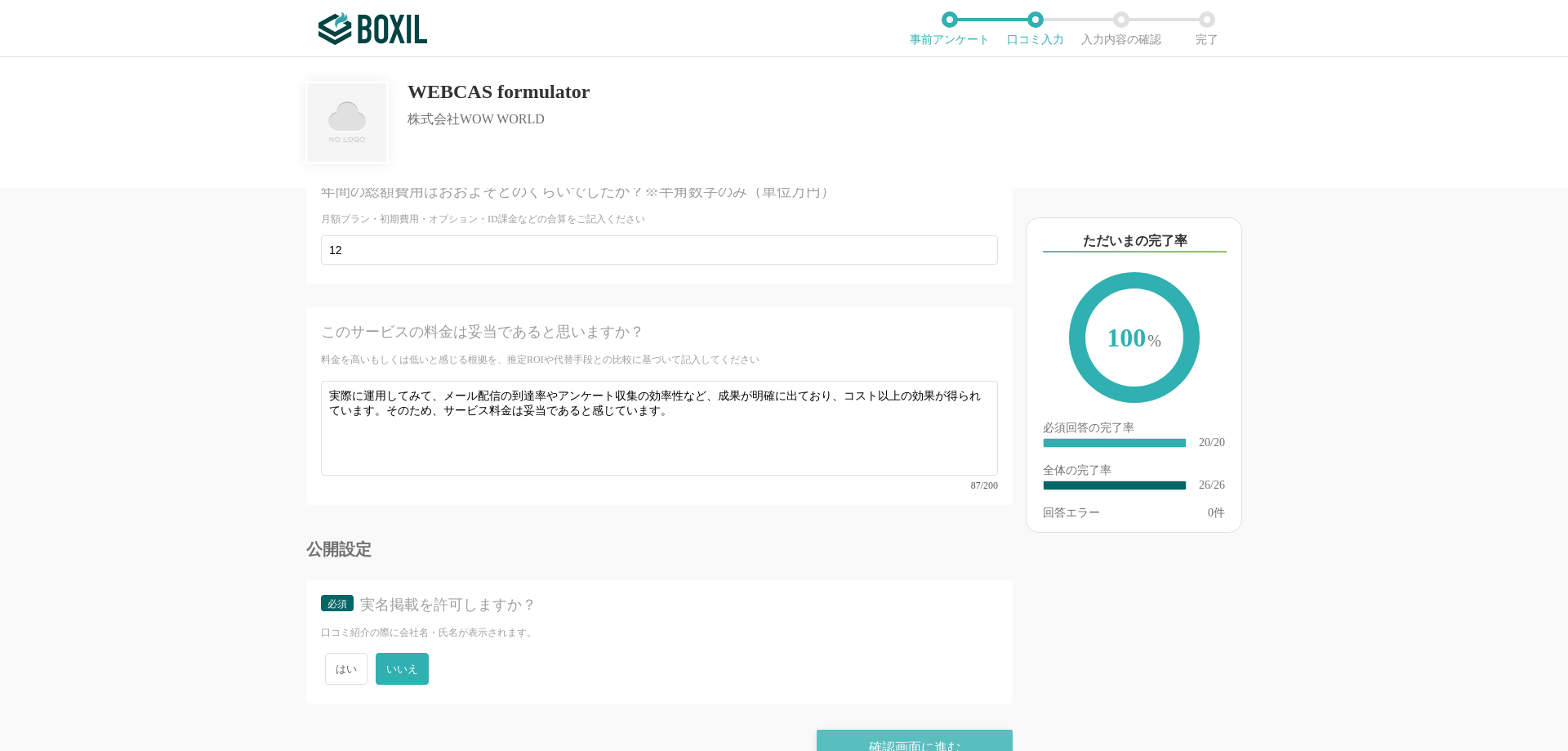
click at [882, 730] on div "確認画面に進む" at bounding box center [914, 747] width 196 height 35
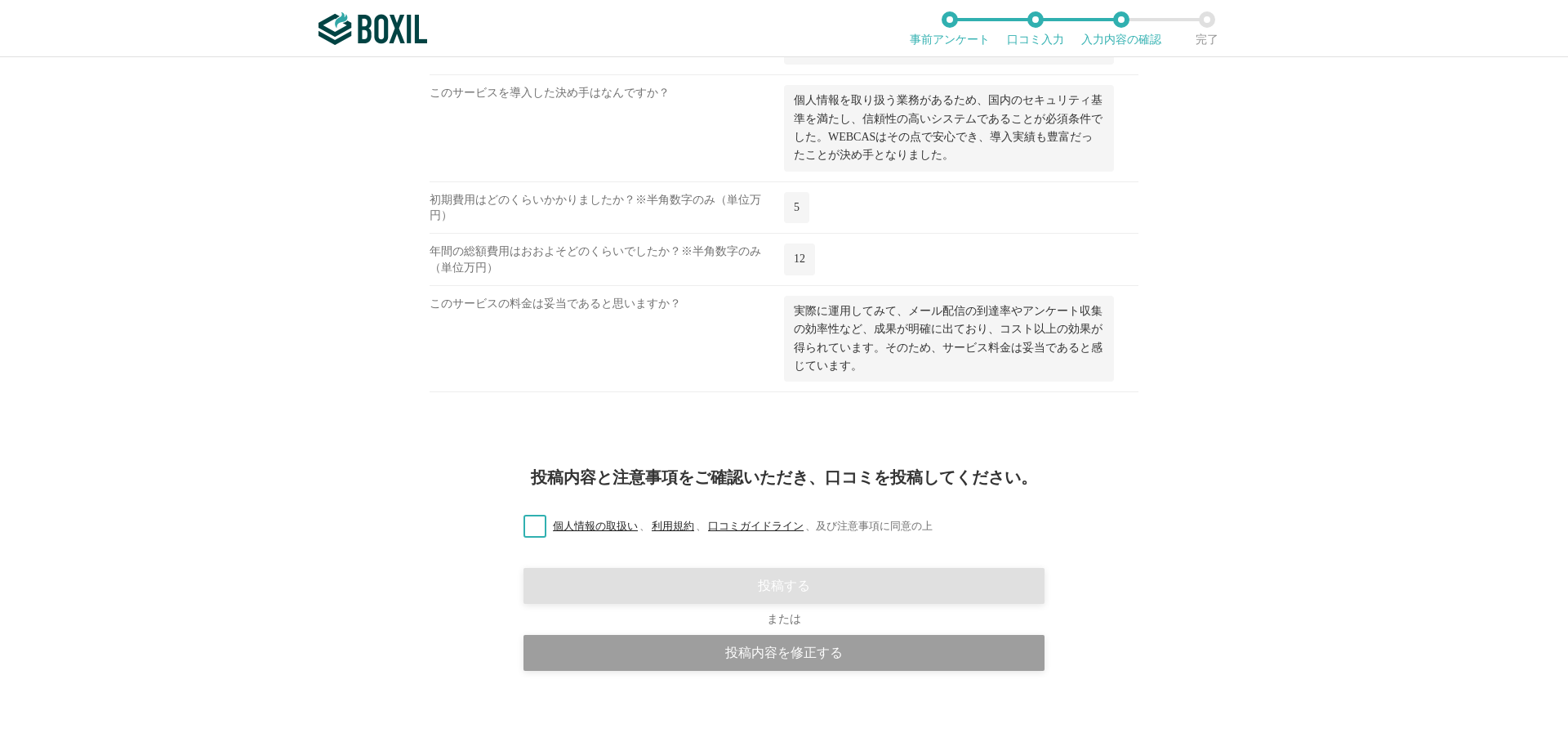
scroll to position [2075, 0]
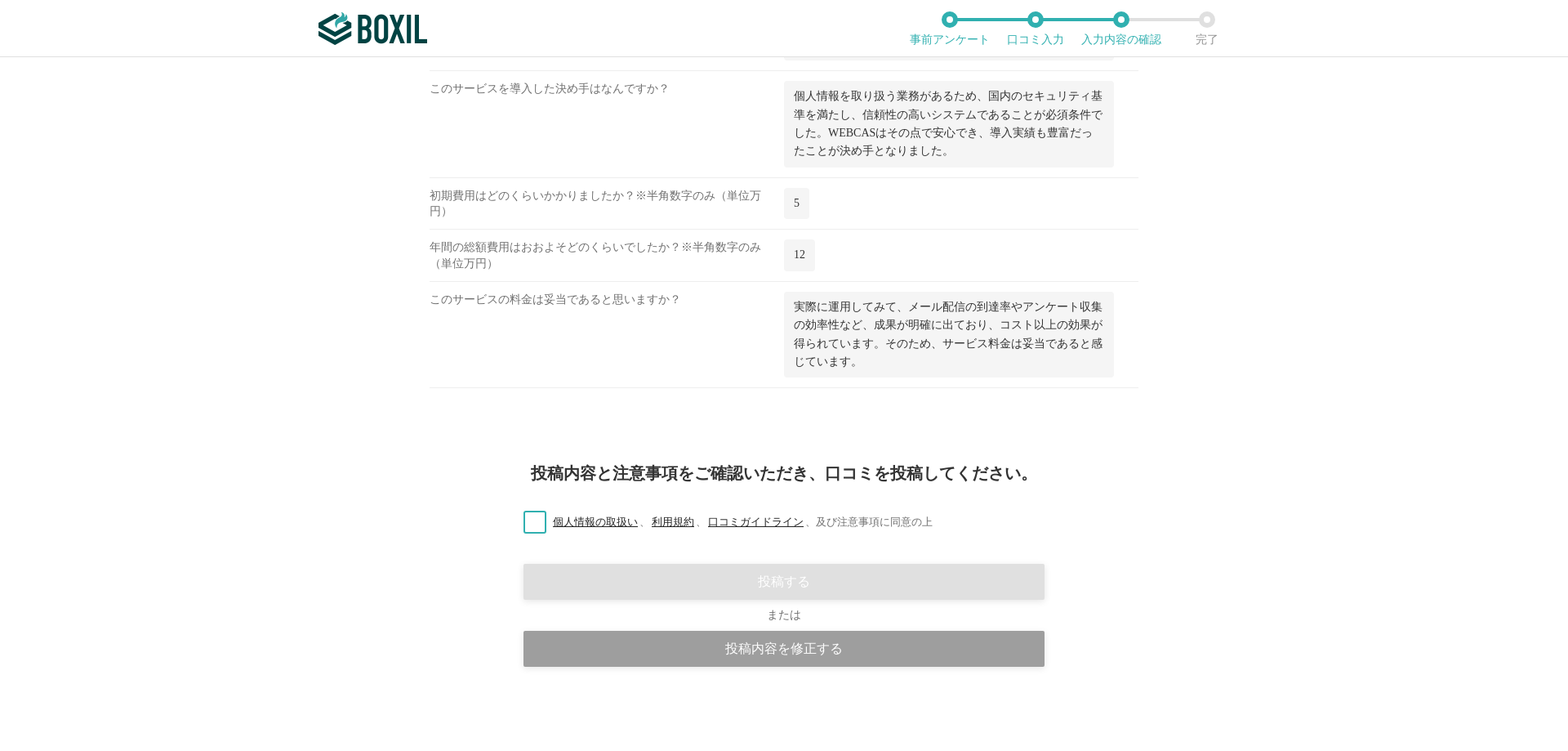
click at [528, 521] on label "個人情報の取扱い 、 利用規約 、 口コミガイドライン 、 及び注意事項に同意の上" at bounding box center [721, 522] width 422 height 17
click at [0, 0] on input "個人情報の取扱い 、 利用規約 、 口コミガイドライン 、 及び注意事項に同意の上" at bounding box center [0, 0] width 0 height 0
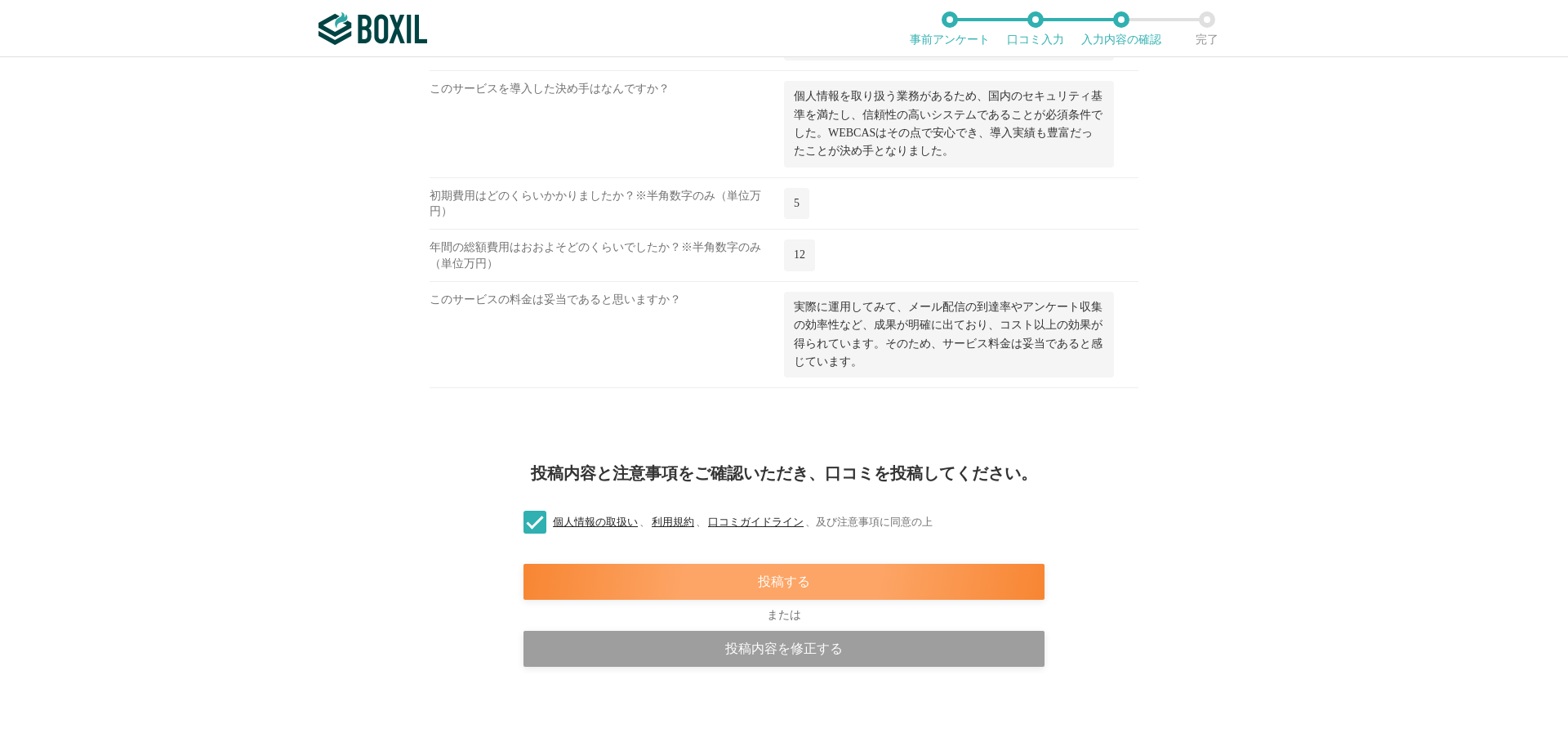
click at [759, 586] on div "投稿する" at bounding box center [784, 581] width 521 height 35
